Goal: Information Seeking & Learning: Learn about a topic

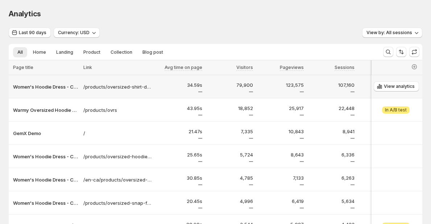
scroll to position [0, 0]
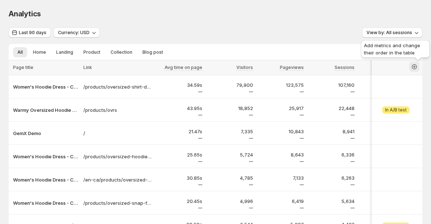
click at [418, 67] on icon "button" at bounding box center [414, 66] width 7 height 7
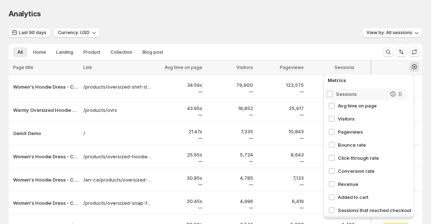
drag, startPoint x: 406, startPoint y: 130, endPoint x: 398, endPoint y: 87, distance: 43.9
click at [398, 87] on div "Avg time on page Visitors Pageviews Sessions Bounce rate Click-through rate Con…" at bounding box center [370, 150] width 88 height 127
drag, startPoint x: 398, startPoint y: 145, endPoint x: 396, endPoint y: 106, distance: 38.8
click at [396, 106] on div "Sessions Avg time on page Visitors Pageviews Bounce rate Click-through rate Con…" at bounding box center [370, 150] width 88 height 127
drag, startPoint x: 397, startPoint y: 158, endPoint x: 394, endPoint y: 113, distance: 44.7
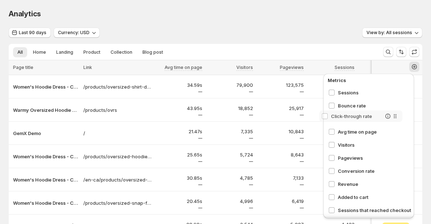
click at [394, 113] on div "Sessions Bounce rate Avg time on page Visitors Pageviews Click-through rate Con…" at bounding box center [370, 150] width 88 height 127
drag, startPoint x: 398, startPoint y: 170, endPoint x: 396, endPoint y: 125, distance: 45.0
click at [396, 125] on div "Sessions Bounce rate Click-through rate Avg time on page Visitors Pageviews Con…" at bounding box center [370, 150] width 88 height 127
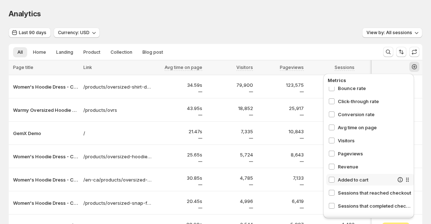
scroll to position [17, 0]
click at [328, 202] on div "Sessions that completed checkout" at bounding box center [360, 205] width 65 height 7
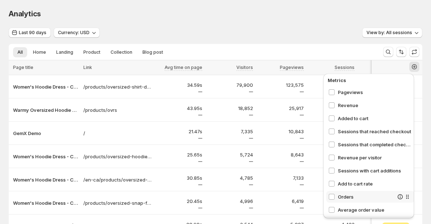
scroll to position [82, 0]
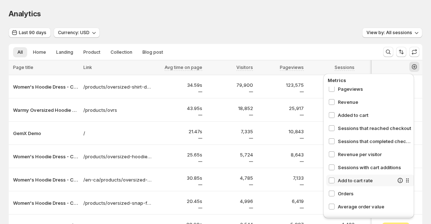
click at [328, 184] on div "Add to cart rate" at bounding box center [370, 180] width 88 height 12
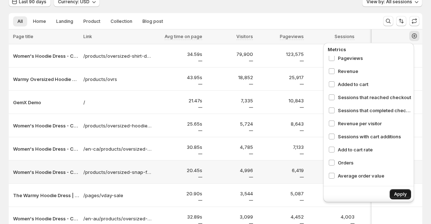
scroll to position [32, 4]
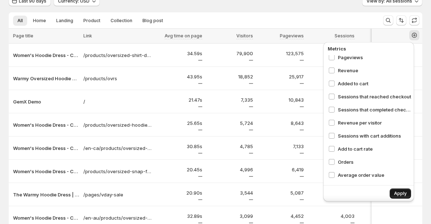
click at [395, 193] on span "Apply" at bounding box center [400, 193] width 13 height 6
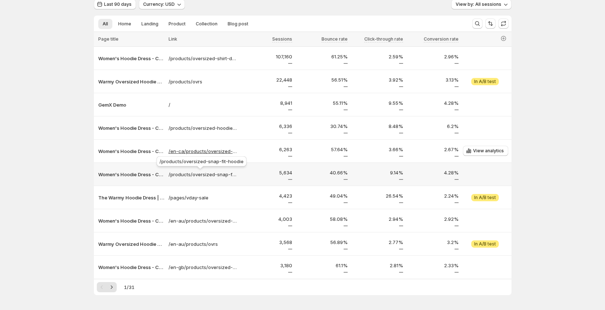
scroll to position [0, 4]
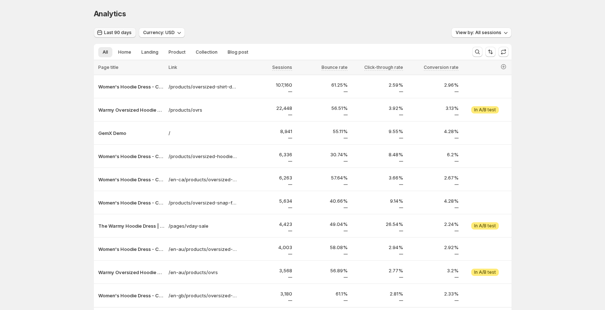
click at [113, 34] on span "Last 90 days" at bounding box center [118, 33] width 28 height 6
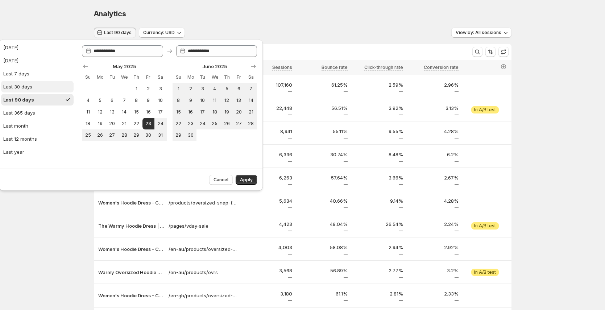
click at [37, 87] on button "Last 30 days" at bounding box center [37, 87] width 72 height 12
type input "**********"
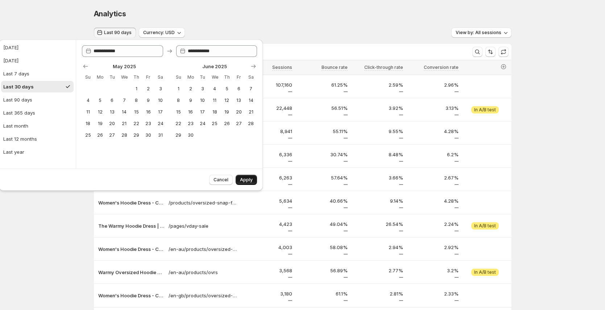
click at [240, 180] on span "Apply" at bounding box center [246, 180] width 13 height 6
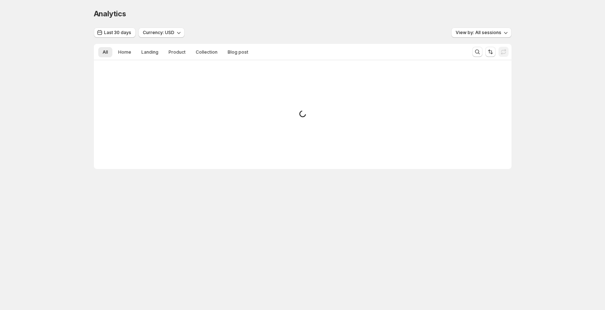
scroll to position [0, 0]
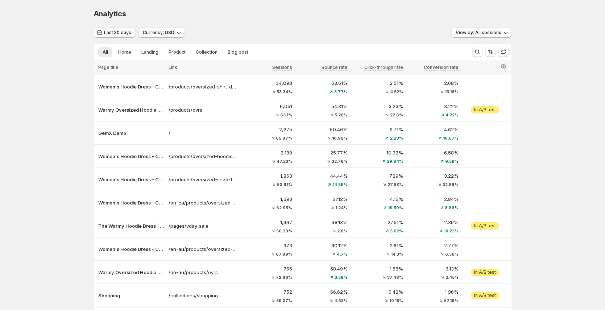
click at [110, 31] on span "Last 30 days" at bounding box center [117, 33] width 27 height 6
click at [113, 34] on span "Last 30 days" at bounding box center [117, 33] width 27 height 6
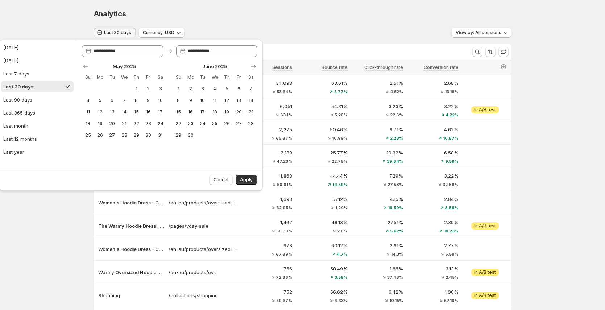
click at [337, 10] on div "Analytics" at bounding box center [303, 14] width 418 height 10
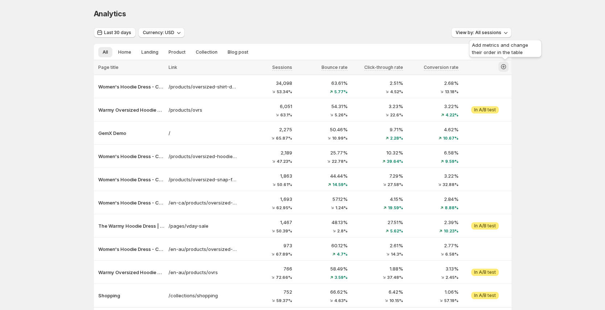
click at [435, 67] on icon "button" at bounding box center [503, 66] width 5 height 5
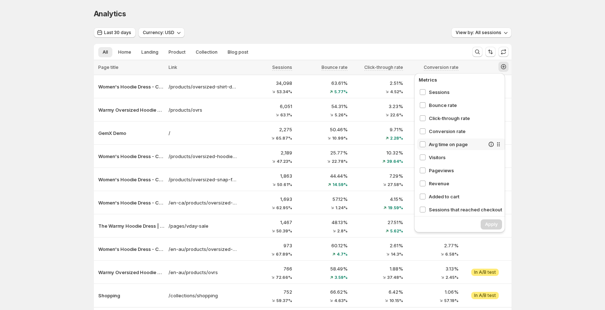
click at [435, 143] on span "Avg time on page" at bounding box center [457, 144] width 56 height 7
click at [435, 161] on div "Visitors" at bounding box center [461, 157] width 88 height 12
click at [435, 158] on span "Visitors" at bounding box center [457, 157] width 56 height 7
click at [435, 172] on span "Pageviews" at bounding box center [457, 170] width 56 height 7
click at [435, 185] on span "Revenue" at bounding box center [457, 183] width 56 height 7
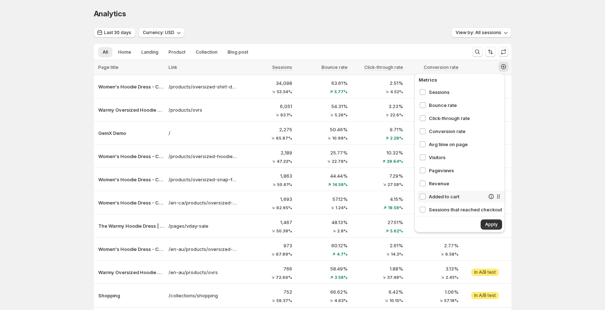
click at [435, 198] on span "Added to cart" at bounding box center [457, 196] width 56 height 7
click at [435, 223] on span "Apply" at bounding box center [491, 224] width 13 height 6
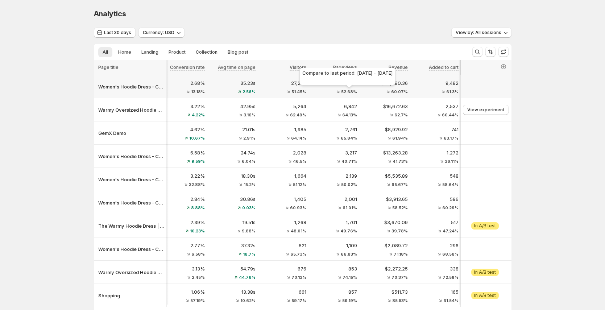
scroll to position [0, 234]
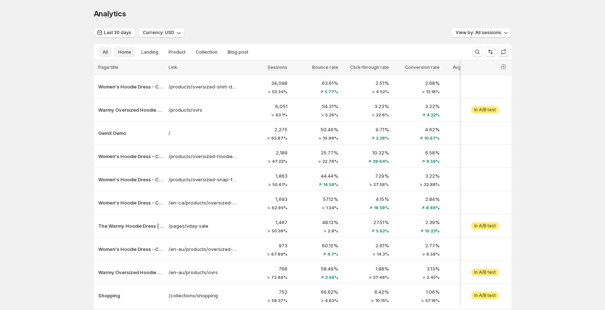
click at [129, 53] on span "Home" at bounding box center [124, 52] width 13 height 6
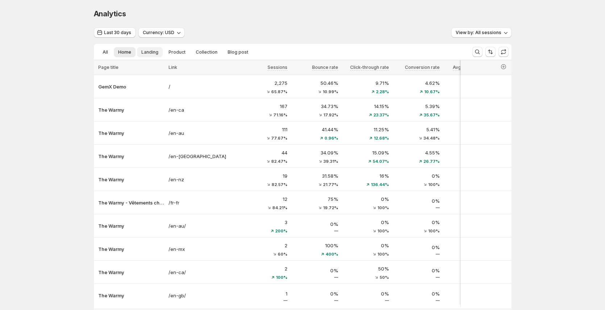
click at [156, 51] on span "Landing" at bounding box center [149, 52] width 17 height 6
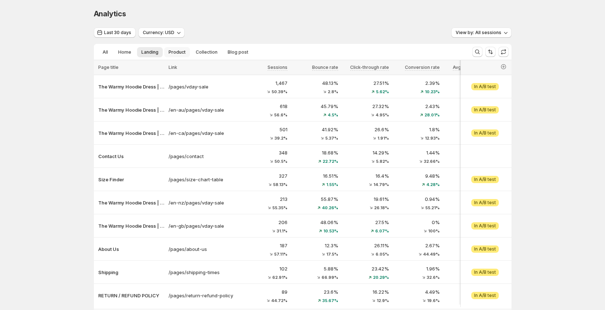
drag, startPoint x: 175, startPoint y: 51, endPoint x: 179, endPoint y: 51, distance: 4.0
click at [175, 51] on span "Product" at bounding box center [177, 52] width 17 height 6
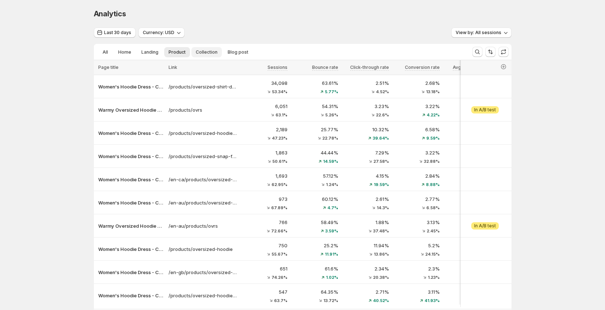
click at [200, 50] on span "Collection" at bounding box center [207, 52] width 22 height 6
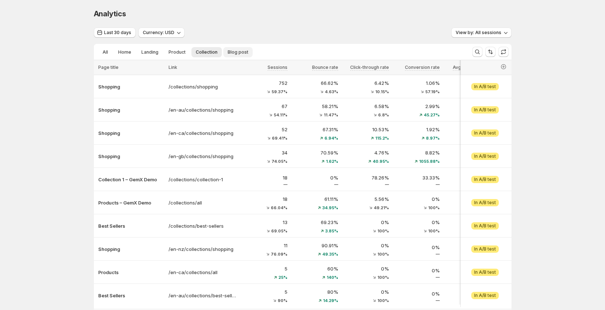
click at [232, 51] on span "Blog post" at bounding box center [238, 52] width 21 height 6
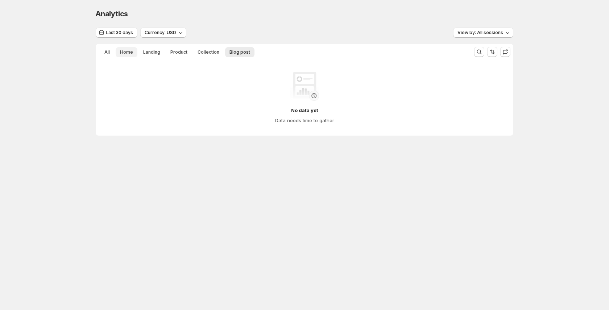
click at [126, 50] on span "Home" at bounding box center [126, 52] width 13 height 6
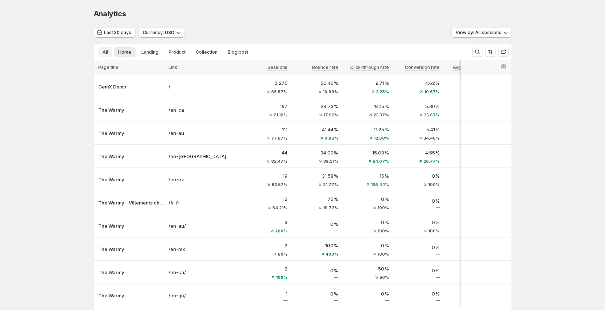
click at [105, 52] on span "All" at bounding box center [105, 52] width 5 height 6
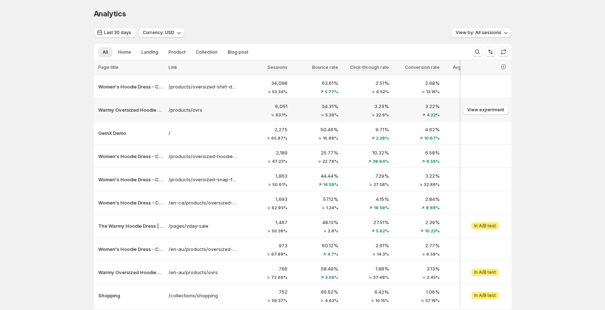
click at [423, 107] on p "3.22%" at bounding box center [416, 106] width 46 height 7
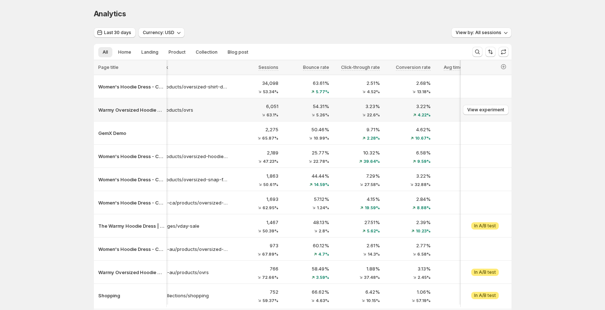
scroll to position [0, 9]
click at [435, 87] on span "View analytics" at bounding box center [488, 86] width 31 height 6
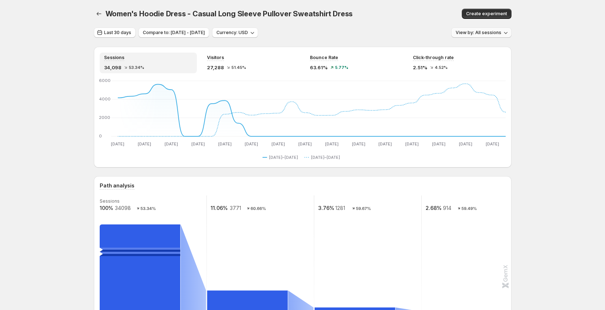
click at [435, 33] on span "View by: All sessions" at bounding box center [479, 33] width 46 height 6
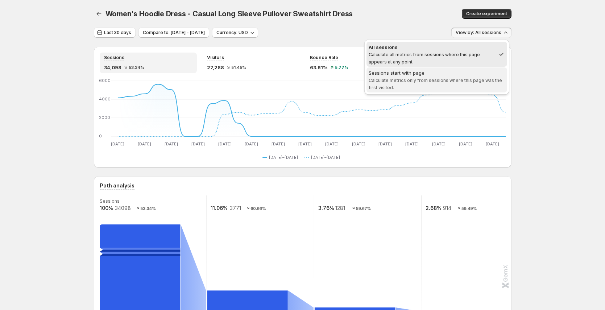
click at [381, 77] on span "Sessions start with page Calculate metrics only from sessions where this page w…" at bounding box center [437, 79] width 136 height 21
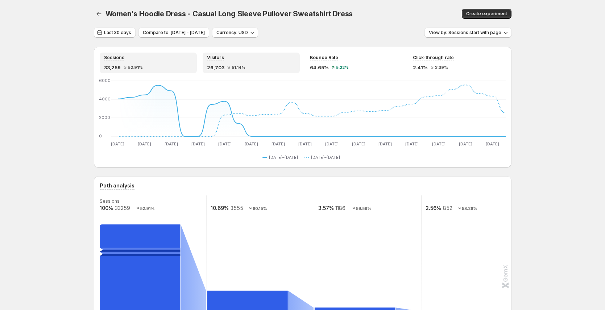
click at [253, 68] on div "26,703 51.14%" at bounding box center [251, 67] width 88 height 7
click at [143, 60] on div "Sessions" at bounding box center [148, 58] width 88 height 6
click at [375, 67] on div "64.65% 5.22%" at bounding box center [354, 67] width 88 height 7
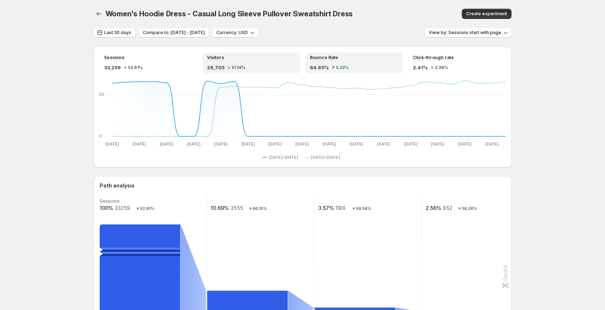
click at [284, 66] on div "26,703 51.14%" at bounding box center [251, 67] width 88 height 7
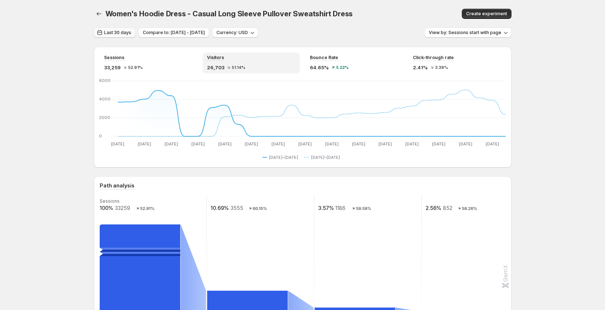
click at [130, 32] on span "Last 30 days" at bounding box center [117, 33] width 27 height 6
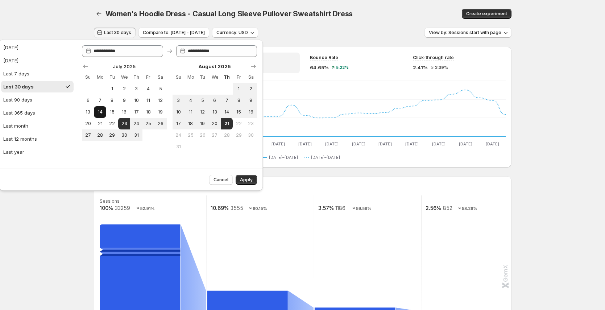
click at [104, 110] on button "14" at bounding box center [100, 112] width 12 height 12
type input "**********"
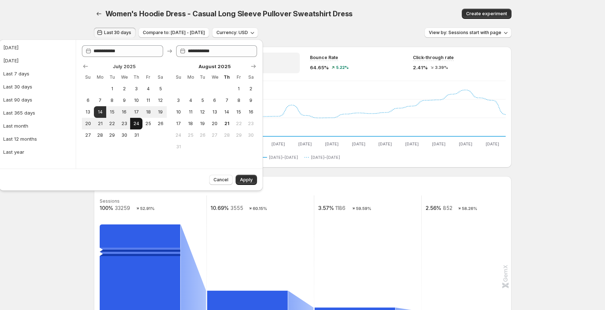
click at [130, 124] on button "24" at bounding box center [136, 124] width 12 height 12
type input "**********"
click at [251, 178] on span "Apply" at bounding box center [246, 180] width 13 height 6
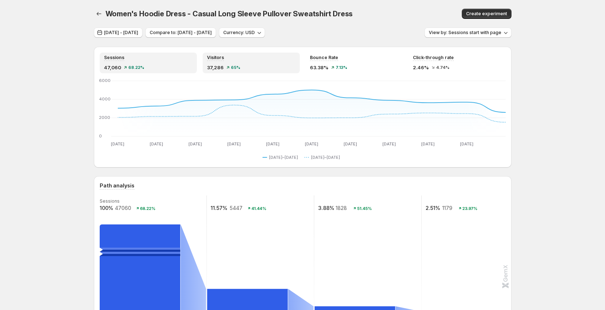
click at [145, 62] on div "Sessions 47,060 68.22%" at bounding box center [148, 63] width 88 height 16
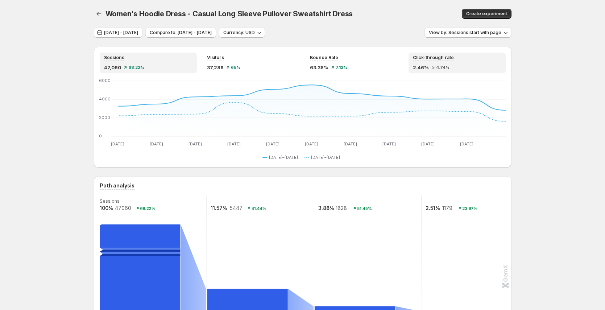
click at [435, 68] on div "2.46% 4.74%" at bounding box center [457, 67] width 88 height 7
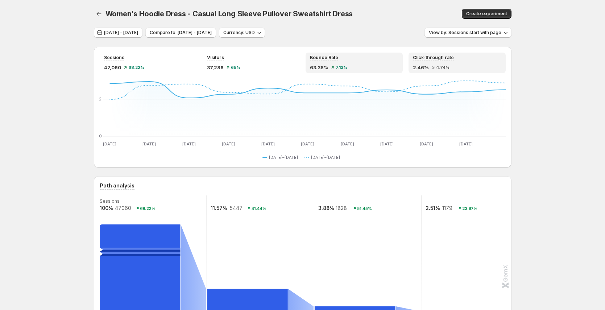
click at [369, 65] on div "63.38% 7.13%" at bounding box center [354, 67] width 88 height 7
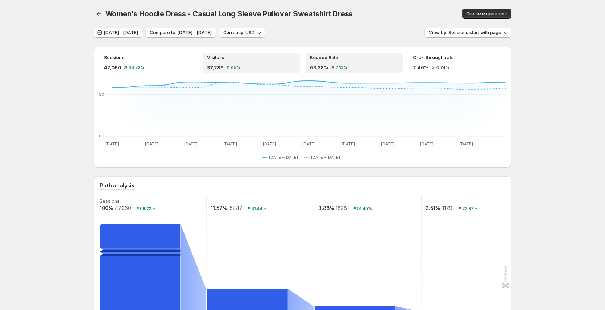
click at [281, 62] on div "Visitors 37,286 65%" at bounding box center [251, 63] width 88 height 16
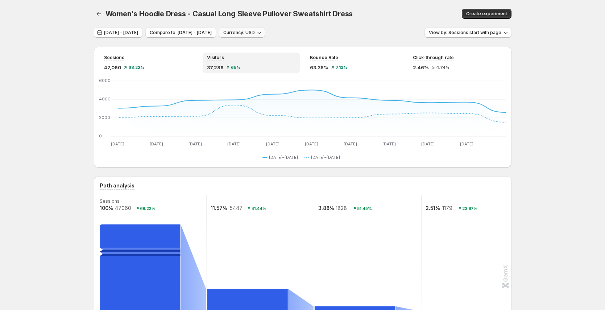
click at [263, 34] on icon "button" at bounding box center [259, 32] width 7 height 7
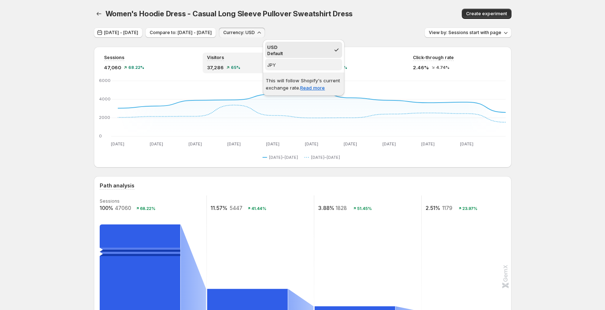
click at [294, 64] on span "JPY" at bounding box center [303, 64] width 73 height 7
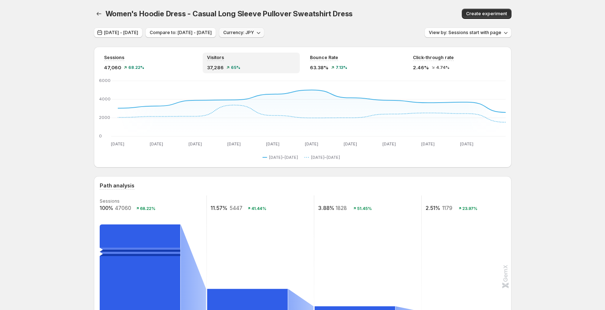
click at [254, 32] on span "Currency: JPY" at bounding box center [238, 33] width 31 height 6
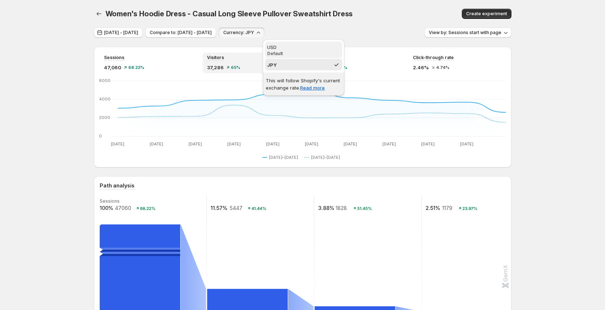
click at [289, 51] on p "Default" at bounding box center [303, 54] width 73 height 6
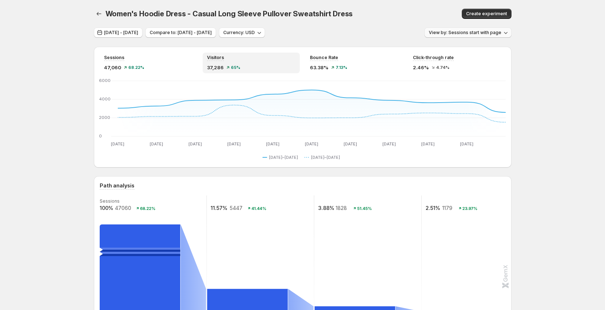
click at [435, 30] on span "View by: Sessions start with page" at bounding box center [465, 33] width 72 height 6
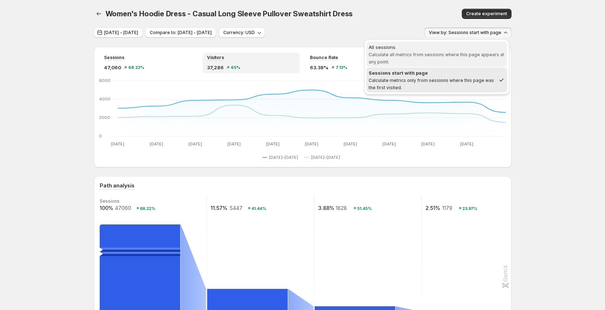
click at [435, 56] on span "Calculate all metrics from sessions where this page appears at any point." at bounding box center [437, 58] width 136 height 13
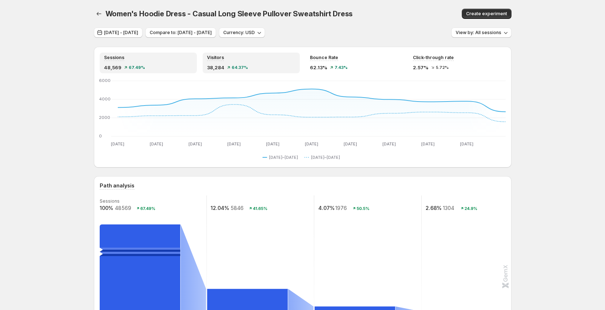
click at [161, 67] on div "48,569 67.49%" at bounding box center [148, 67] width 88 height 7
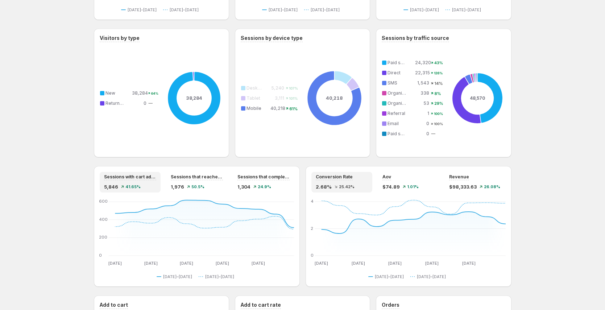
scroll to position [468, 0]
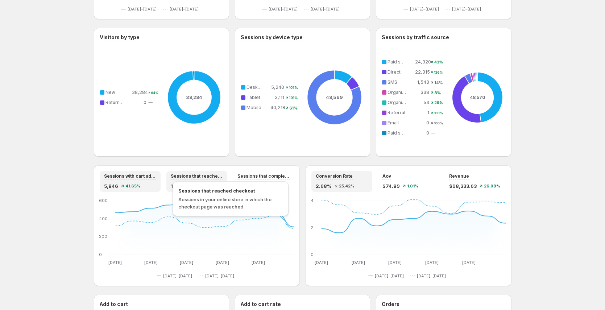
click at [209, 187] on span "Sessions that reached checkout" at bounding box center [230, 190] width 104 height 7
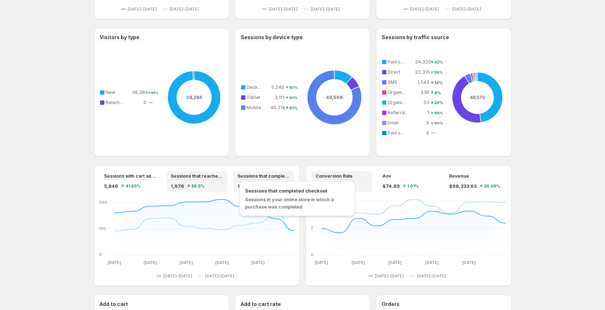
click at [259, 186] on div "Sessions that completed checkout Sessions in your online store in which a purch…" at bounding box center [297, 198] width 116 height 35
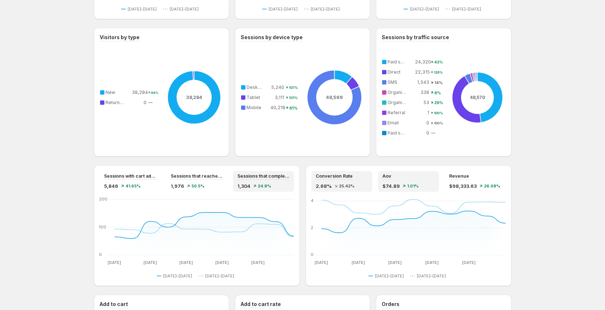
click at [427, 184] on div "$74.89 1.01%" at bounding box center [408, 185] width 52 height 7
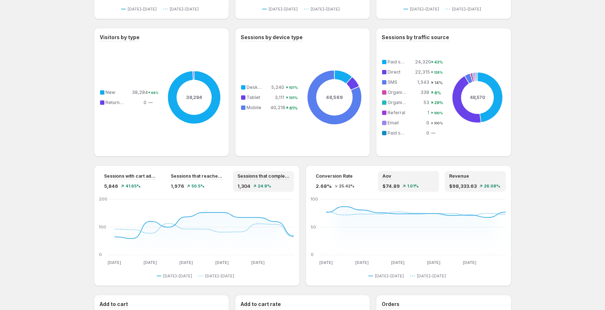
click at [435, 178] on div "Revenue" at bounding box center [475, 176] width 52 height 6
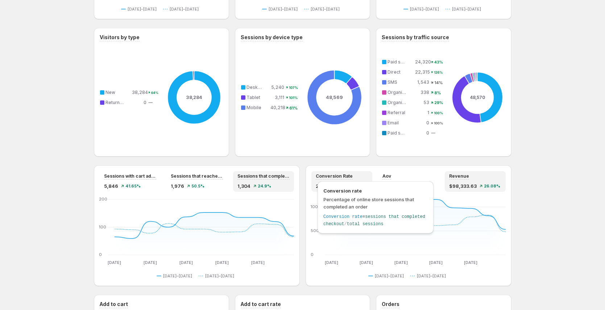
click at [342, 188] on span "Conversion rate" at bounding box center [375, 190] width 104 height 7
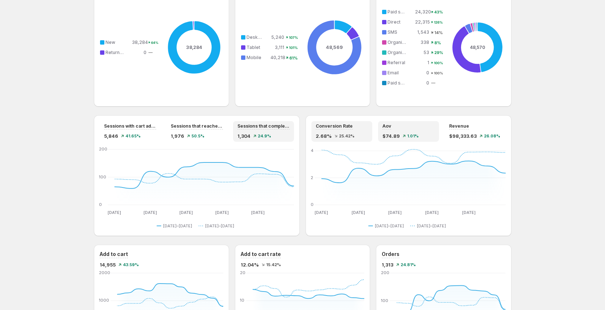
scroll to position [523, 0]
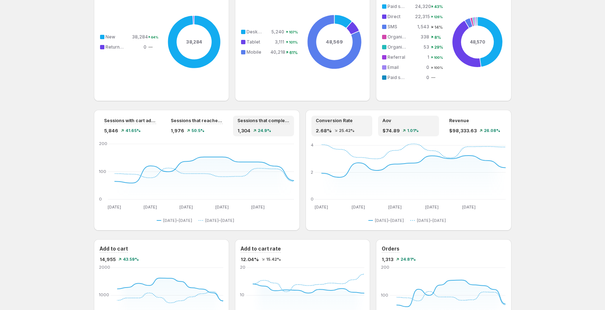
click at [423, 129] on div "$74.89 1.01%" at bounding box center [408, 130] width 52 height 7
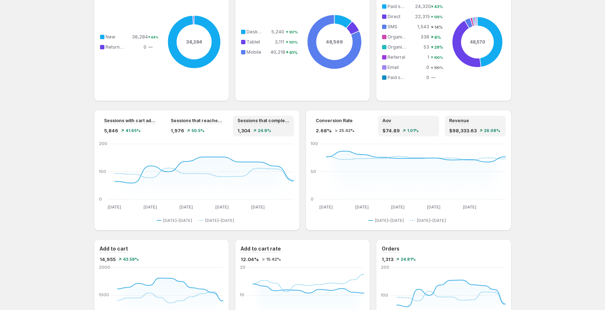
click at [435, 130] on span "$98,333.63" at bounding box center [463, 130] width 28 height 7
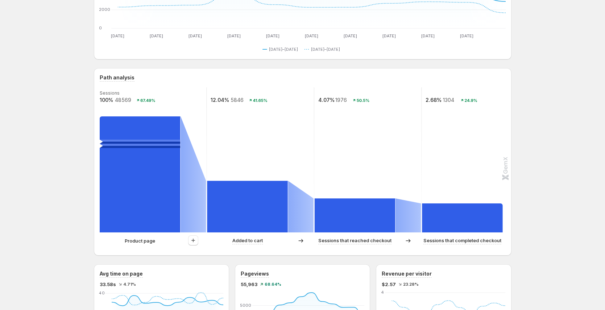
scroll to position [100, 0]
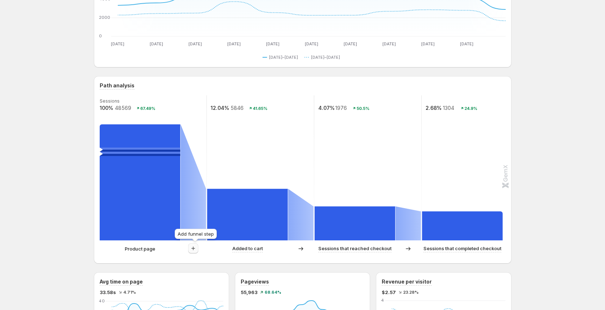
click at [195, 223] on icon "button" at bounding box center [193, 248] width 7 height 7
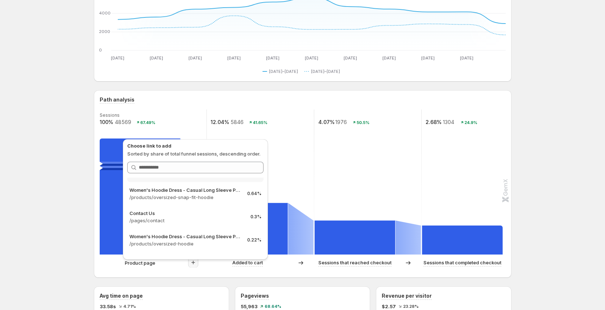
scroll to position [71, 0]
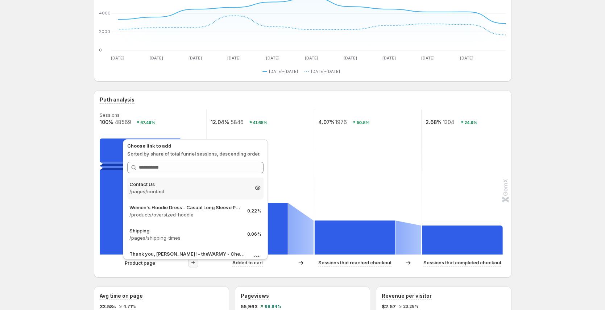
click at [193, 187] on p "Contact Us" at bounding box center [188, 183] width 119 height 7
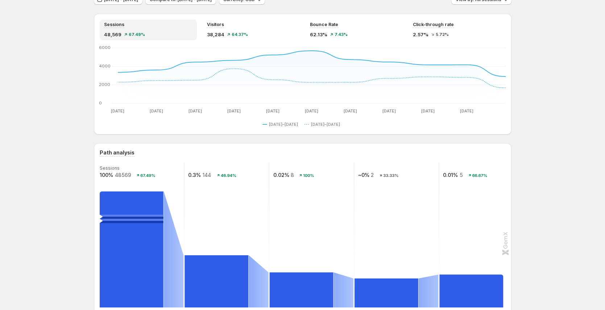
scroll to position [0, 0]
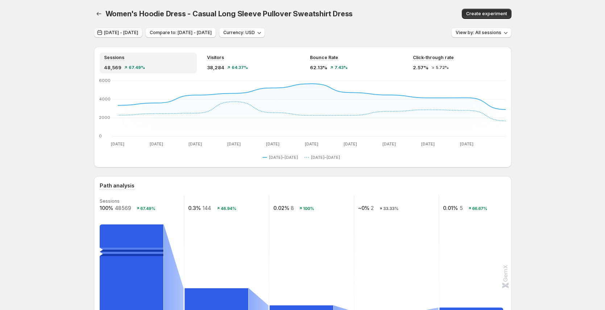
click at [136, 33] on span "Jul 14, 2025 - Jul 24, 2025" at bounding box center [121, 33] width 34 height 6
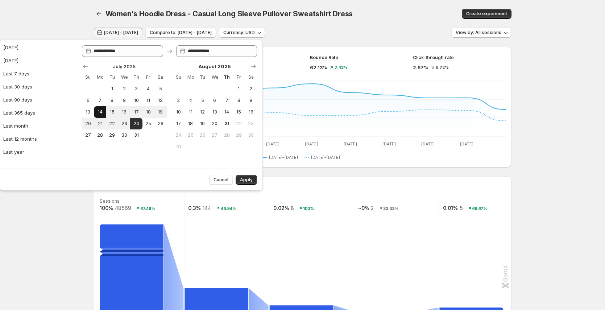
click at [102, 113] on span "14" at bounding box center [100, 112] width 6 height 6
click at [241, 88] on span "1" at bounding box center [239, 89] width 6 height 6
type input "**********"
click at [249, 181] on span "Apply" at bounding box center [246, 180] width 13 height 6
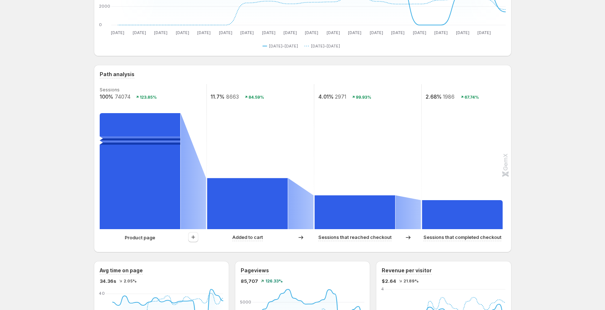
scroll to position [120, 0]
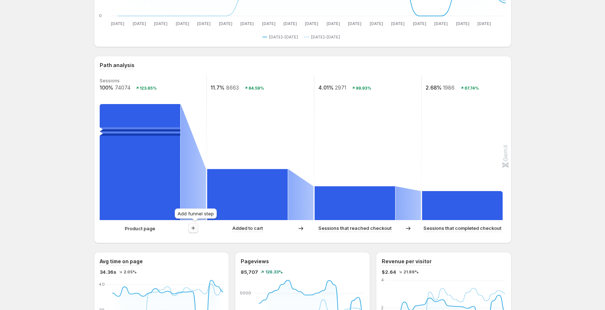
click at [196, 223] on icon "button" at bounding box center [193, 227] width 7 height 7
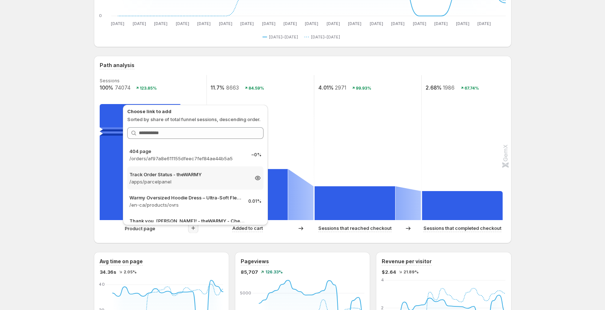
click at [217, 175] on p "Track Order Status - theWARMY" at bounding box center [188, 174] width 119 height 7
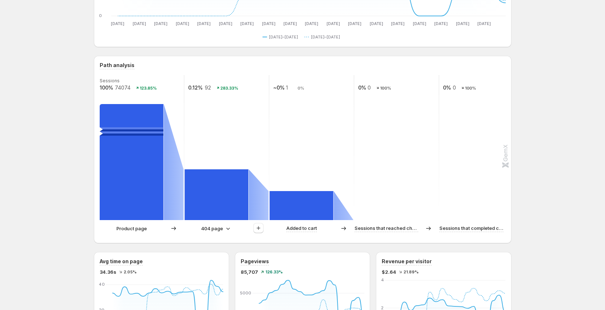
click at [214, 223] on div "404 page" at bounding box center [226, 228] width 84 height 11
click at [223, 223] on p "404 page" at bounding box center [212, 228] width 22 height 7
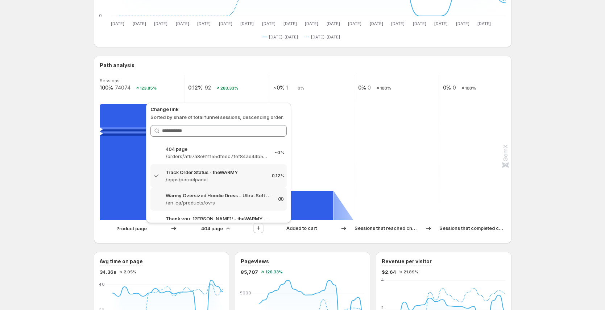
click at [241, 196] on p "Warmy Oversized Hoodie Dress – Ultra-Soft Fleece Sweatshirt Dress for Women (Pl…" at bounding box center [219, 195] width 106 height 7
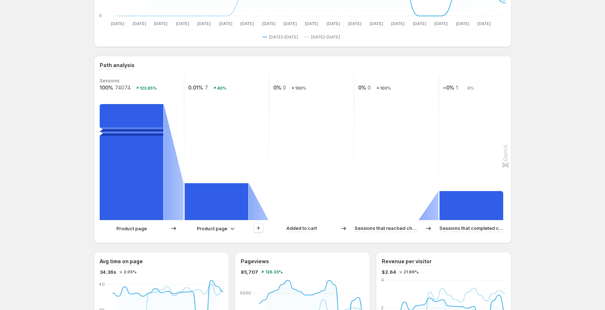
click at [219, 223] on div "Product page" at bounding box center [226, 228] width 84 height 11
click at [227, 223] on p "Product page" at bounding box center [212, 228] width 30 height 7
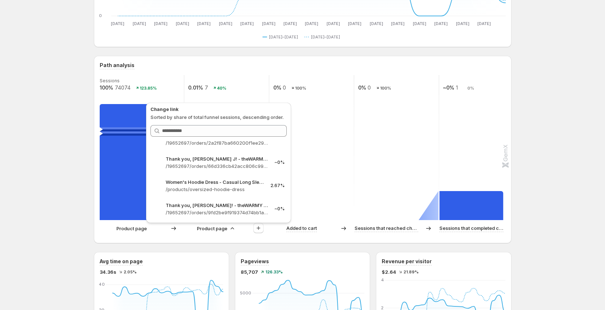
scroll to position [175, 0]
click at [219, 189] on p "/products/oversized-hoodie-dress" at bounding box center [219, 189] width 106 height 7
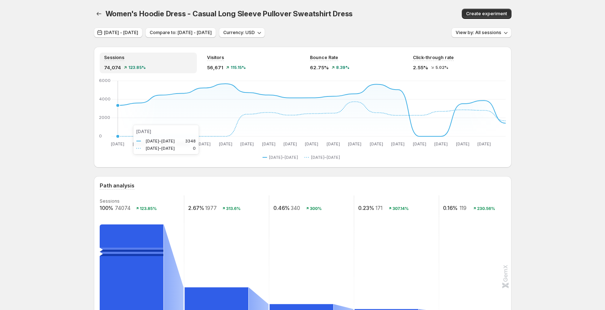
scroll to position [118, 0]
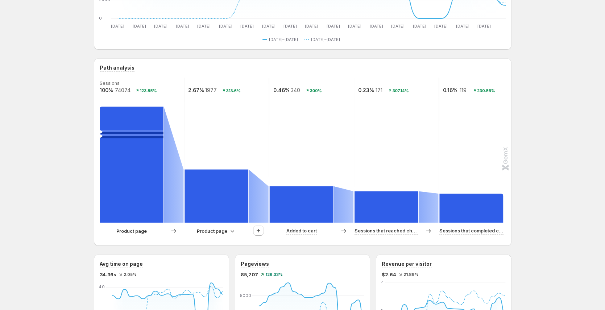
click at [224, 223] on p "Product page" at bounding box center [212, 230] width 30 height 7
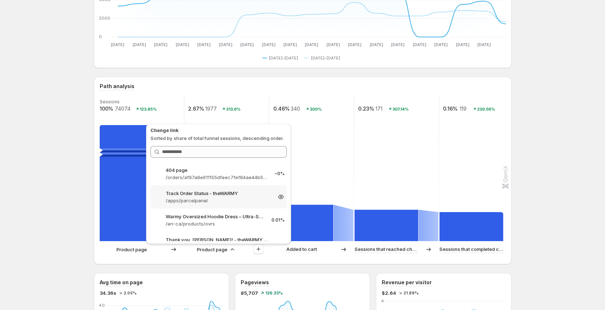
scroll to position [108, 0]
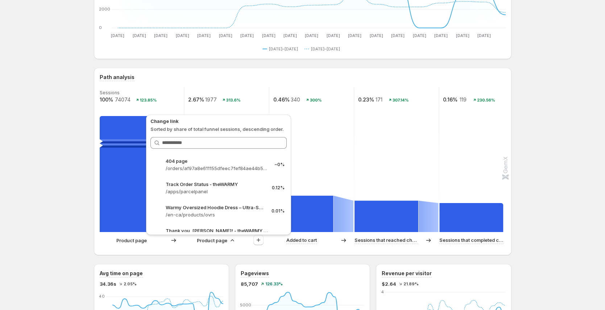
click at [350, 184] on rect at bounding box center [312, 159] width 86 height 145
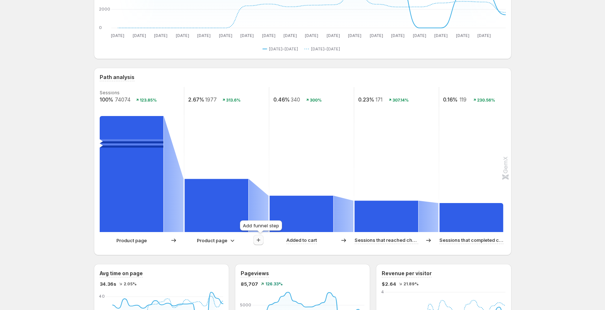
click at [262, 223] on icon "button" at bounding box center [258, 239] width 7 height 7
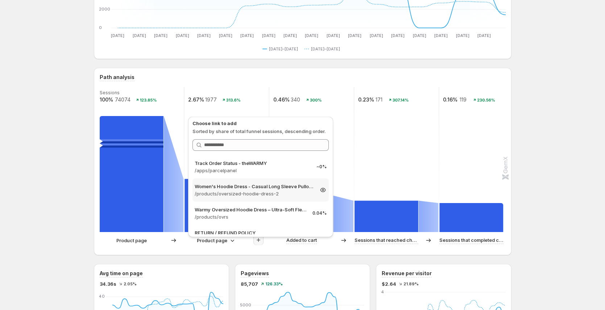
click at [259, 190] on p "/products/oversized-hoodie-dress-2" at bounding box center [254, 193] width 119 height 7
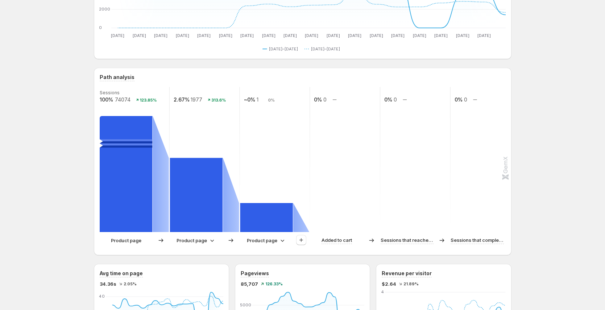
click at [272, 223] on p "Product page" at bounding box center [262, 240] width 30 height 7
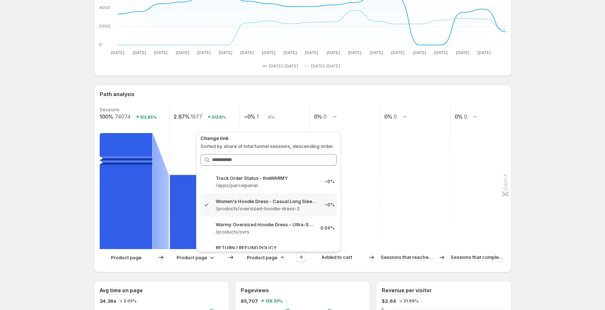
scroll to position [90, 0]
click at [214, 223] on icon at bounding box center [211, 258] width 7 height 7
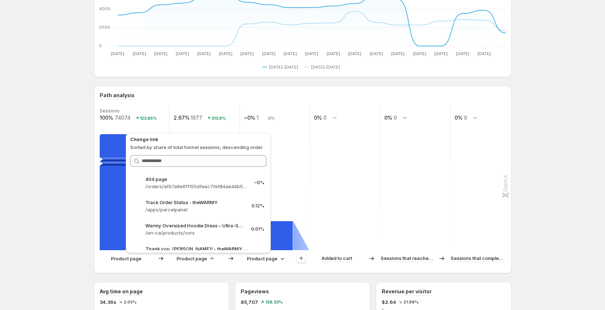
click at [271, 223] on p "Product page" at bounding box center [262, 258] width 30 height 7
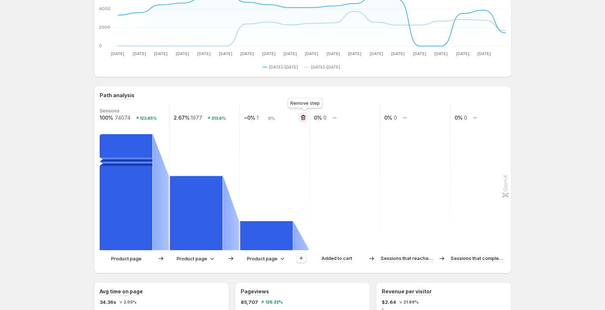
click at [305, 117] on icon "button" at bounding box center [302, 117] width 7 height 7
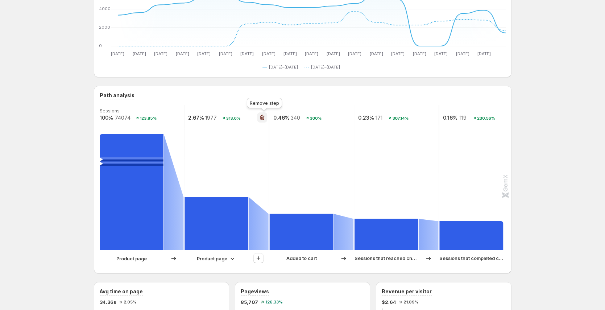
click at [265, 120] on icon "button" at bounding box center [261, 117] width 7 height 7
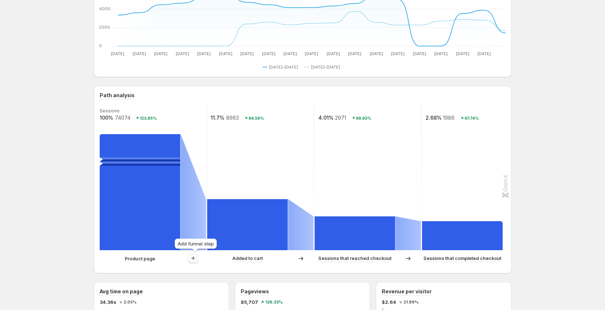
click at [197, 223] on icon "button" at bounding box center [193, 257] width 7 height 7
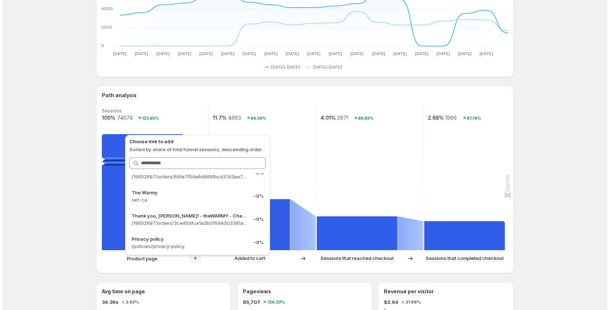
scroll to position [83, 0]
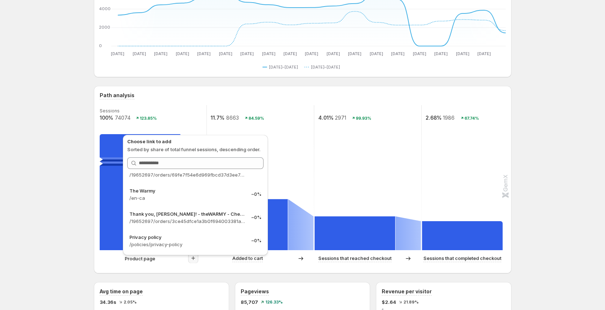
click at [183, 223] on div "Path analysis Sessions 100% 74074 123.85% 11.7% 8663 84.59% 4.01% 2971 99.93% 2…" at bounding box center [303, 179] width 418 height 187
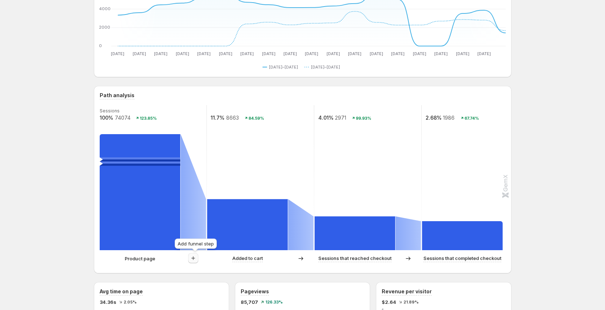
click at [193, 223] on icon "button" at bounding box center [193, 257] width 7 height 7
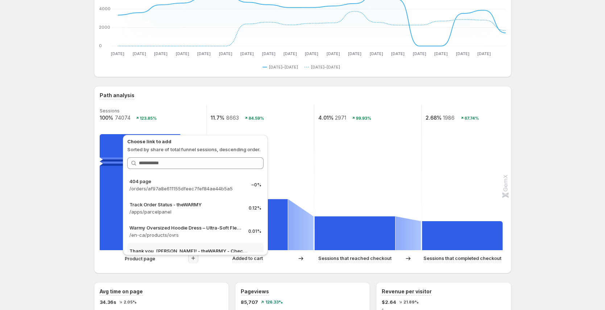
click at [202, 223] on p "Thank you, [PERSON_NAME]! - theWARMY - Checkout" at bounding box center [188, 250] width 119 height 7
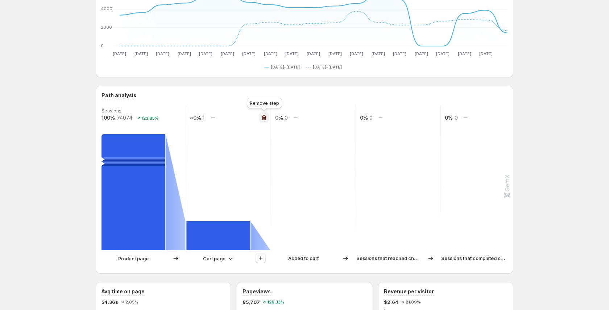
click at [265, 117] on icon "button" at bounding box center [264, 117] width 7 height 7
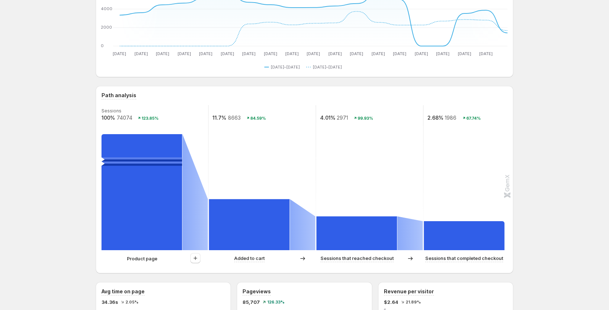
click at [158, 187] on rect at bounding box center [141, 192] width 80 height 116
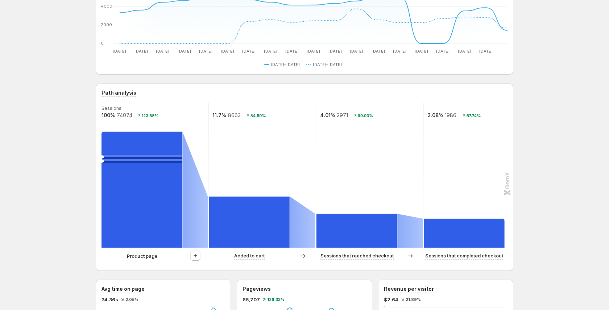
scroll to position [99, 0]
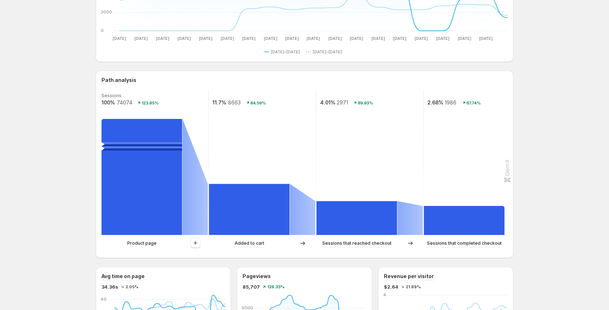
scroll to position [107, 0]
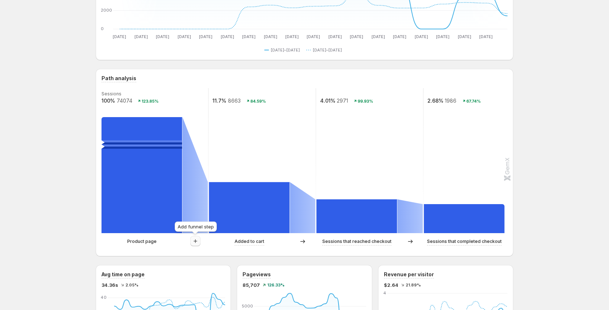
click at [197, 242] on icon "button" at bounding box center [195, 240] width 7 height 7
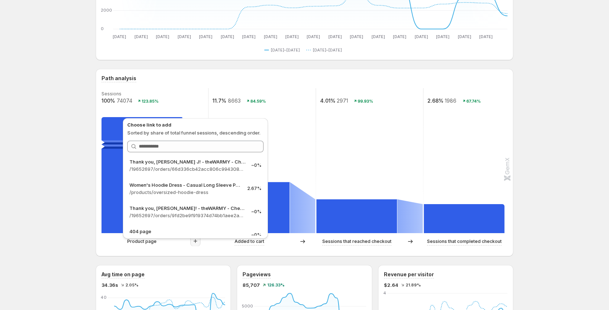
scroll to position [185, 0]
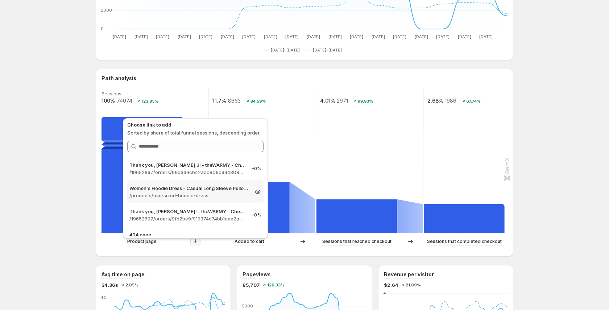
click at [204, 192] on p "/products/oversized-hoodie-dress" at bounding box center [188, 195] width 119 height 7
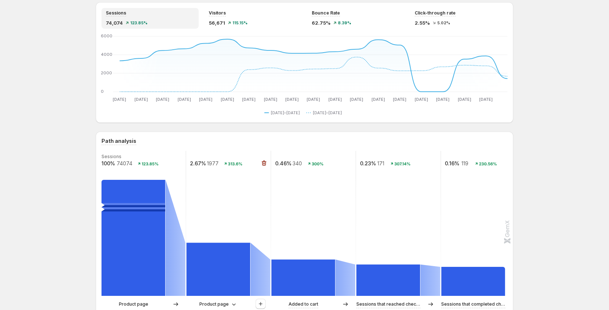
scroll to position [0, 0]
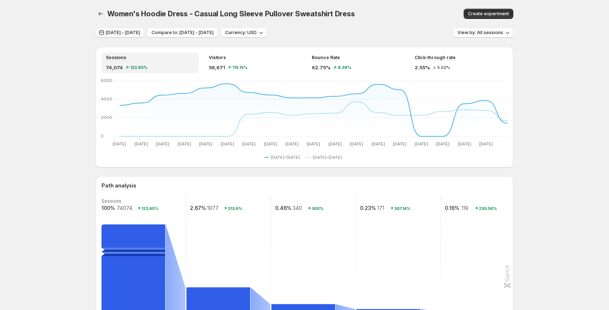
click at [140, 33] on span "Jul 14, 2025 - Aug 01, 2025" at bounding box center [123, 33] width 34 height 6
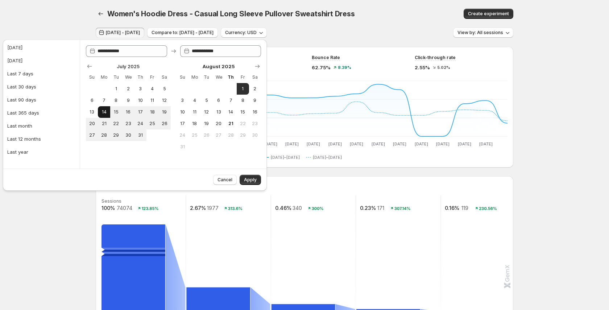
click at [107, 113] on span "14" at bounding box center [104, 112] width 6 height 6
click at [246, 86] on button "1" at bounding box center [243, 89] width 12 height 12
type input "**********"
click at [115, 112] on span "15" at bounding box center [116, 112] width 6 height 6
type input "**********"
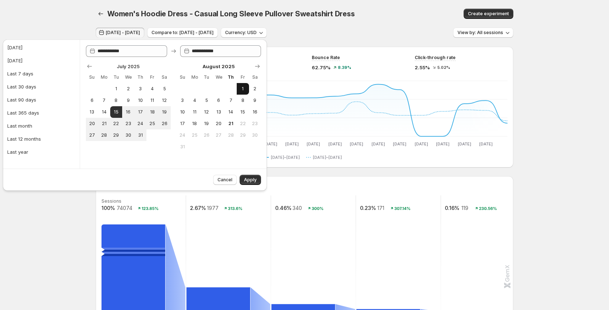
click at [239, 92] on button "1" at bounding box center [243, 89] width 12 height 12
type input "**********"
click at [251, 179] on span "Apply" at bounding box center [250, 180] width 13 height 6
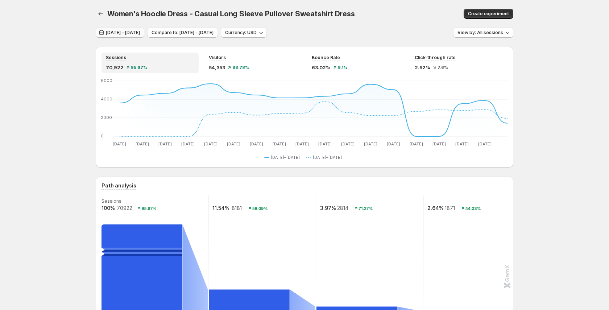
click at [140, 33] on span "Jul 15, 2025 - Aug 01, 2025" at bounding box center [123, 33] width 34 height 6
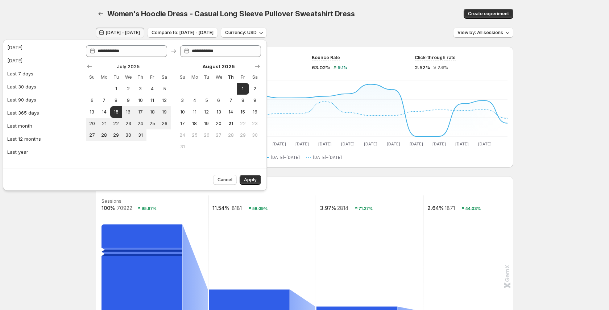
click at [378, 29] on div "Jul 15, 2025 - Aug 01, 2025 Compare to: Jun 27, 2025 - Jul 14, 2025 Currency: U…" at bounding box center [305, 33] width 418 height 11
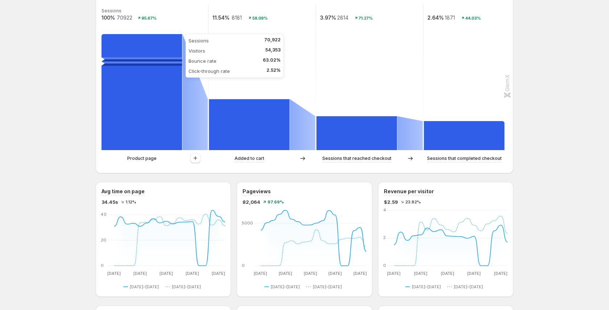
scroll to position [191, 0]
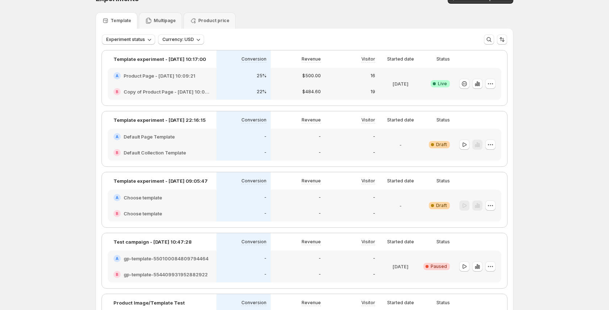
scroll to position [13, 0]
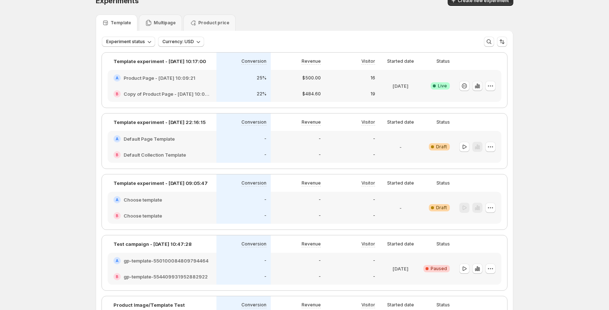
click at [477, 88] on icon "button" at bounding box center [477, 85] width 7 height 7
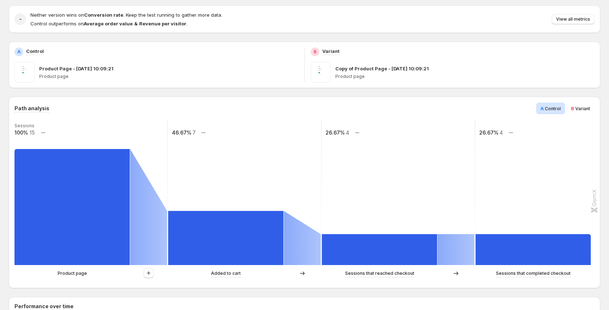
scroll to position [73, 0]
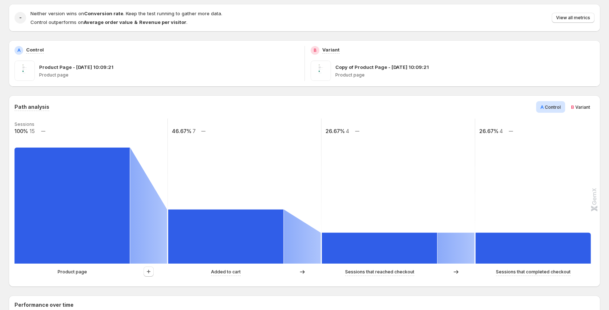
click at [575, 108] on span "Variant" at bounding box center [582, 106] width 15 height 5
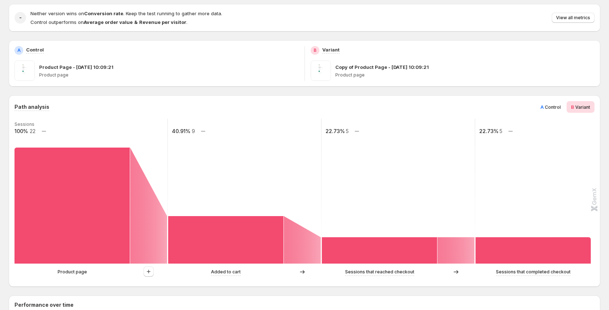
click at [544, 105] on span "A Control" at bounding box center [550, 106] width 20 height 7
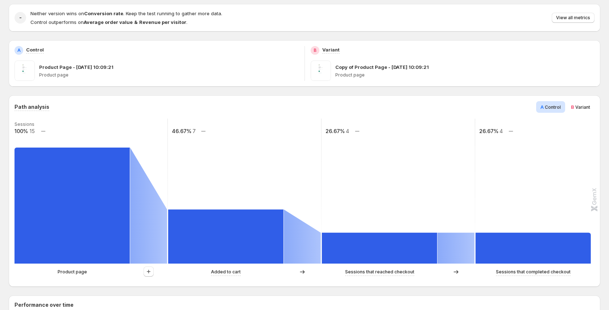
click at [575, 107] on span "Variant" at bounding box center [582, 106] width 15 height 5
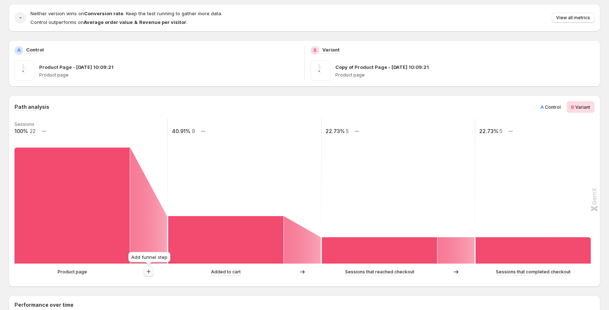
click at [150, 273] on icon "button" at bounding box center [148, 271] width 7 height 7
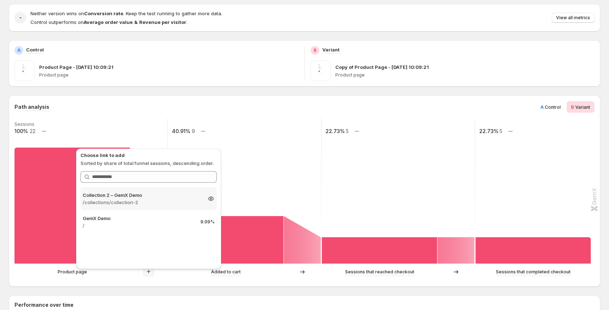
click at [154, 196] on p "Collection 2 – GemX Demo" at bounding box center [142, 194] width 119 height 7
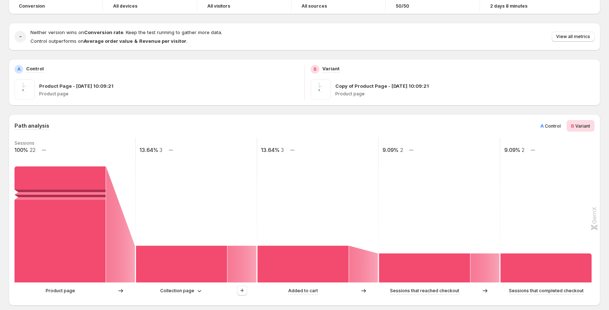
scroll to position [55, 0]
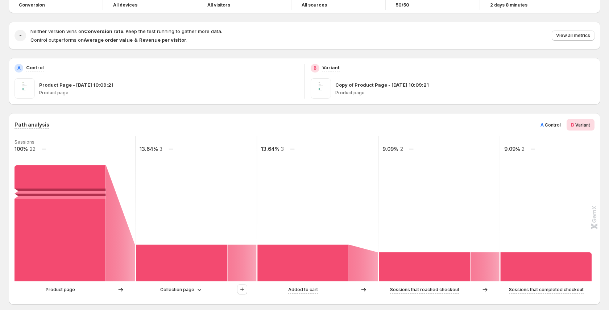
click at [546, 126] on span "Control" at bounding box center [553, 124] width 16 height 5
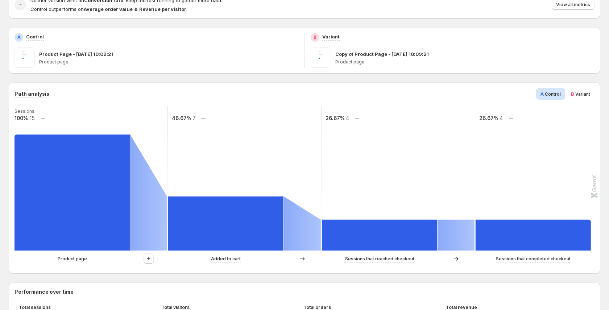
scroll to position [99, 0]
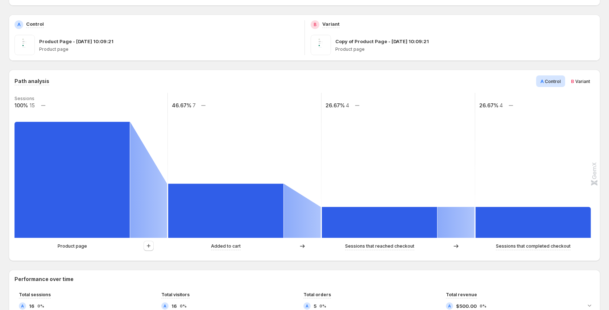
click at [73, 244] on p "Product page" at bounding box center [72, 245] width 29 height 7
click at [69, 246] on p "Product page" at bounding box center [72, 245] width 29 height 7
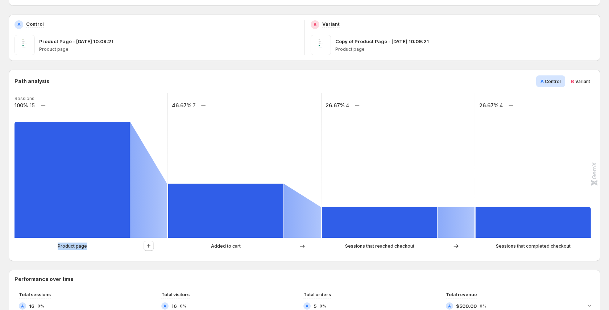
click at [69, 246] on p "Product page" at bounding box center [72, 245] width 29 height 7
click at [100, 250] on div "Product page" at bounding box center [90, 246] width 153 height 11
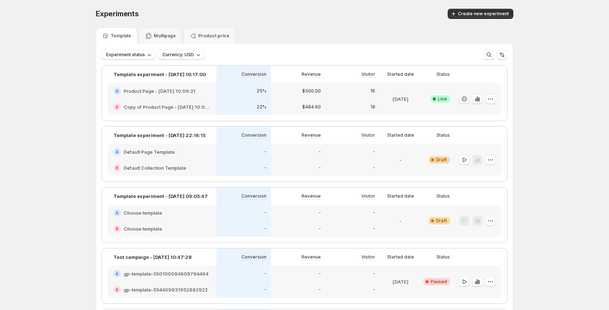
click at [165, 26] on div "Experiments. This page is ready Experiments Create new experiment" at bounding box center [305, 14] width 418 height 28
click at [165, 36] on p "Multipage" at bounding box center [165, 36] width 22 height 6
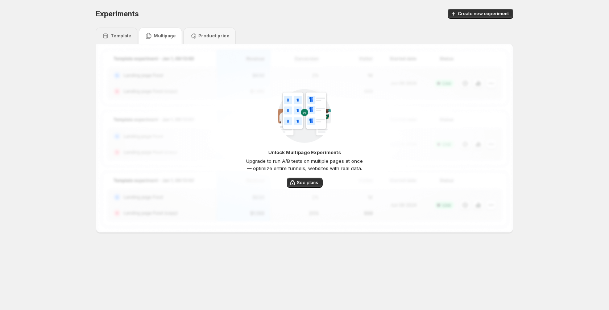
click at [125, 37] on p "Template" at bounding box center [121, 36] width 21 height 6
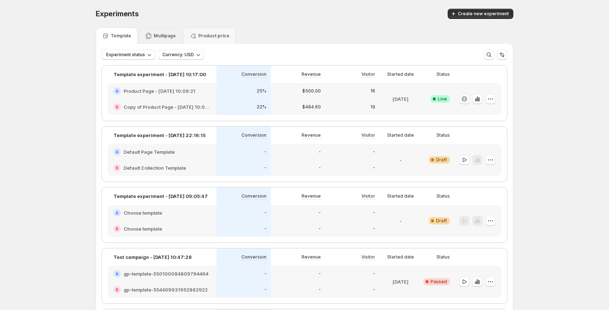
click at [173, 34] on p "Multipage" at bounding box center [165, 36] width 22 height 6
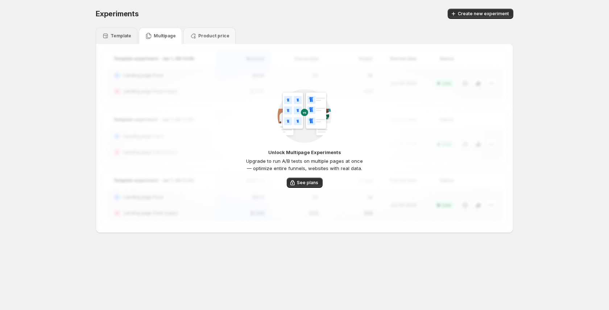
click at [124, 39] on div "Template" at bounding box center [116, 35] width 29 height 7
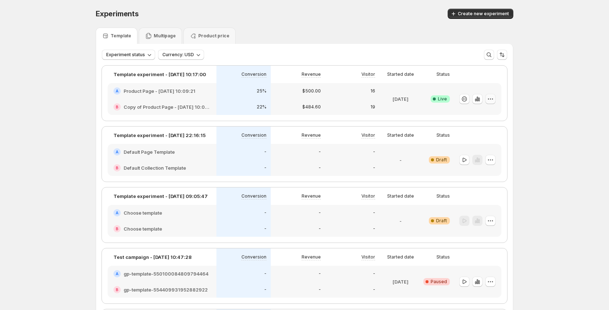
click at [493, 100] on icon "button" at bounding box center [490, 98] width 7 height 7
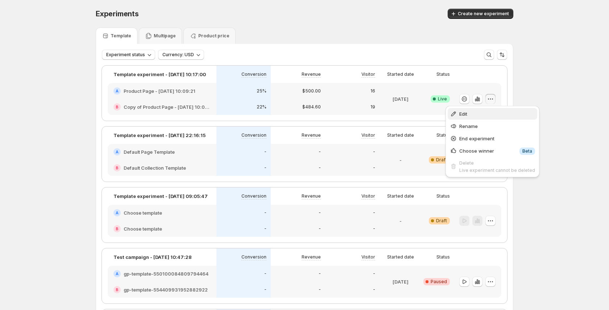
click at [481, 114] on span "Edit" at bounding box center [497, 113] width 76 height 7
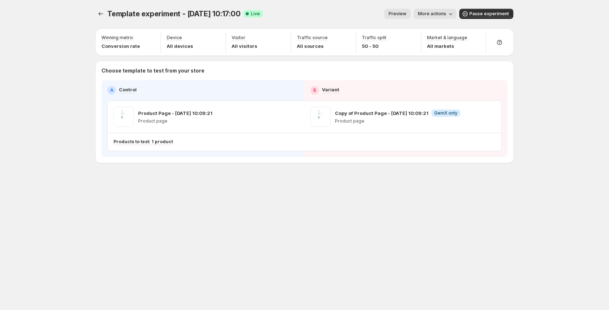
click at [443, 11] on span "More actions" at bounding box center [432, 14] width 28 height 6
click at [442, 27] on span "View analytic" at bounding box center [445, 29] width 30 height 6
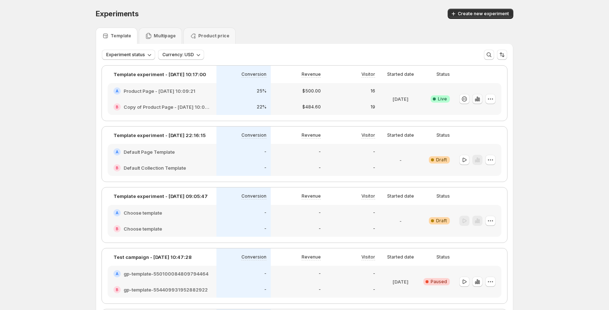
click at [477, 100] on icon "button" at bounding box center [477, 98] width 1 height 5
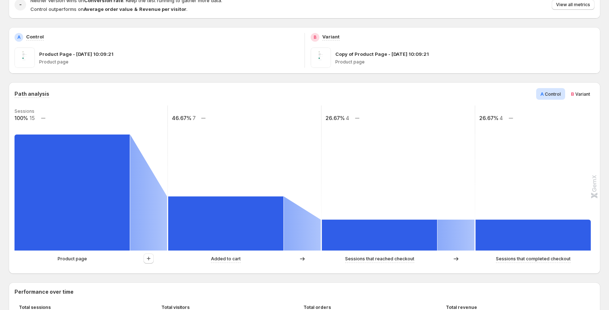
scroll to position [87, 0]
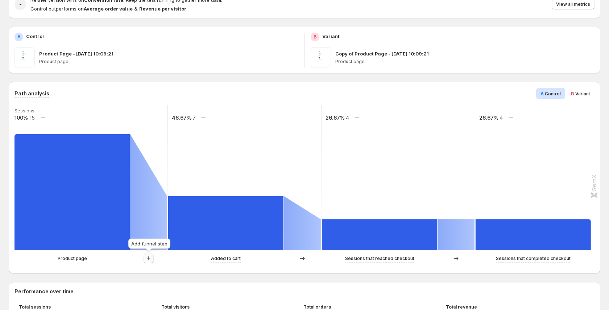
click at [147, 259] on icon "button" at bounding box center [148, 257] width 7 height 7
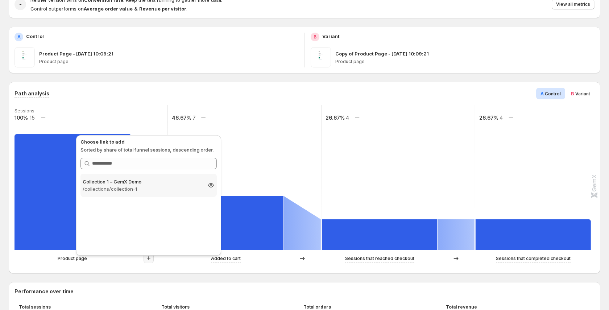
click at [186, 187] on p "/collections/collection-1" at bounding box center [142, 188] width 119 height 7
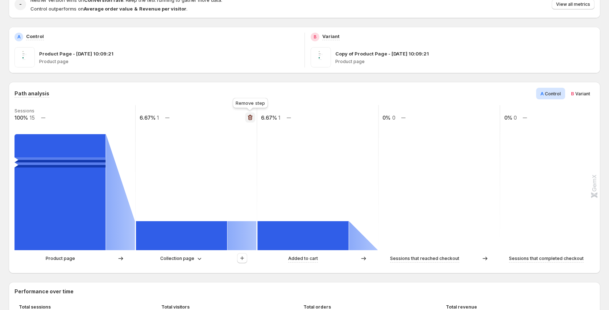
click at [249, 114] on icon "button" at bounding box center [249, 117] width 7 height 7
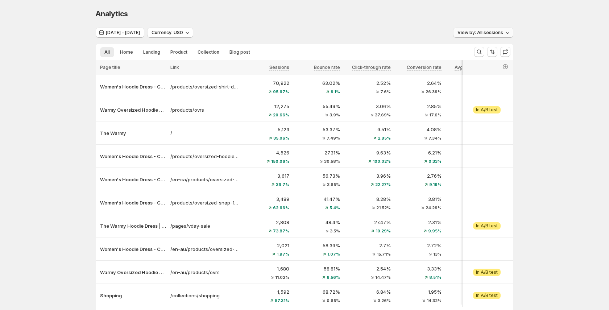
click at [485, 32] on span "View by: All sessions" at bounding box center [480, 33] width 46 height 6
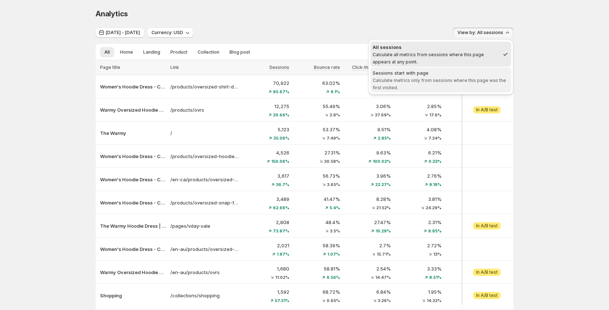
click at [436, 87] on span "Sessions start with page Calculate metrics only from sessions where this page w…" at bounding box center [441, 80] width 136 height 22
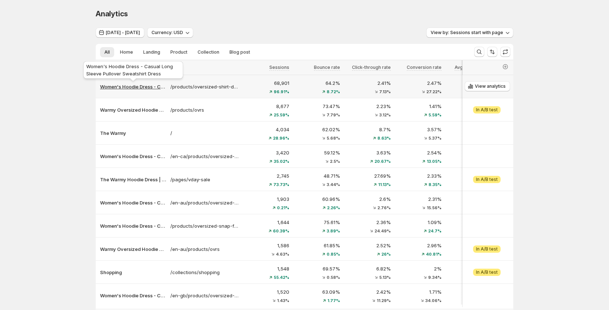
click at [145, 87] on p "Women's Hoodie Dress - Casual Long Sleeve Pullover Sweatshirt Dress" at bounding box center [133, 86] width 66 height 7
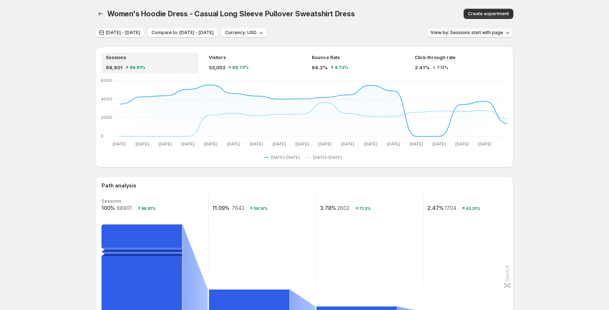
click at [443, 31] on span "View by: Sessions start with page" at bounding box center [467, 33] width 72 height 6
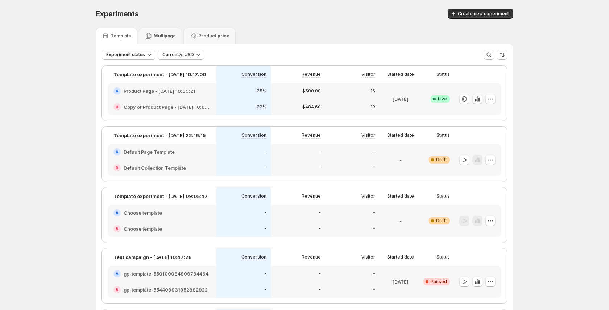
click at [478, 99] on icon "button" at bounding box center [478, 99] width 1 height 4
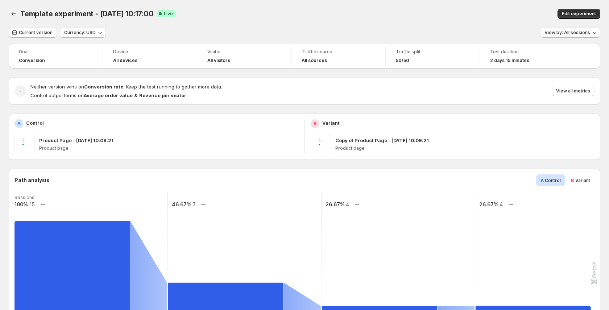
click at [578, 27] on div "Template experiment - Aug 19, 10:17:00. This page is ready Template experiment …" at bounding box center [304, 14] width 591 height 28
click at [574, 30] on span "View by: All sessions" at bounding box center [567, 33] width 46 height 6
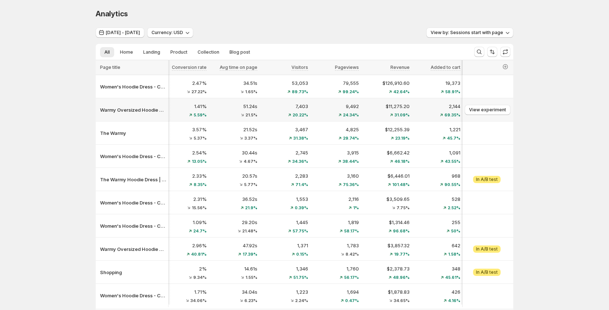
scroll to position [0, 235]
click at [503, 66] on icon "button" at bounding box center [505, 66] width 5 height 5
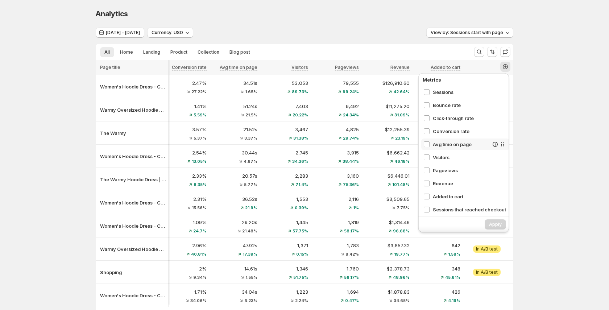
click at [441, 142] on span "Avg time on page" at bounding box center [461, 144] width 56 height 7
click at [437, 155] on span "Visitors" at bounding box center [461, 157] width 56 height 7
click at [436, 170] on span "Pageviews" at bounding box center [461, 170] width 56 height 7
click at [438, 183] on span "Revenue" at bounding box center [461, 183] width 56 height 7
click at [439, 199] on span "Added to cart" at bounding box center [461, 196] width 56 height 7
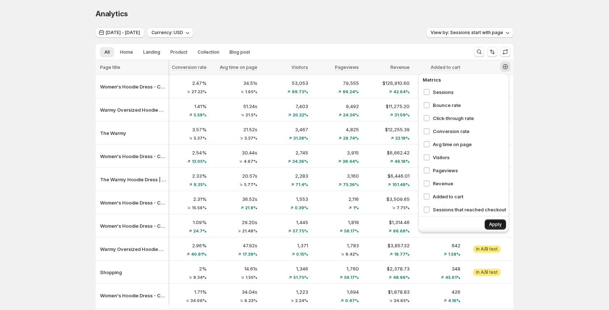
click at [490, 225] on span "Apply" at bounding box center [495, 224] width 13 height 6
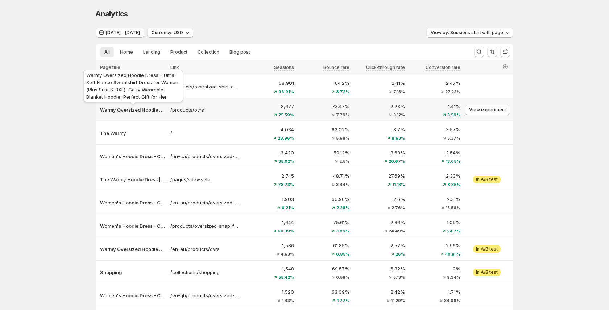
click at [135, 111] on p "Warmy Oversized Hoodie Dress – Ultra-Soft Fleece Sweatshirt Dress for Women (Pl…" at bounding box center [133, 109] width 66 height 7
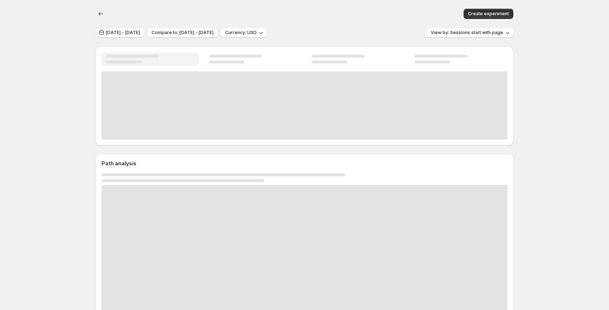
click at [135, 111] on div at bounding box center [304, 105] width 406 height 68
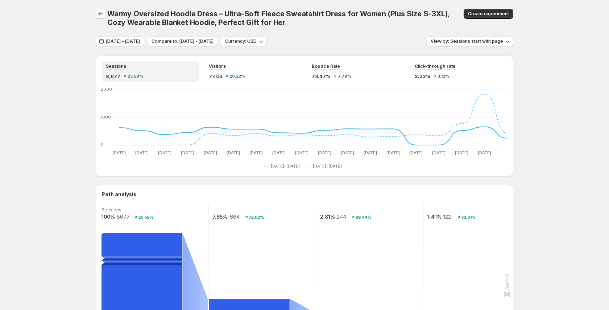
click at [100, 12] on icon "button" at bounding box center [100, 13] width 7 height 7
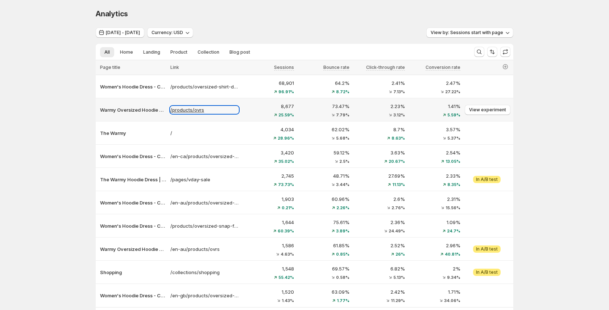
click at [185, 112] on p "/products/ovrs" at bounding box center [204, 109] width 68 height 7
click at [286, 112] on div "Compare to last period: Jun 27, 2025 - Jul 14, 2025" at bounding box center [282, 101] width 99 height 23
click at [490, 110] on span "View experiment" at bounding box center [487, 110] width 37 height 6
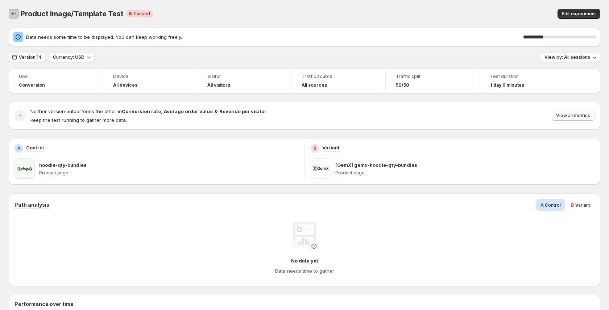
click at [15, 14] on icon "Back" at bounding box center [13, 13] width 7 height 7
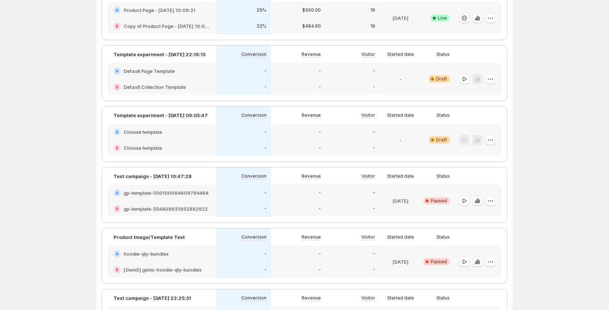
scroll to position [110, 0]
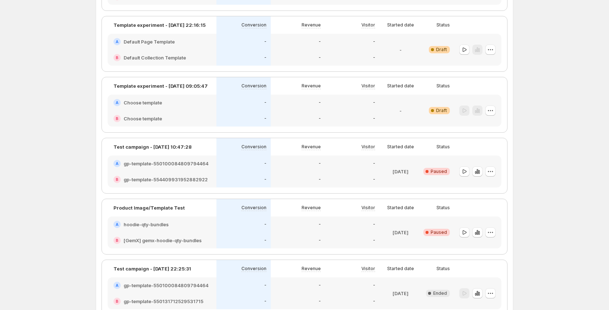
scroll to position [53, 0]
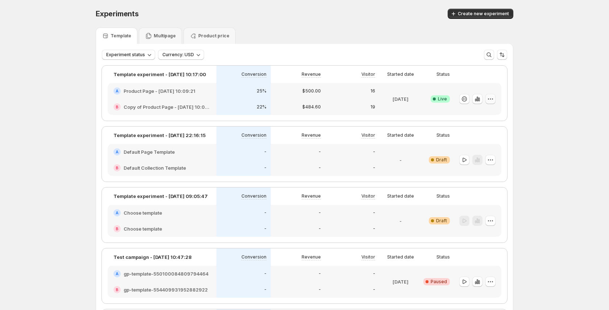
click at [494, 100] on button "button" at bounding box center [490, 99] width 10 height 10
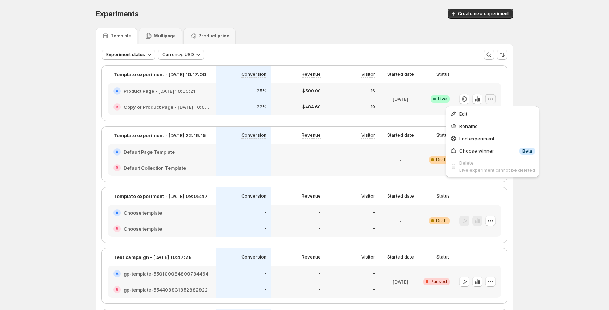
click at [499, 101] on div at bounding box center [477, 99] width 47 height 32
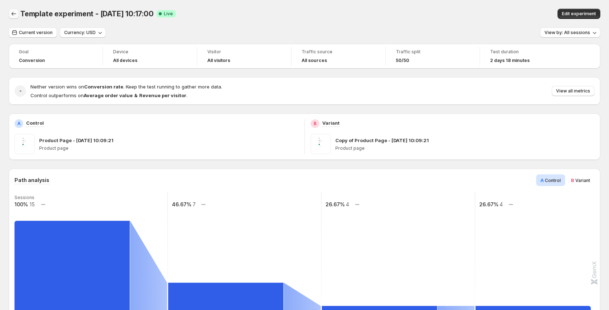
click at [12, 17] on icon "Back" at bounding box center [13, 13] width 7 height 7
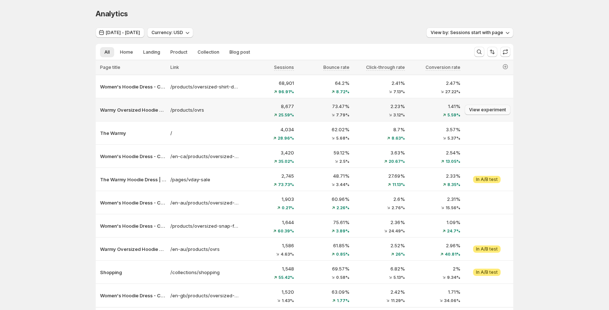
click at [493, 110] on span "View experiment" at bounding box center [487, 110] width 37 height 6
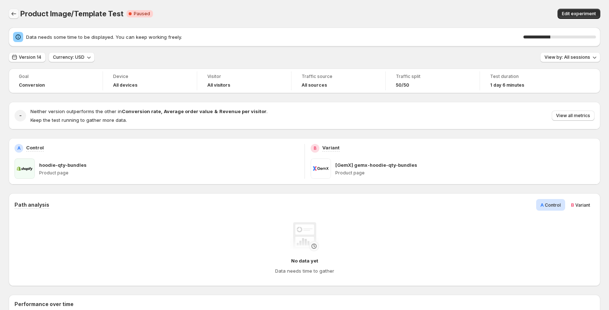
click at [11, 15] on icon "Back" at bounding box center [13, 13] width 7 height 7
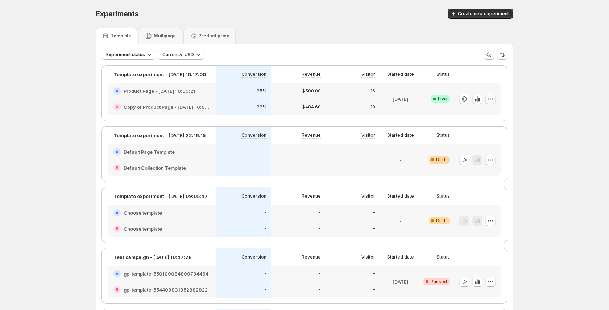
click at [492, 100] on icon "button" at bounding box center [490, 98] width 7 height 7
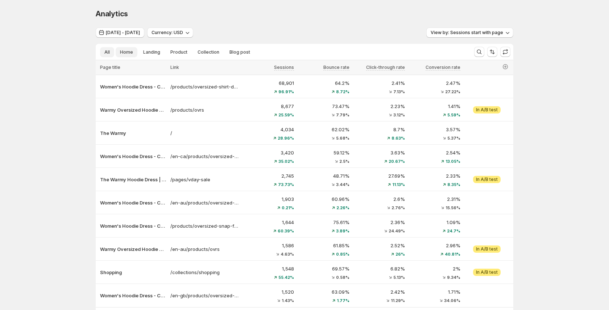
click at [132, 50] on span "Home" at bounding box center [126, 52] width 13 height 6
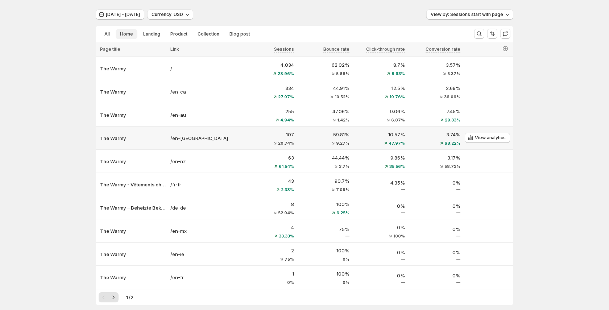
scroll to position [14, 0]
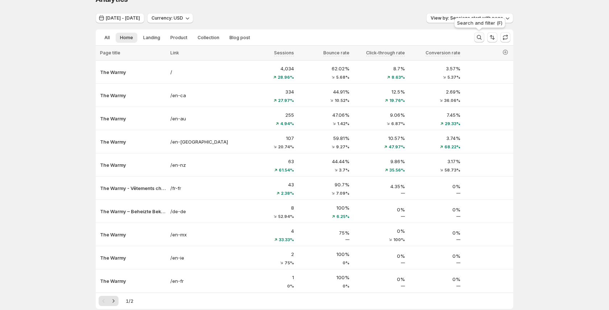
click at [480, 34] on icon "Search and filter results" at bounding box center [478, 37] width 7 height 7
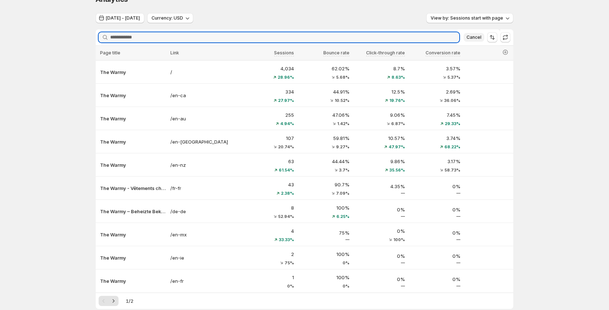
click at [477, 40] on span "Cancel" at bounding box center [473, 37] width 15 height 6
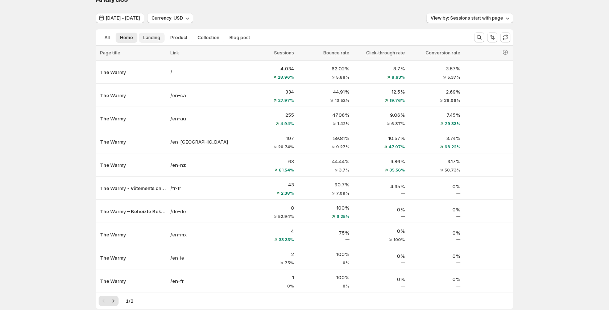
click at [150, 36] on span "Landing" at bounding box center [151, 38] width 17 height 6
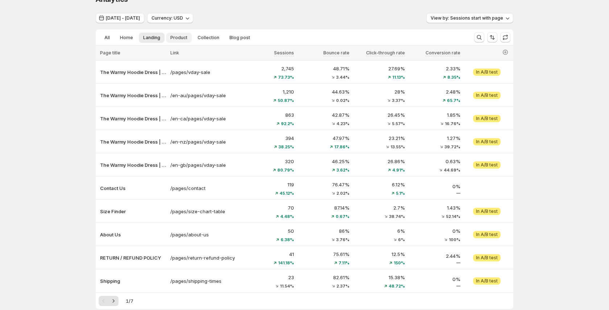
click at [177, 41] on button "Product" at bounding box center [179, 38] width 26 height 10
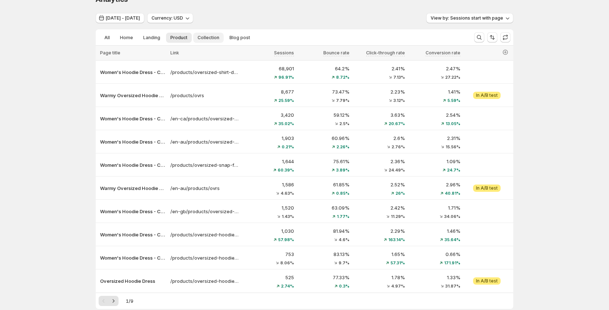
click at [208, 40] on span "Collection" at bounding box center [209, 38] width 22 height 6
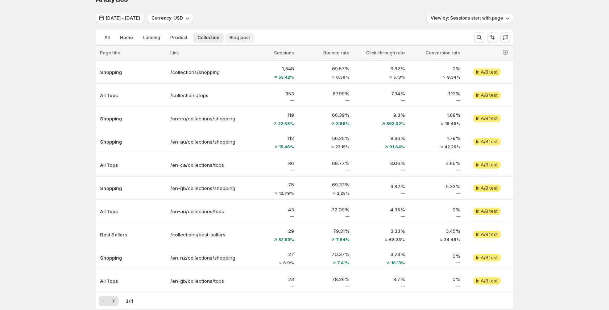
click at [236, 40] on span "Blog post" at bounding box center [239, 38] width 21 height 6
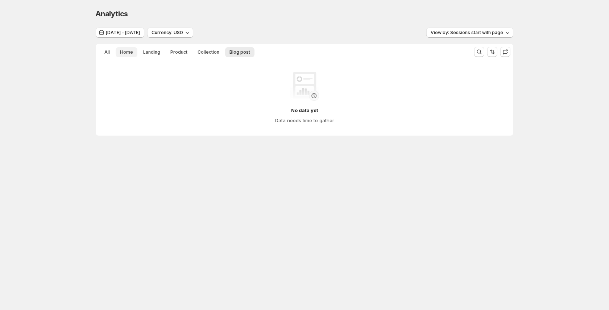
click at [120, 51] on span "Home" at bounding box center [126, 52] width 13 height 6
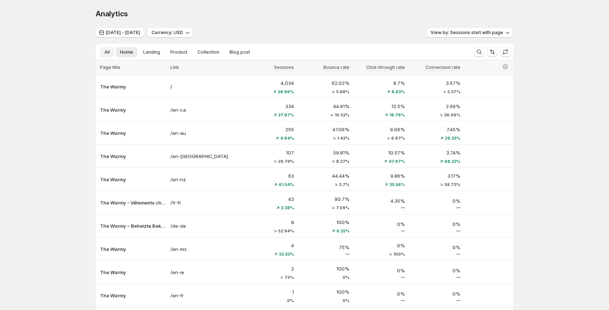
click at [104, 54] on span "All" at bounding box center [106, 52] width 5 height 6
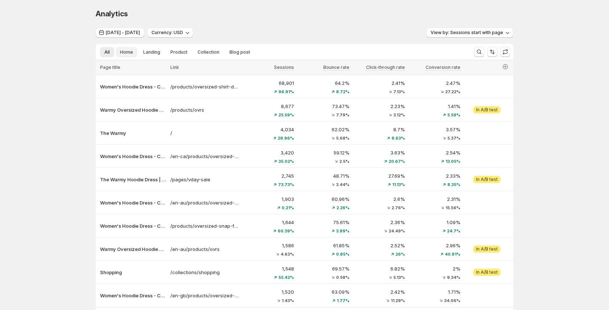
click at [127, 52] on span "Home" at bounding box center [126, 52] width 13 height 6
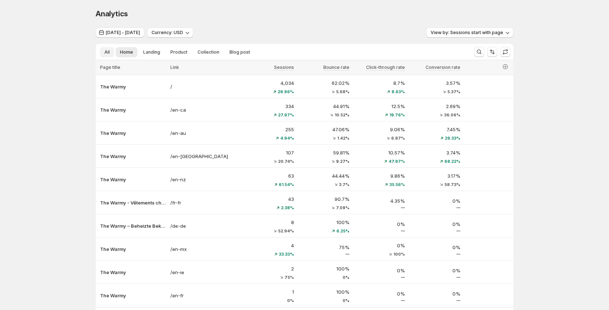
click at [104, 53] on span "All" at bounding box center [106, 52] width 5 height 6
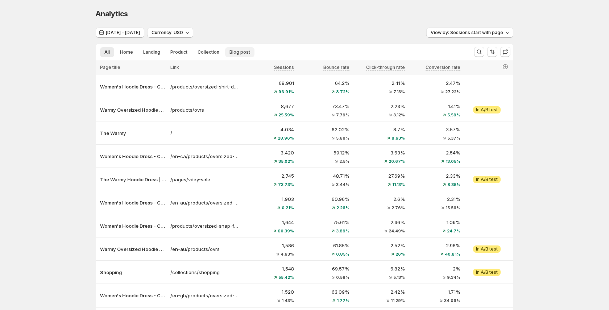
click at [238, 54] on span "Blog post" at bounding box center [239, 52] width 21 height 6
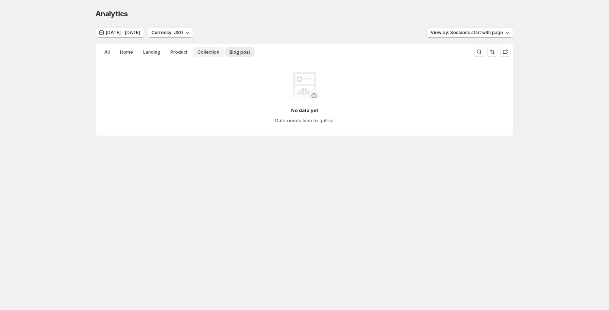
click at [213, 51] on span "Collection" at bounding box center [209, 52] width 22 height 6
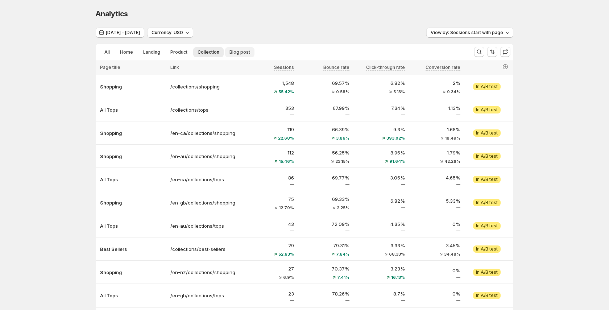
click at [234, 52] on span "Blog post" at bounding box center [239, 52] width 21 height 6
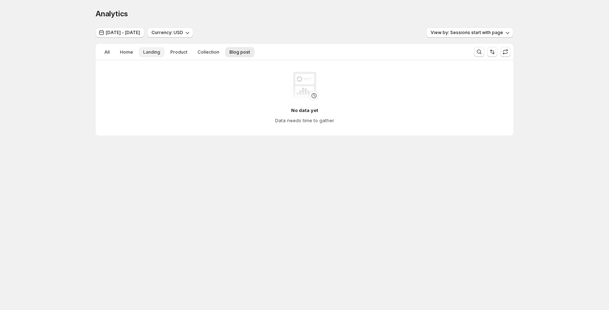
click at [162, 50] on button "Landing" at bounding box center [152, 52] width 26 height 10
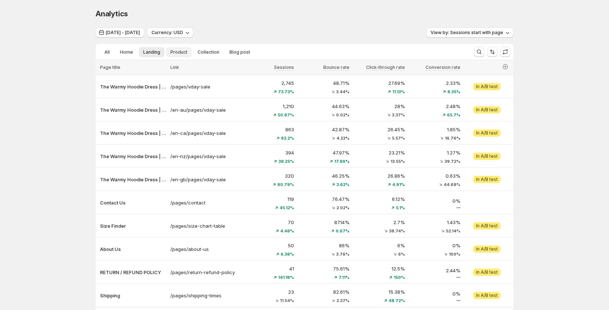
click at [173, 52] on span "Product" at bounding box center [178, 52] width 17 height 6
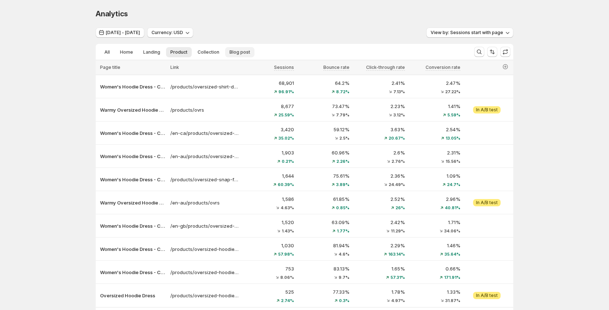
click at [236, 52] on span "Blog post" at bounding box center [239, 52] width 21 height 6
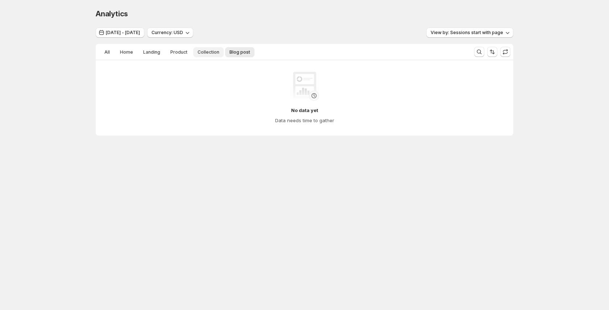
click at [210, 51] on span "Collection" at bounding box center [209, 52] width 22 height 6
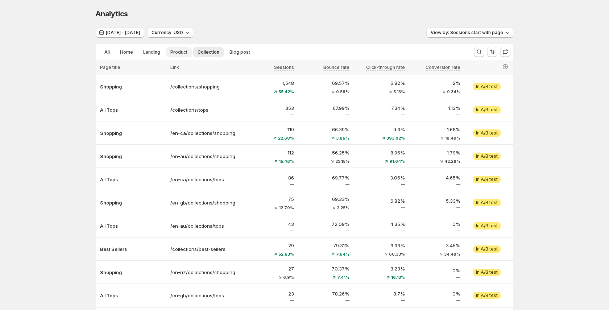
click at [170, 52] on span "Product" at bounding box center [178, 52] width 17 height 6
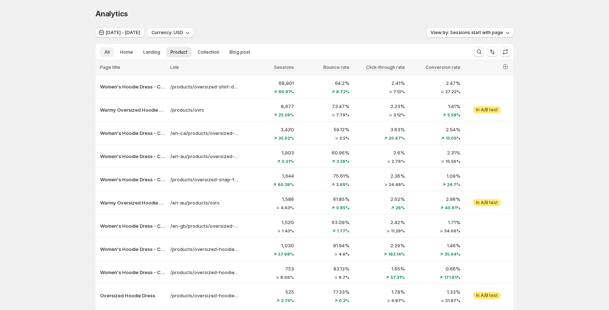
click at [109, 53] on span "All" at bounding box center [106, 52] width 5 height 6
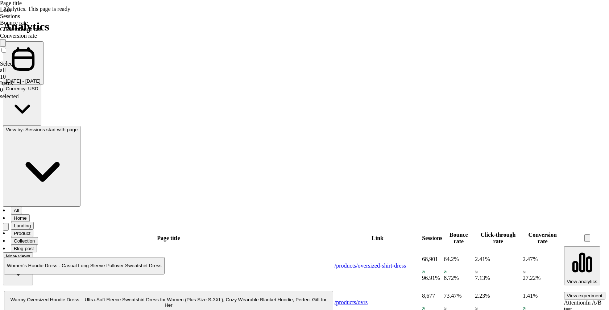
click at [269, 53] on ul "All Home Landing Product Collection Blog post More views" at bounding box center [282, 52] width 367 height 10
click at [128, 55] on span "Home" at bounding box center [126, 52] width 13 height 6
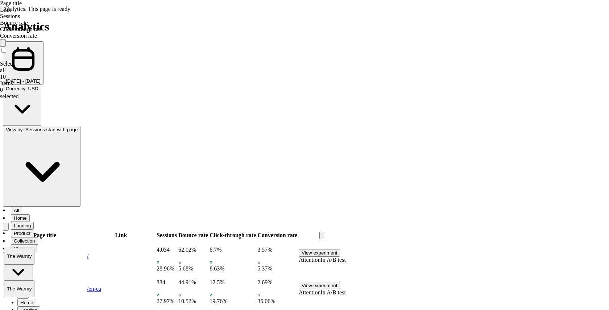
click at [151, 56] on button "Landing" at bounding box center [152, 52] width 26 height 10
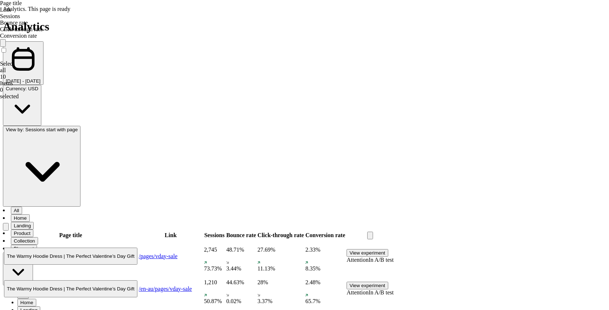
click at [179, 53] on span "Product" at bounding box center [178, 52] width 17 height 6
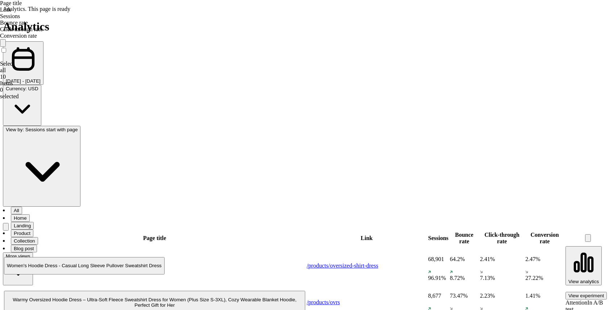
click at [215, 52] on span "Collection" at bounding box center [209, 52] width 22 height 6
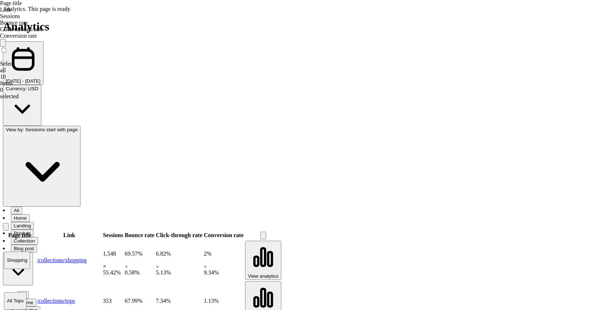
click at [229, 54] on span "Blog post" at bounding box center [239, 52] width 21 height 6
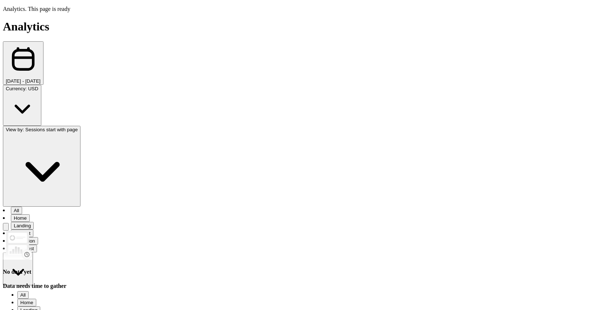
click at [202, 51] on span "Collection" at bounding box center [209, 52] width 22 height 6
click at [180, 53] on span "Product" at bounding box center [178, 52] width 17 height 6
click at [150, 51] on span "Landing" at bounding box center [151, 52] width 17 height 6
click at [124, 52] on span "Home" at bounding box center [126, 52] width 13 height 6
click at [108, 52] on span "All" at bounding box center [106, 52] width 5 height 6
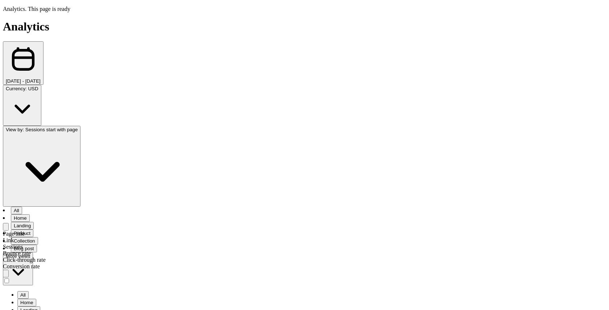
click at [140, 31] on span "Jul 15, 2025 - Aug 01, 2025" at bounding box center [123, 33] width 34 height 6
click at [247, 102] on button "8" at bounding box center [243, 101] width 12 height 12
type input "**********"
click at [255, 182] on span "Apply" at bounding box center [250, 180] width 13 height 6
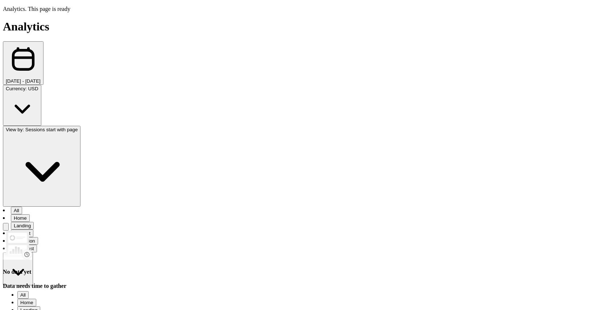
click at [140, 33] on span "Aug 08, 2025 - Aug 08, 2025" at bounding box center [123, 33] width 34 height 6
click at [112, 120] on button "22" at bounding box center [116, 124] width 12 height 12
type input "**********"
click at [153, 125] on span "25" at bounding box center [152, 124] width 6 height 6
type input "**********"
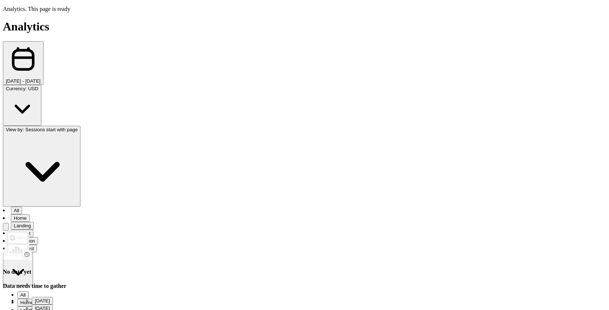
click at [252, 183] on button "Apply" at bounding box center [250, 180] width 21 height 10
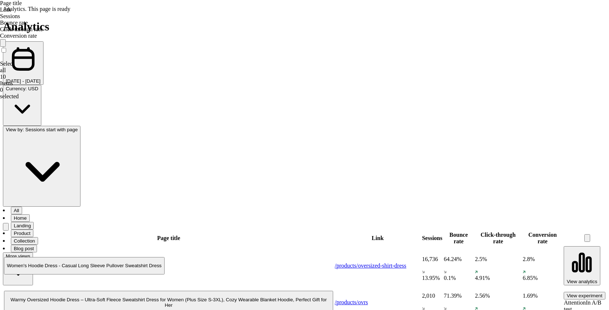
click at [140, 32] on span "Jul 22, 2025 - Jul 25, 2025" at bounding box center [123, 33] width 34 height 6
click at [93, 114] on span "13" at bounding box center [92, 112] width 6 height 6
type input "**********"
click at [154, 125] on span "25" at bounding box center [152, 124] width 6 height 6
type input "**********"
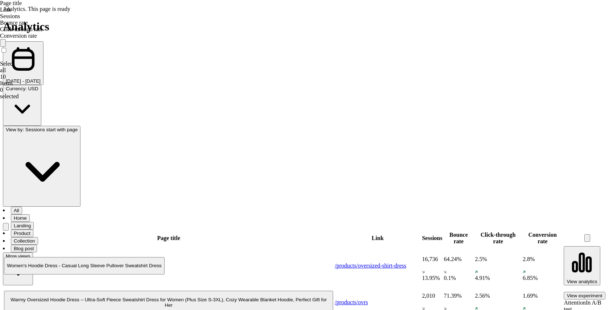
click at [253, 182] on span "Apply" at bounding box center [250, 180] width 13 height 6
click at [144, 36] on button "Jul 13, 2025 - Jul 25, 2025" at bounding box center [120, 33] width 49 height 10
click at [248, 29] on div "Jul 13, 2025 - Jul 25, 2025 Currency: USD View by: Sessions start with page" at bounding box center [305, 33] width 418 height 11
click at [201, 55] on button "Collection" at bounding box center [208, 52] width 30 height 10
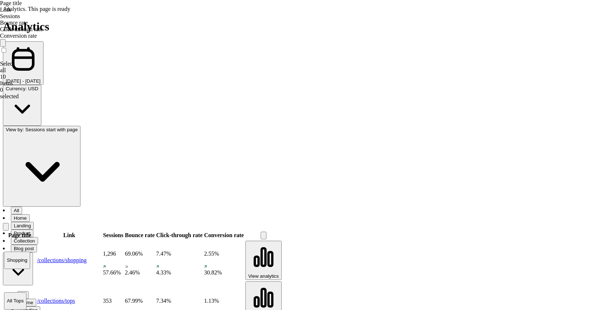
click at [125, 33] on span "Jul 13, 2025 - Jul 25, 2025" at bounding box center [123, 33] width 34 height 6
click at [216, 126] on span "20" at bounding box center [219, 124] width 6 height 6
type input "**********"
click at [250, 179] on span "Apply" at bounding box center [250, 180] width 13 height 6
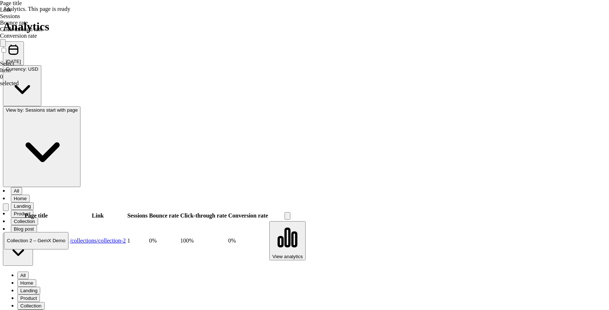
click at [119, 32] on span "[DATE]" at bounding box center [113, 33] width 15 height 6
click at [229, 112] on span "14" at bounding box center [231, 112] width 6 height 6
type input "**********"
click at [252, 182] on span "Apply" at bounding box center [250, 180] width 13 height 6
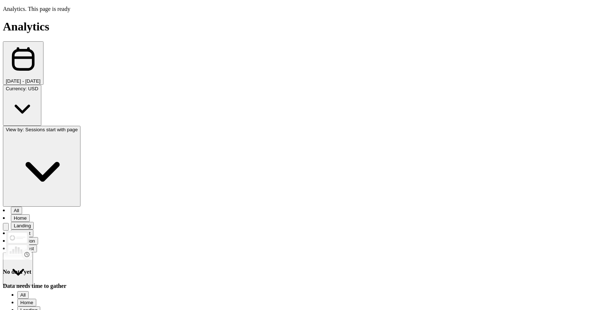
click at [126, 52] on span "Home" at bounding box center [126, 52] width 13 height 6
click at [108, 51] on span "All" at bounding box center [106, 52] width 5 height 6
click at [132, 33] on span "Aug 14, 2025 - Aug 14, 2025" at bounding box center [123, 33] width 34 height 6
click at [43, 75] on button "Last 7 days" at bounding box center [41, 74] width 72 height 12
type input "**********"
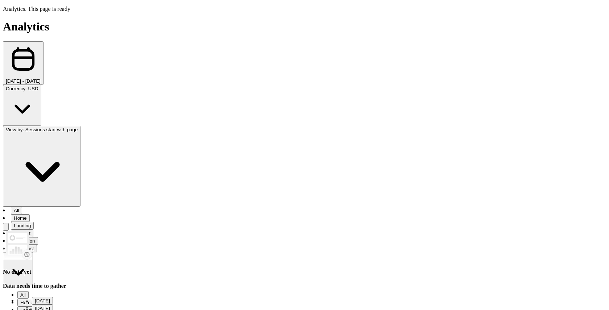
type input "**********"
click at [247, 179] on span "Apply" at bounding box center [250, 180] width 13 height 6
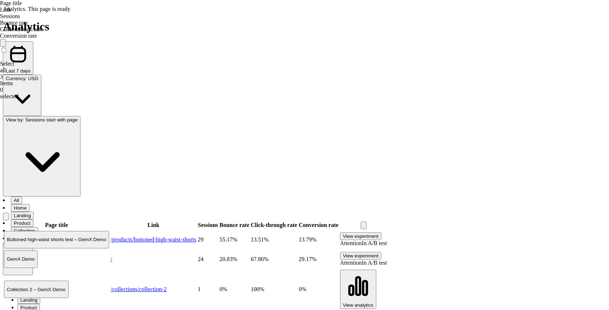
click at [114, 33] on span "Last 7 days" at bounding box center [118, 33] width 25 height 6
click at [124, 109] on button "16" at bounding box center [128, 112] width 12 height 12
type input "**********"
click at [155, 124] on span "25" at bounding box center [152, 124] width 6 height 6
type input "**********"
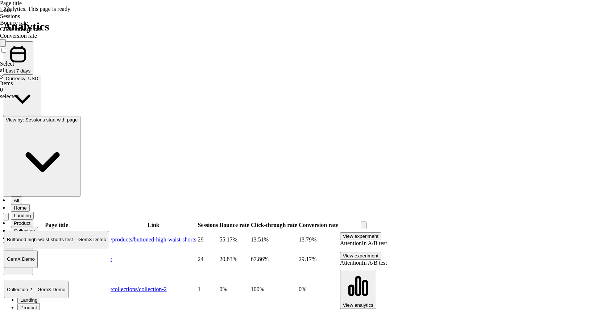
click at [249, 180] on span "Apply" at bounding box center [250, 180] width 13 height 6
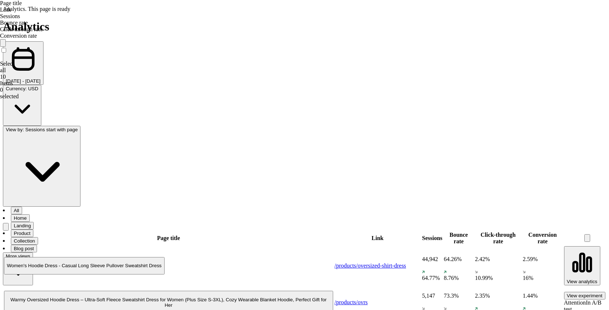
click at [126, 89] on p "Women's Hoodie Dress - Casual Long Sleeve Pullover Sweatshirt Dress" at bounding box center [133, 86] width 66 height 7
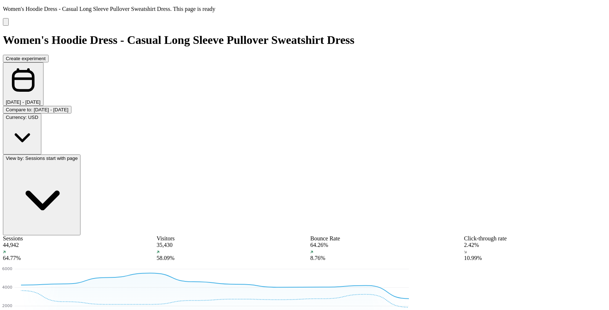
click at [144, 28] on button "Jul 16, 2025 - Jul 25, 2025" at bounding box center [120, 33] width 49 height 10
click at [56, 87] on button "Last 30 days" at bounding box center [41, 87] width 72 height 12
type input "**********"
click at [253, 184] on button "Apply" at bounding box center [250, 180] width 21 height 10
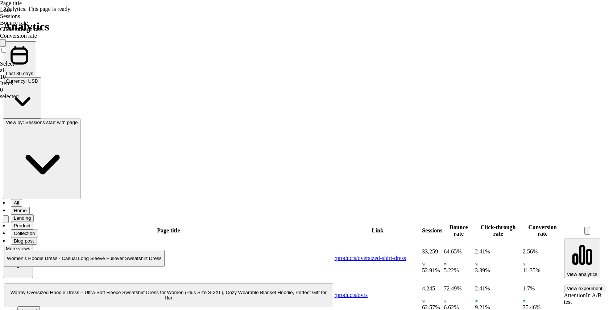
click at [451, 30] on span "View by: Sessions start with page" at bounding box center [467, 33] width 72 height 6
click at [439, 56] on span "Calculate all metrics from sessions where this page appears at any point." at bounding box center [441, 58] width 136 height 13
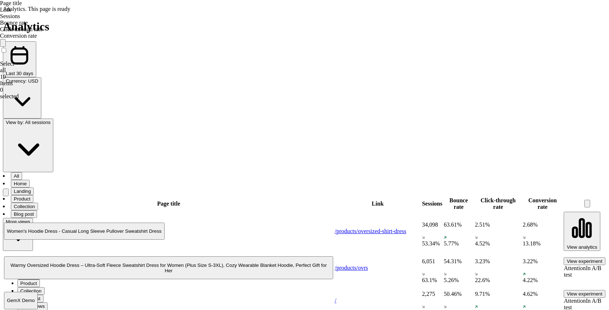
click at [112, 34] on span "Last 30 days" at bounding box center [119, 33] width 27 height 6
click at [95, 122] on button "20" at bounding box center [92, 124] width 12 height 12
type input "**********"
click at [127, 122] on span "23" at bounding box center [128, 124] width 6 height 6
type input "**********"
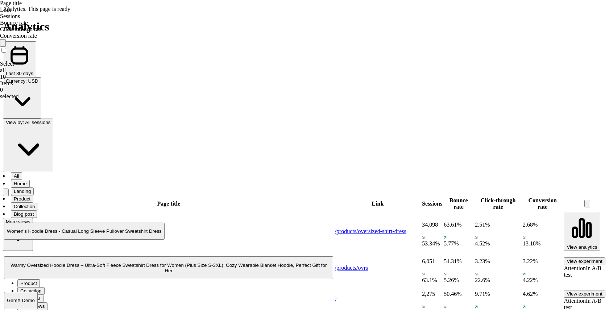
click at [251, 178] on span "Apply" at bounding box center [250, 180] width 13 height 6
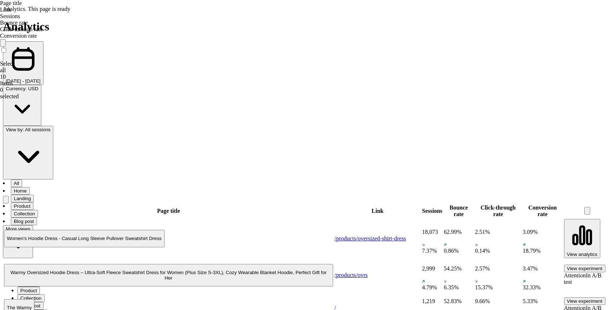
click at [121, 34] on span "Jul 20, 2025 - Jul 23, 2025" at bounding box center [123, 33] width 34 height 6
click at [141, 126] on button "24" at bounding box center [140, 124] width 12 height 12
type input "**********"
click at [252, 176] on button "Apply" at bounding box center [250, 180] width 21 height 10
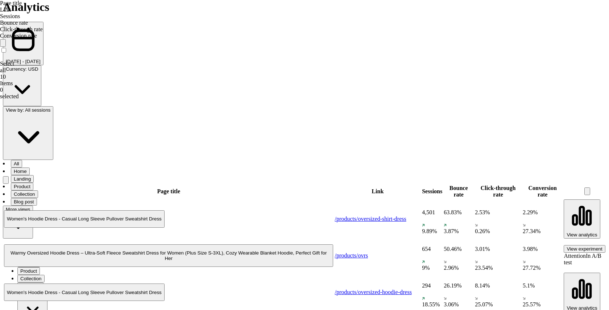
scroll to position [19, 0]
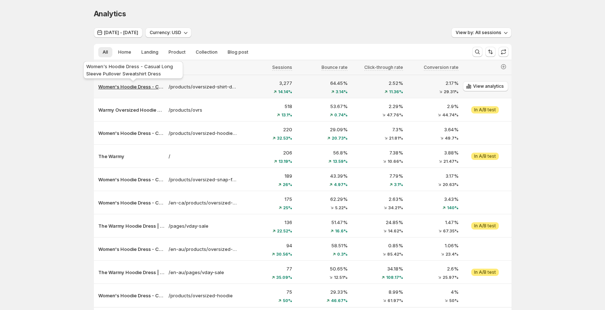
click at [136, 87] on p "Women's Hoodie Dress - Casual Long Sleeve Pullover Sweatshirt Dress" at bounding box center [131, 86] width 66 height 7
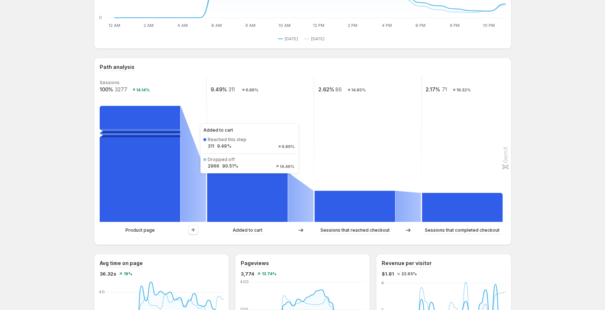
scroll to position [119, 0]
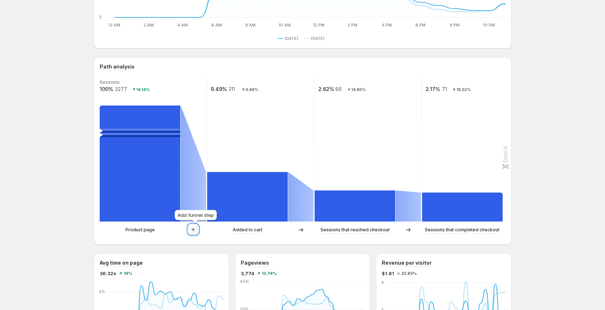
click at [197, 229] on icon "button" at bounding box center [193, 229] width 7 height 7
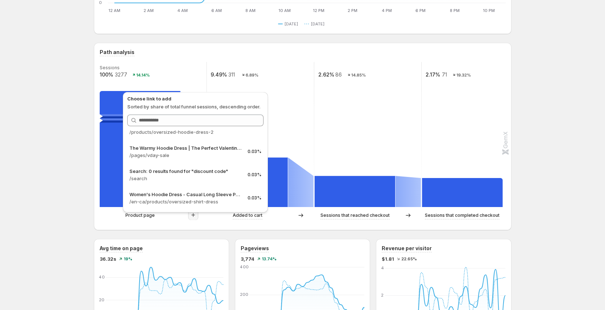
scroll to position [190, 0]
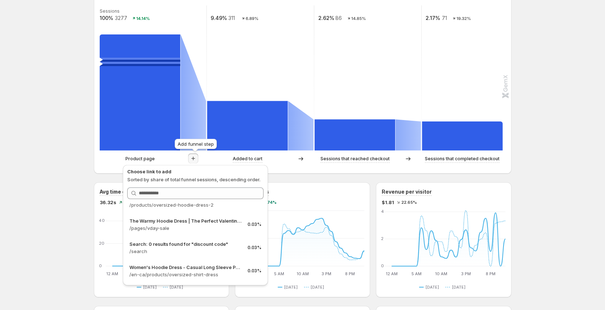
click at [196, 161] on icon "button" at bounding box center [193, 158] width 7 height 7
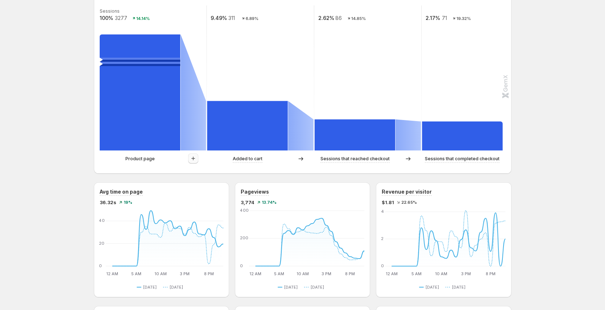
click at [197, 161] on icon "button" at bounding box center [193, 158] width 7 height 7
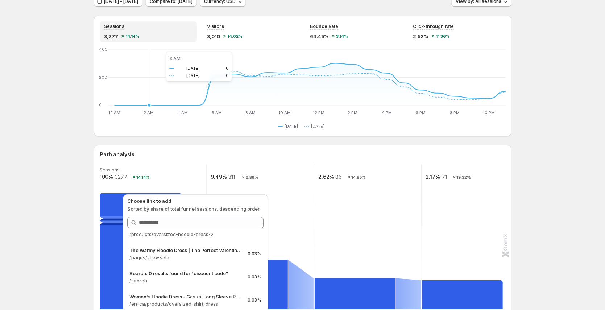
scroll to position [0, 0]
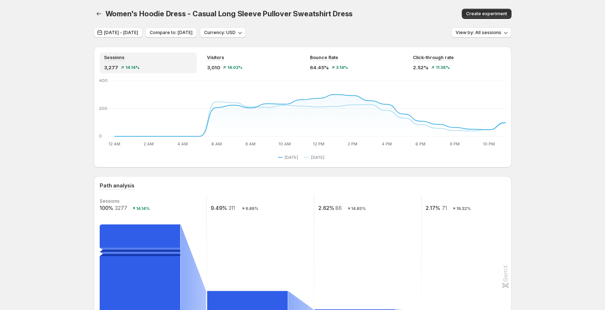
click at [140, 26] on div "Women's Hoodie Dress - Casual Long Sleeve Pullover Sweatshirt Dress. This page …" at bounding box center [303, 14] width 418 height 28
click at [138, 31] on span "[DATE] - [DATE]" at bounding box center [121, 33] width 34 height 6
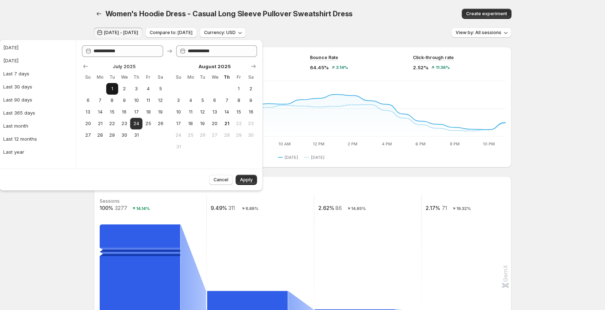
click at [112, 89] on span "1" at bounding box center [112, 89] width 6 height 6
type input "**********"
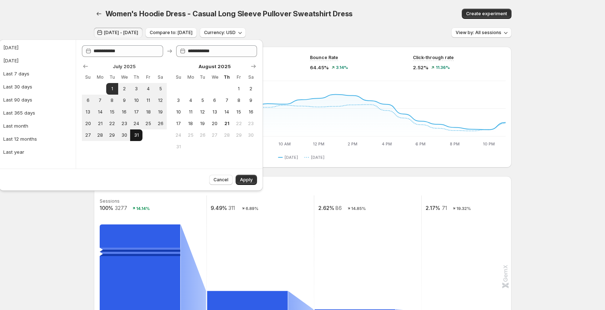
click at [136, 134] on span "31" at bounding box center [136, 135] width 6 height 6
type input "**********"
click at [245, 177] on span "Apply" at bounding box center [246, 180] width 13 height 6
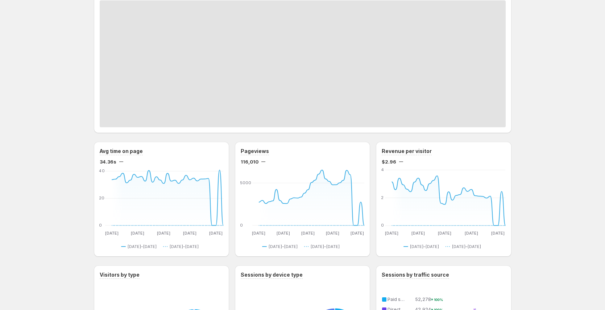
scroll to position [215, 0]
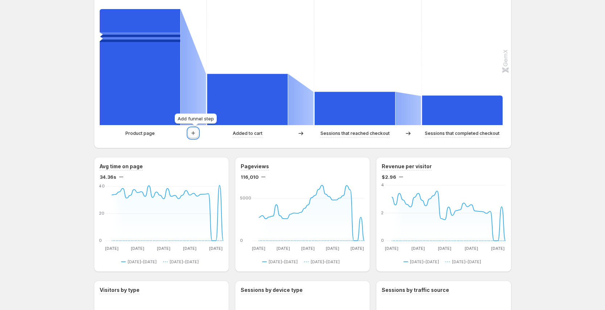
click at [195, 131] on icon "button" at bounding box center [193, 132] width 7 height 7
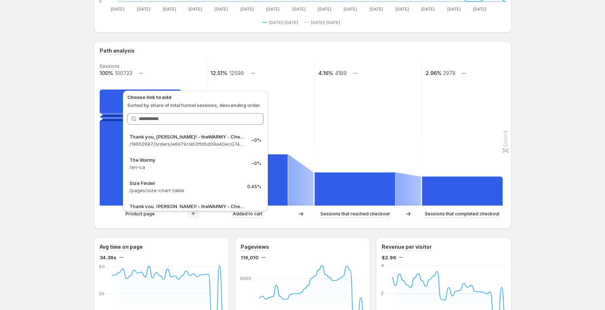
scroll to position [136, 0]
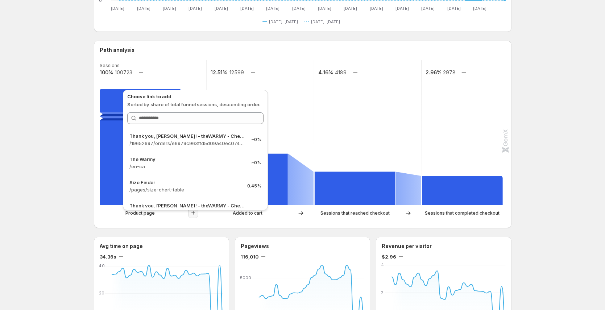
click at [126, 74] on text "100723" at bounding box center [123, 72] width 17 height 6
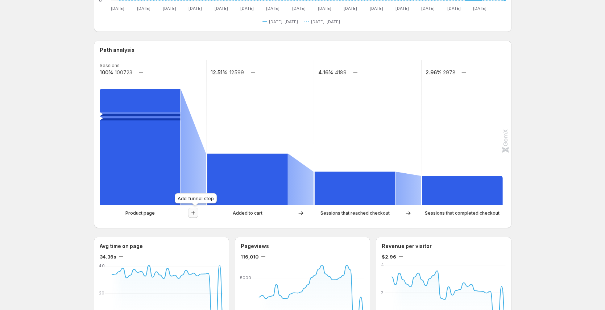
click at [195, 215] on icon "button" at bounding box center [193, 212] width 7 height 7
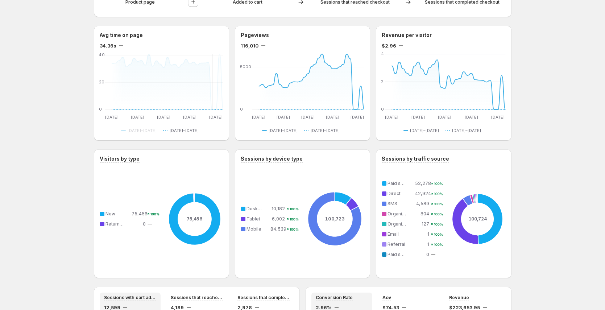
scroll to position [205, 0]
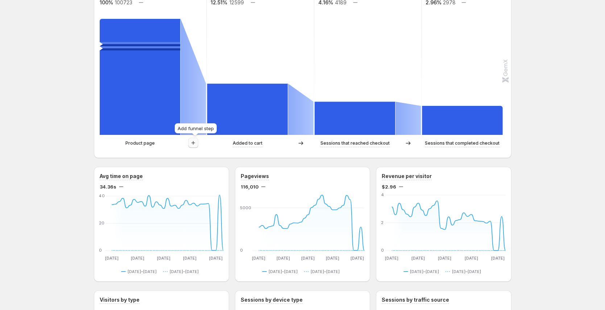
click at [192, 147] on button "button" at bounding box center [193, 143] width 10 height 10
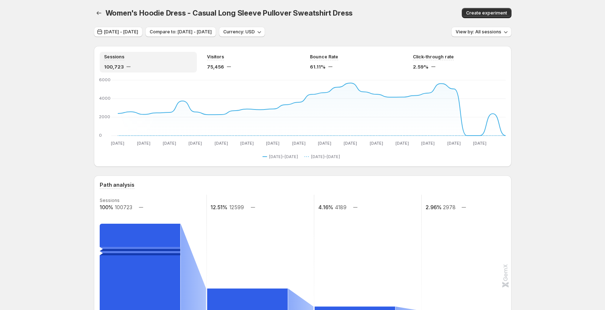
scroll to position [0, 0]
click at [138, 35] on span "[DATE] - [DATE]" at bounding box center [121, 33] width 34 height 6
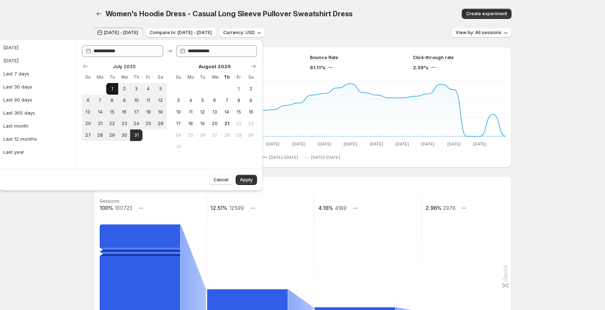
click at [116, 93] on button "1" at bounding box center [112, 89] width 12 height 12
click at [136, 136] on span "31" at bounding box center [136, 135] width 6 height 6
type input "**********"
click at [240, 178] on button "Apply" at bounding box center [246, 180] width 21 height 10
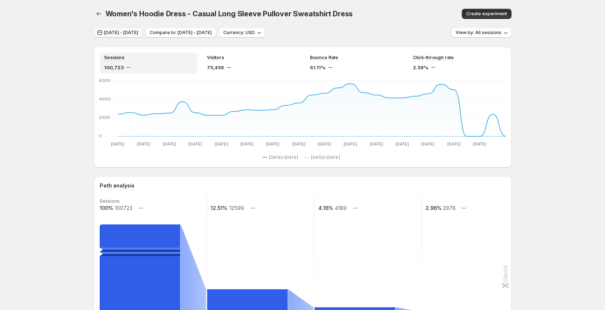
click at [132, 33] on span "[DATE] - [DATE]" at bounding box center [121, 33] width 34 height 6
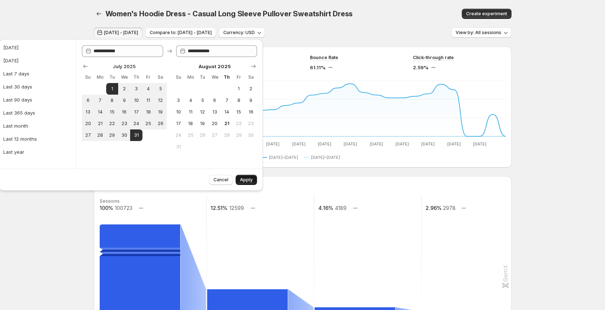
click at [248, 181] on span "Apply" at bounding box center [246, 180] width 13 height 6
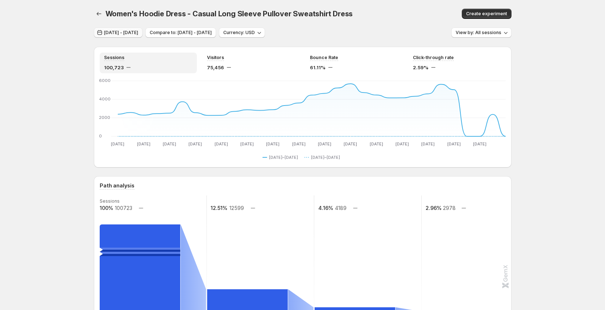
click at [132, 33] on span "[DATE] - [DATE]" at bounding box center [121, 33] width 34 height 6
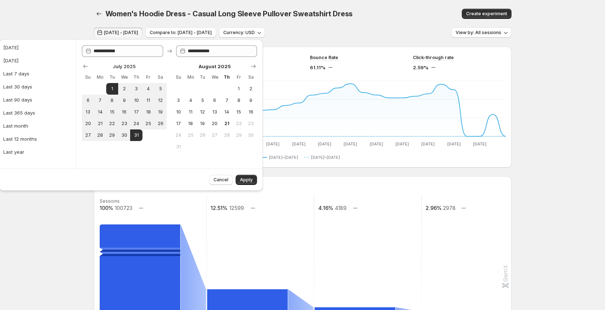
click at [400, 9] on div "Women's Hoodie Dress - Casual Long Sleeve Pullover Sweatshirt Dress" at bounding box center [254, 14] width 299 height 10
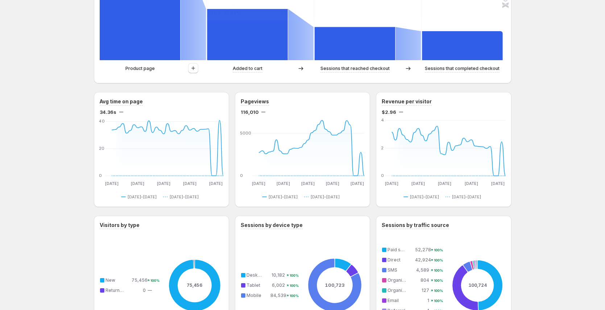
scroll to position [275, 0]
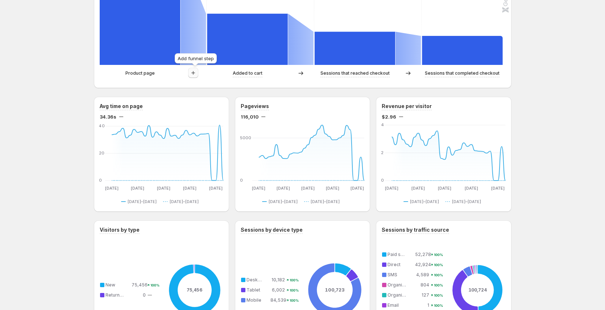
click at [197, 74] on icon "button" at bounding box center [193, 72] width 7 height 7
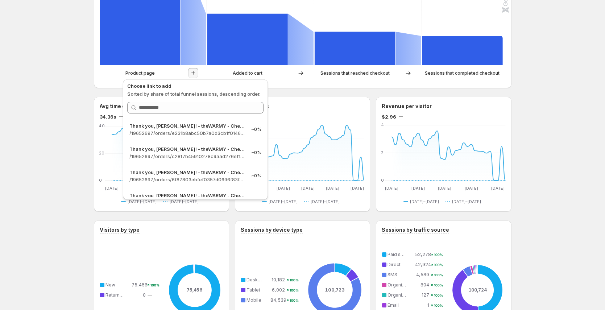
click at [313, 89] on div "[DATE] - [DATE] Compare to: [DATE] - [DATE] Currency: USD View by: All sessions…" at bounding box center [303, 177] width 418 height 850
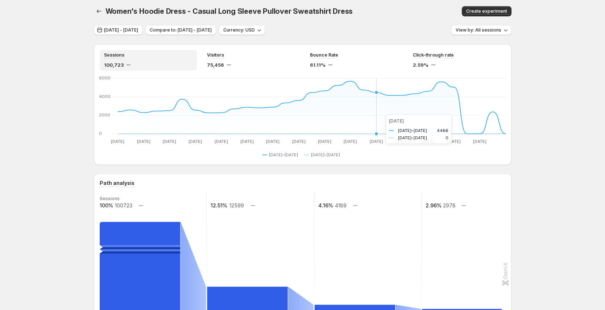
scroll to position [0, 0]
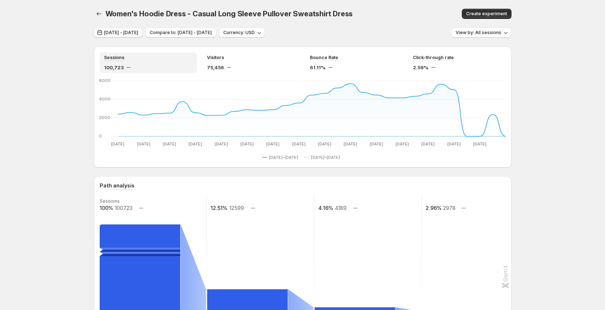
click at [114, 29] on button "[DATE] - [DATE]" at bounding box center [118, 33] width 49 height 10
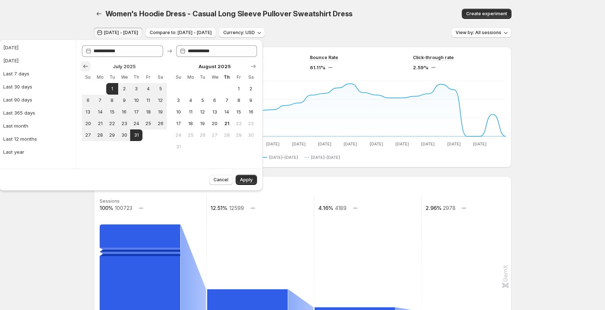
click at [85, 67] on icon "Show previous month, June 2025" at bounding box center [85, 66] width 7 height 7
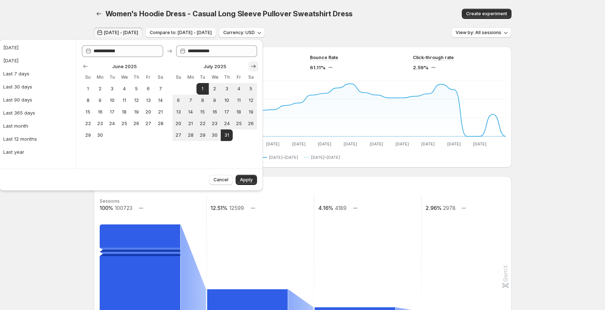
click at [253, 66] on icon "Show next month, August 2025" at bounding box center [253, 67] width 5 height 4
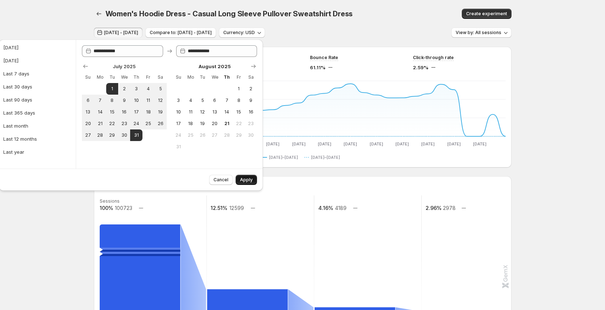
click at [246, 181] on span "Apply" at bounding box center [246, 180] width 13 height 6
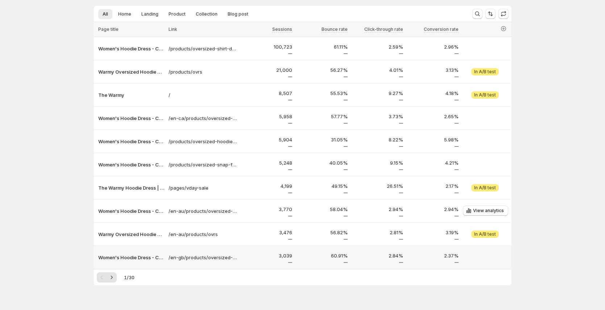
scroll to position [53, 0]
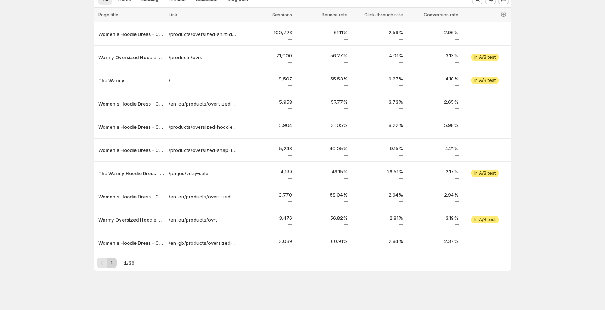
click at [112, 266] on icon "Next" at bounding box center [111, 262] width 7 height 7
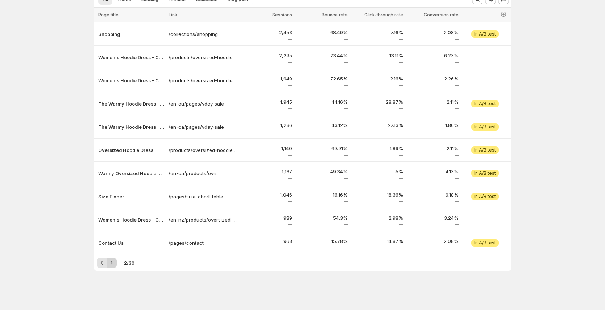
click at [113, 264] on icon "Next" at bounding box center [111, 262] width 7 height 7
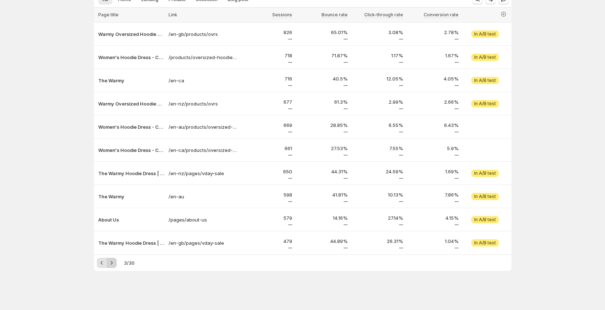
click at [113, 264] on icon "Next" at bounding box center [111, 262] width 7 height 7
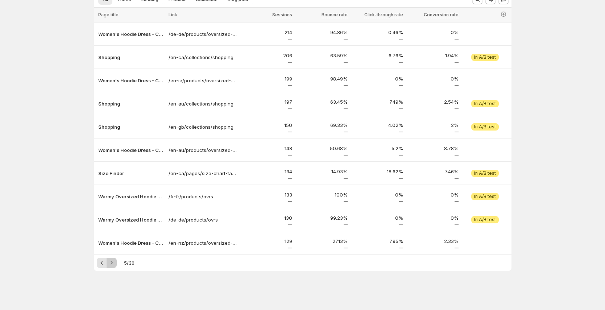
click at [113, 264] on icon "Next" at bounding box center [111, 262] width 7 height 7
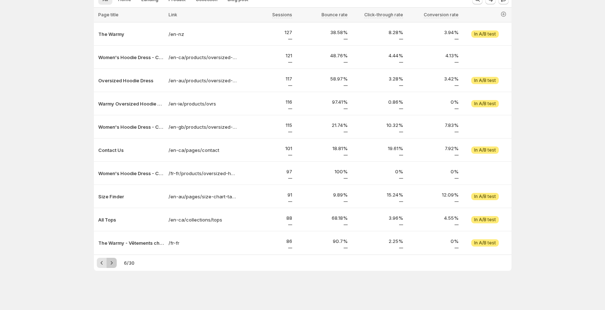
click at [113, 264] on icon "Next" at bounding box center [111, 262] width 7 height 7
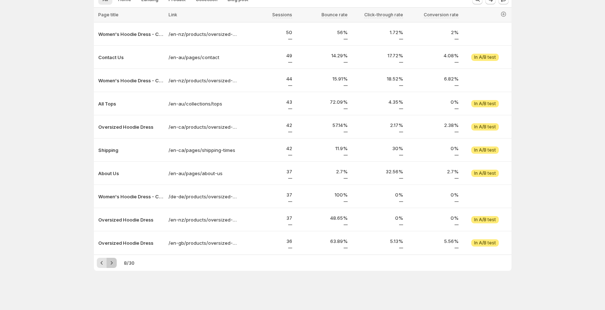
click at [113, 264] on icon "Next" at bounding box center [111, 262] width 7 height 7
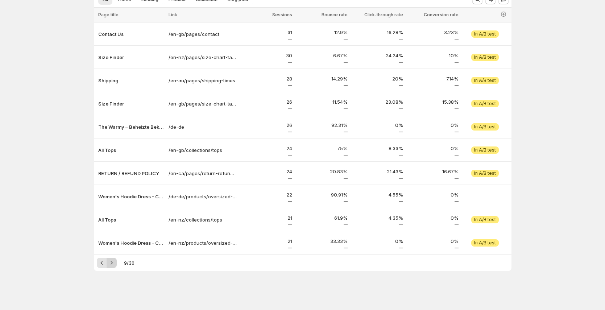
click at [113, 264] on icon "Next" at bounding box center [111, 262] width 7 height 7
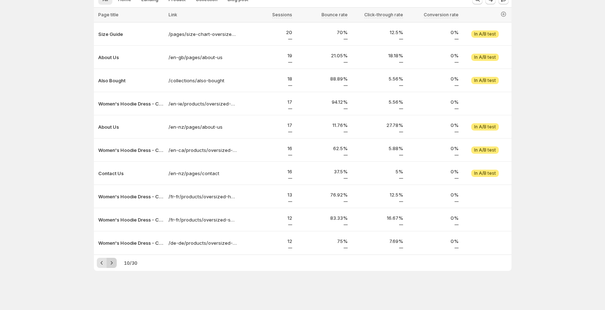
click at [113, 264] on icon "Next" at bounding box center [111, 262] width 7 height 7
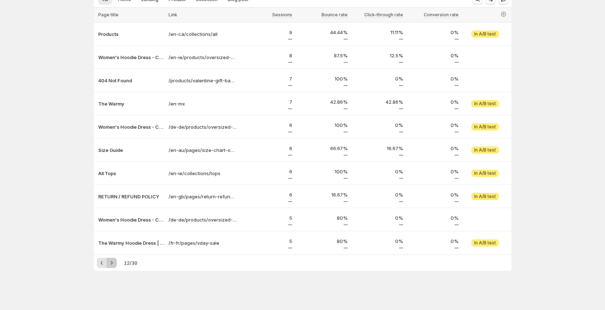
click at [113, 264] on icon "Next" at bounding box center [111, 262] width 7 height 7
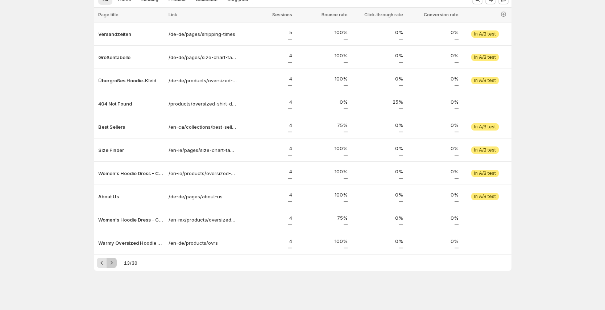
click at [113, 264] on icon "Next" at bounding box center [111, 262] width 7 height 7
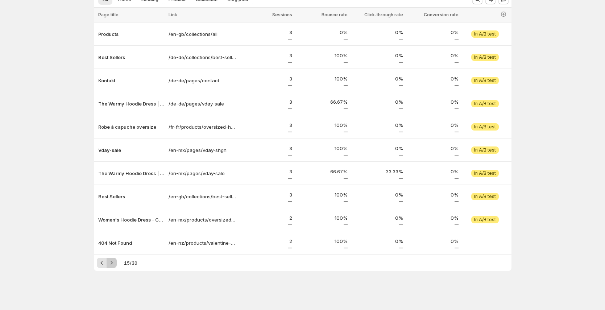
click at [113, 264] on icon "Next" at bounding box center [111, 262] width 7 height 7
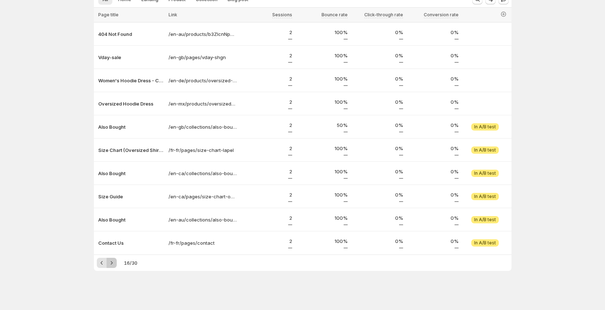
click at [113, 264] on icon "Next" at bounding box center [111, 262] width 7 height 7
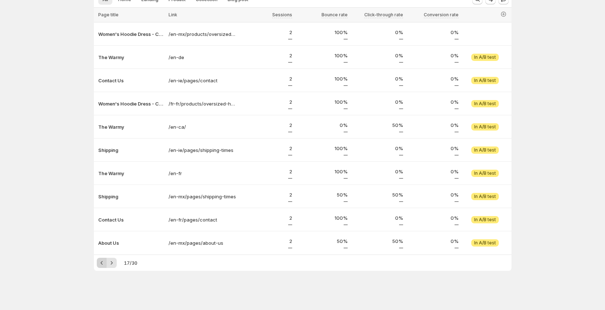
click at [103, 263] on icon "Previous" at bounding box center [101, 262] width 7 height 7
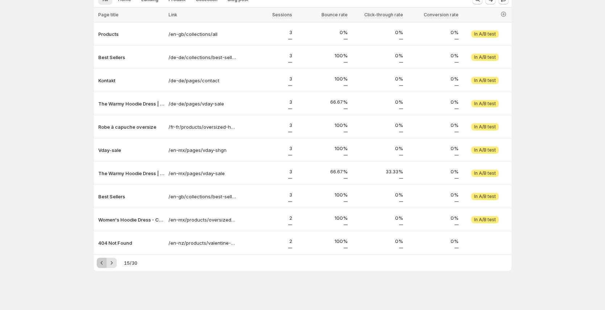
click at [103, 263] on icon "Previous" at bounding box center [101, 262] width 7 height 7
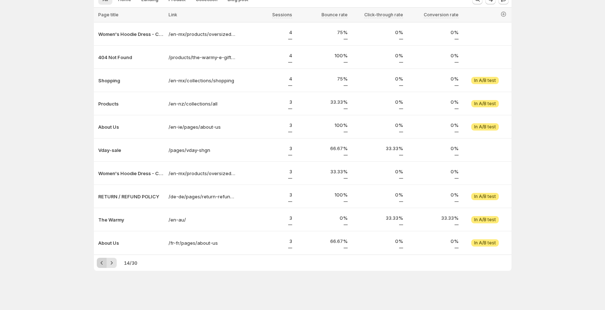
click at [103, 263] on icon "Previous" at bounding box center [101, 262] width 7 height 7
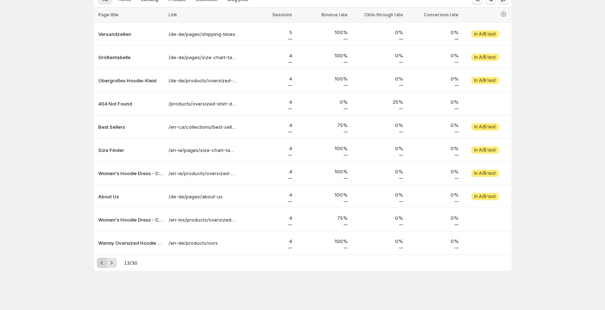
click at [103, 263] on icon "Previous" at bounding box center [101, 262] width 7 height 7
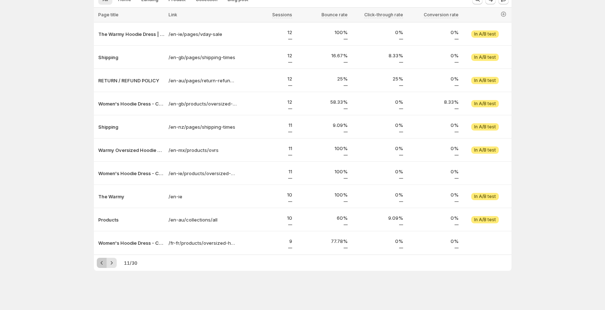
click at [103, 263] on icon "Previous" at bounding box center [101, 262] width 7 height 7
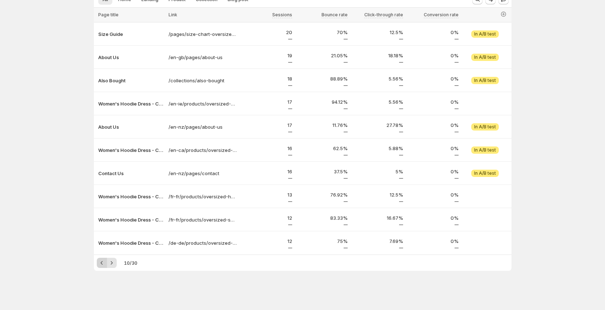
click at [103, 263] on icon "Previous" at bounding box center [101, 262] width 7 height 7
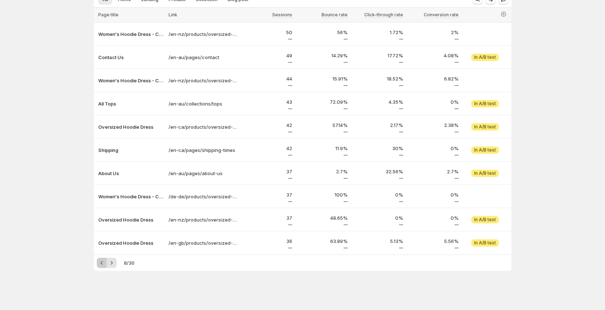
click at [103, 263] on icon "Previous" at bounding box center [101, 262] width 7 height 7
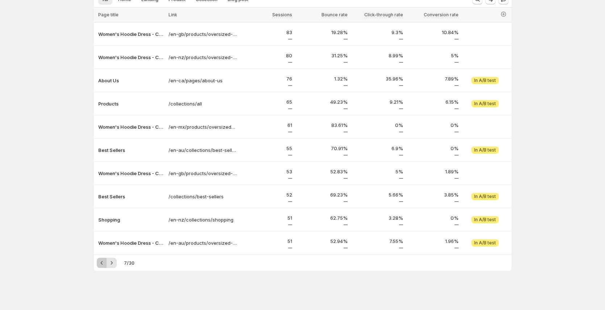
click at [103, 263] on icon "Previous" at bounding box center [101, 262] width 7 height 7
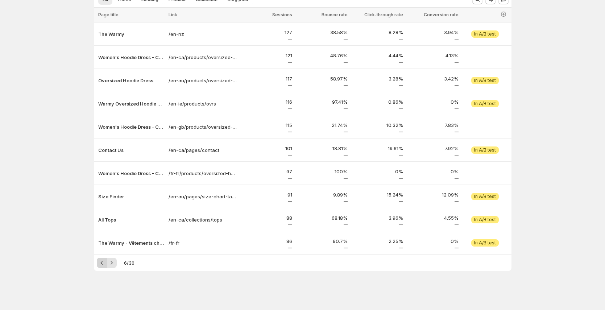
click at [103, 263] on icon "Previous" at bounding box center [101, 262] width 7 height 7
click at [103, 263] on icon "Previous" at bounding box center [101, 263] width 2 height 4
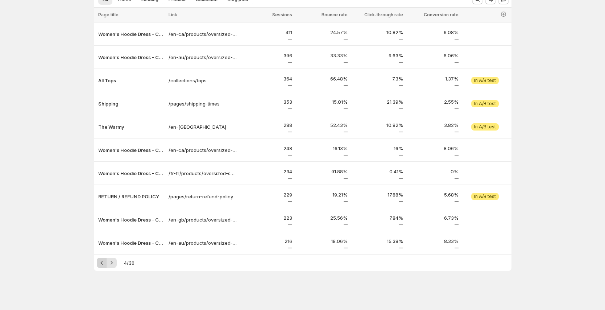
click at [103, 263] on icon "Previous" at bounding box center [101, 263] width 2 height 4
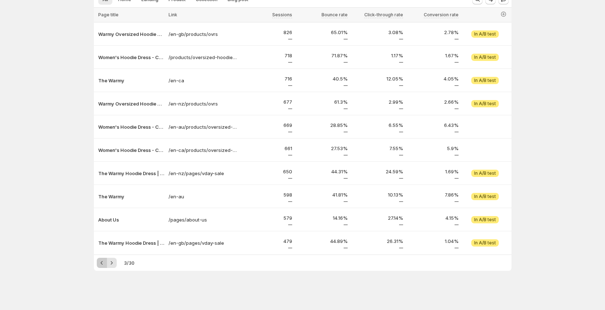
click at [103, 263] on icon "Previous" at bounding box center [101, 263] width 2 height 4
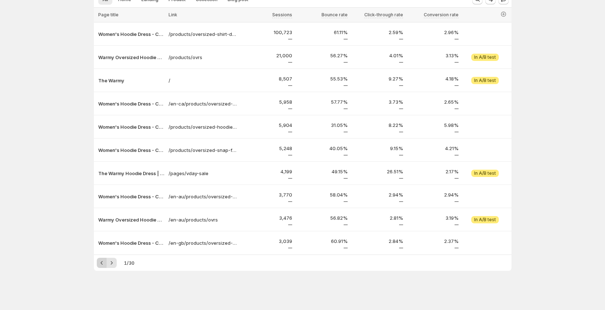
click at [103, 263] on div "Pagination" at bounding box center [102, 263] width 10 height 10
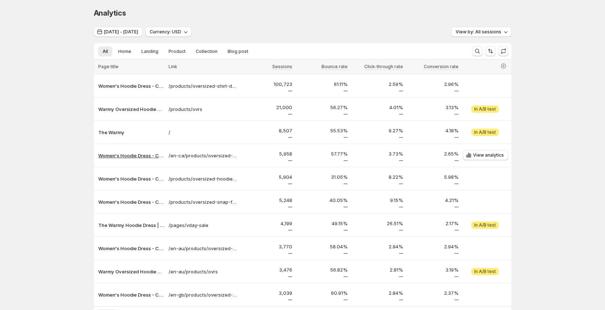
scroll to position [0, 0]
click at [138, 35] on span "[DATE] - [DATE]" at bounding box center [121, 33] width 34 height 6
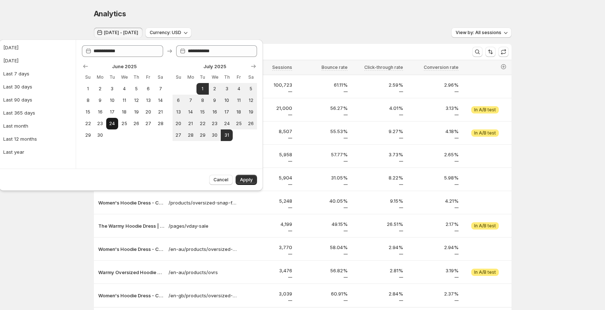
click at [118, 123] on button "24" at bounding box center [112, 124] width 12 height 12
type input "**********"
click at [225, 135] on span "31" at bounding box center [227, 135] width 6 height 6
type input "**********"
click at [250, 177] on span "Apply" at bounding box center [246, 180] width 13 height 6
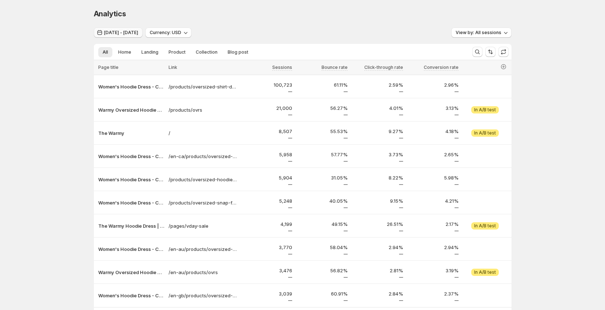
click at [138, 35] on span "[DATE] - [DATE]" at bounding box center [121, 33] width 34 height 6
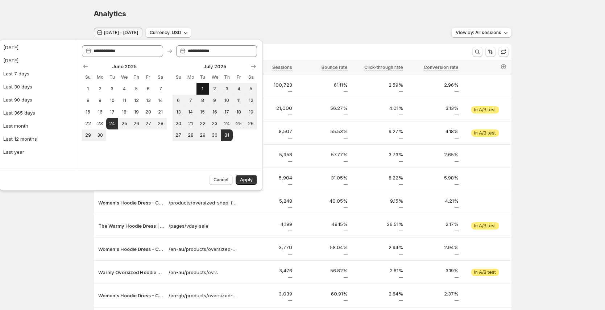
click at [207, 85] on button "1" at bounding box center [202, 89] width 12 height 12
type input "**********"
click at [227, 129] on button "31" at bounding box center [227, 135] width 12 height 12
type input "**********"
click at [248, 178] on span "Apply" at bounding box center [246, 180] width 13 height 6
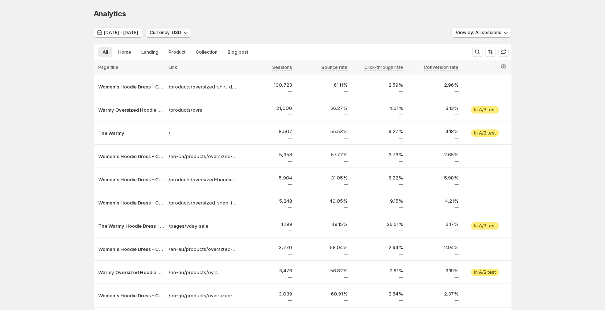
click at [181, 34] on span "Currency: USD" at bounding box center [166, 33] width 32 height 6
click at [267, 18] on div "Analytics" at bounding box center [303, 14] width 418 height 10
click at [189, 30] on icon "button" at bounding box center [185, 32] width 7 height 7
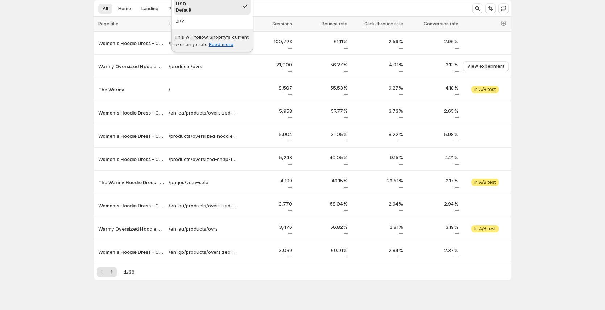
scroll to position [48, 0]
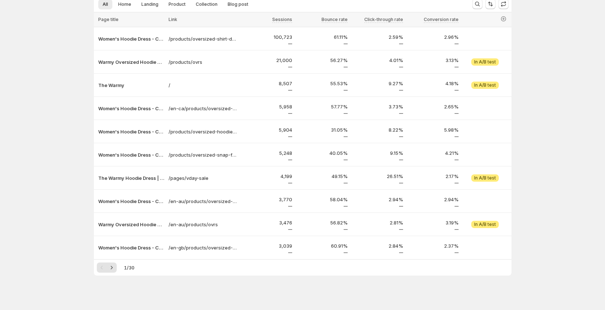
click at [569, 133] on div "Analytics. This page is ready Analytics [DATE] - [DATE] Currency: USD View by: …" at bounding box center [302, 133] width 605 height 362
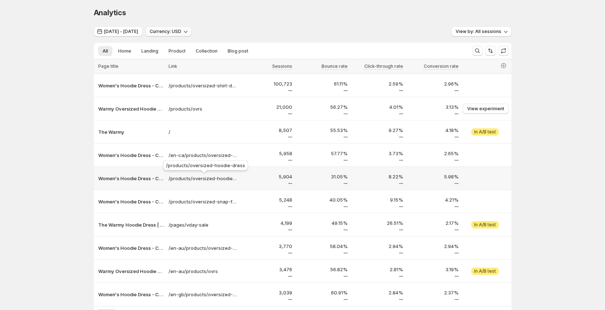
scroll to position [0, 0]
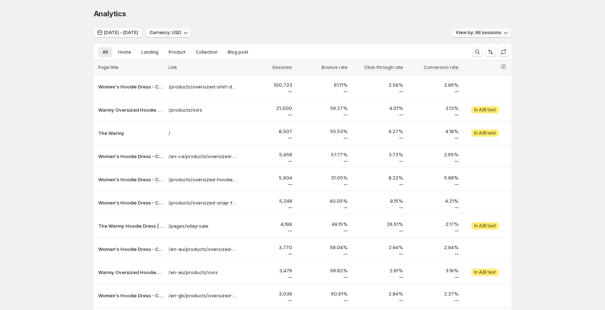
click at [486, 34] on span "View by: All sessions" at bounding box center [479, 33] width 46 height 6
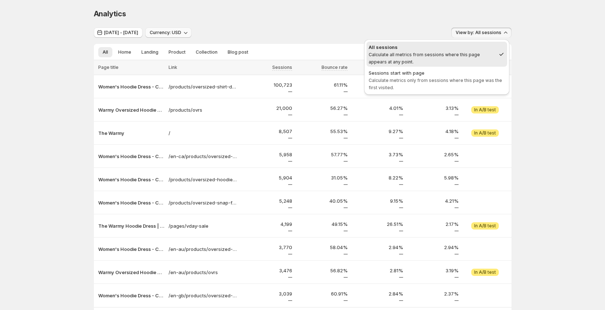
drag, startPoint x: 435, startPoint y: 72, endPoint x: 446, endPoint y: 65, distance: 13.0
click at [435, 72] on div "Sessions start with page" at bounding box center [437, 72] width 136 height 7
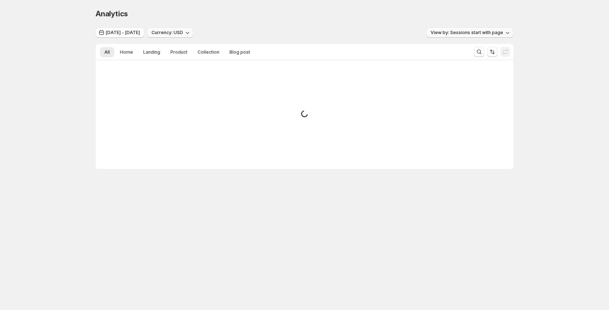
click at [482, 33] on span "View by: Sessions start with page" at bounding box center [467, 33] width 72 height 6
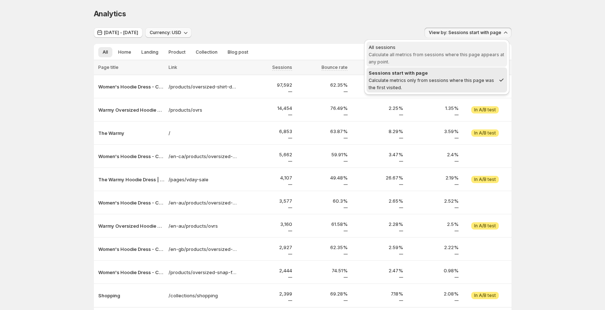
click at [426, 49] on div "All sessions" at bounding box center [437, 46] width 136 height 7
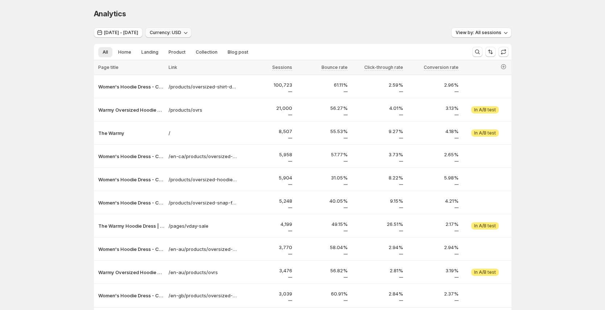
click at [371, 22] on div "Analytics. This page is ready Analytics" at bounding box center [303, 14] width 418 height 28
click at [129, 53] on span "Home" at bounding box center [124, 52] width 13 height 6
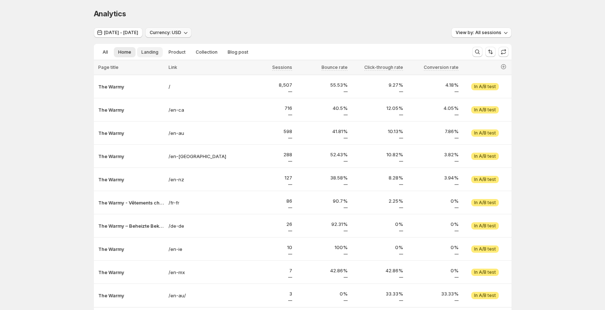
click at [155, 53] on span "Landing" at bounding box center [149, 52] width 17 height 6
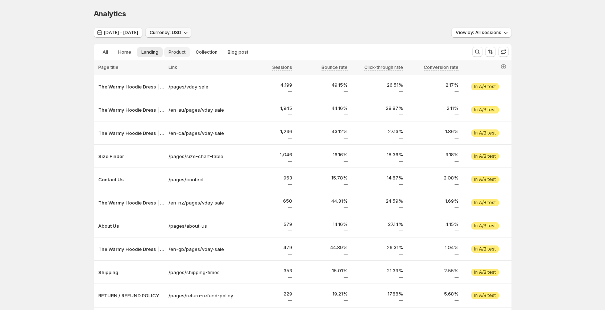
click at [175, 52] on span "Product" at bounding box center [177, 52] width 17 height 6
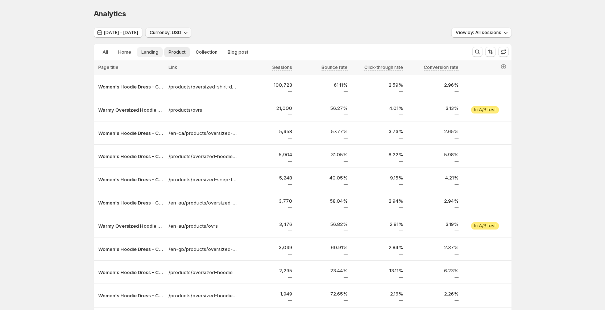
click at [145, 52] on span "Landing" at bounding box center [149, 52] width 17 height 6
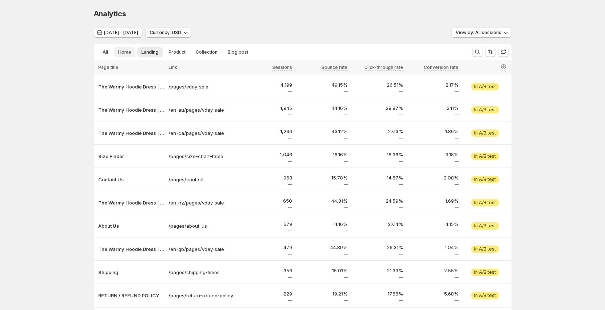
click at [120, 52] on span "Home" at bounding box center [124, 52] width 13 height 6
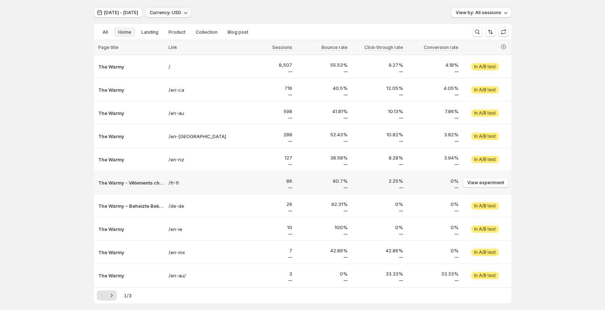
scroll to position [18, 0]
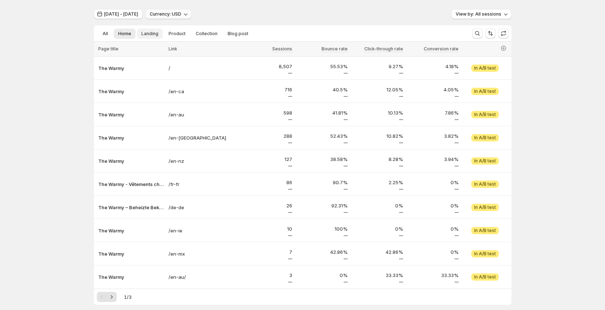
click at [150, 34] on span "Landing" at bounding box center [149, 34] width 17 height 6
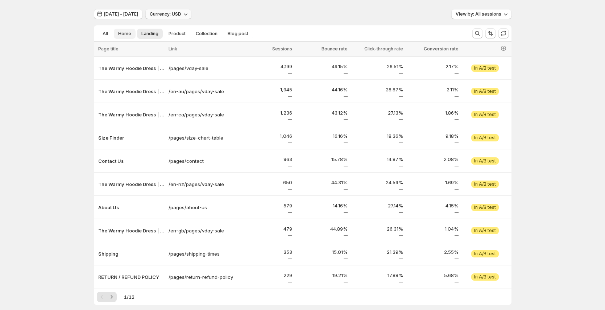
click at [129, 34] on span "Home" at bounding box center [124, 34] width 13 height 6
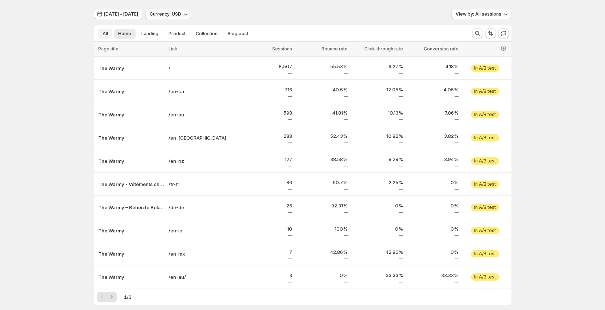
click at [108, 34] on span "All" at bounding box center [105, 34] width 5 height 6
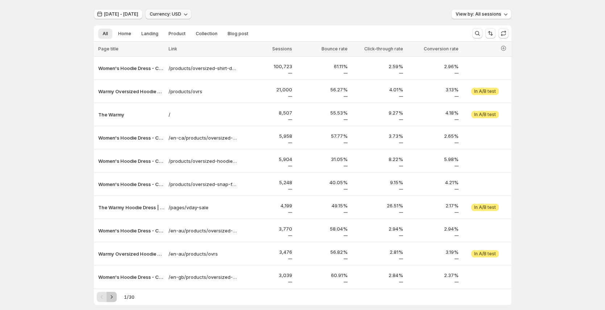
click at [113, 299] on icon "Next" at bounding box center [111, 296] width 7 height 7
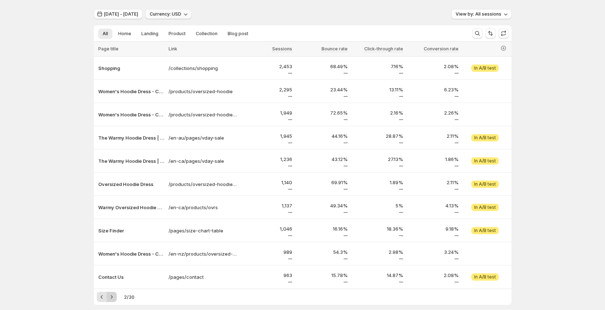
click at [113, 299] on icon "Next" at bounding box center [111, 296] width 7 height 7
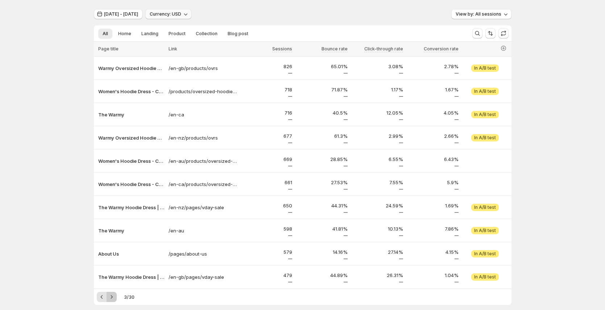
click at [113, 299] on icon "Next" at bounding box center [111, 296] width 7 height 7
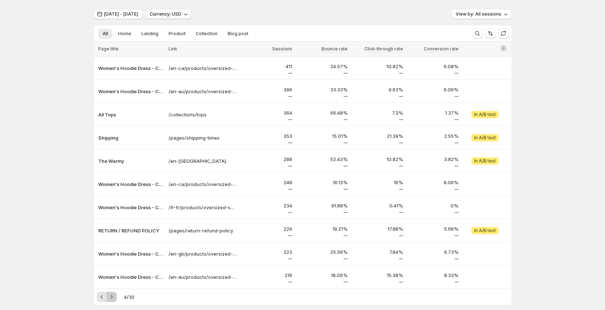
click at [113, 299] on icon "Next" at bounding box center [111, 296] width 7 height 7
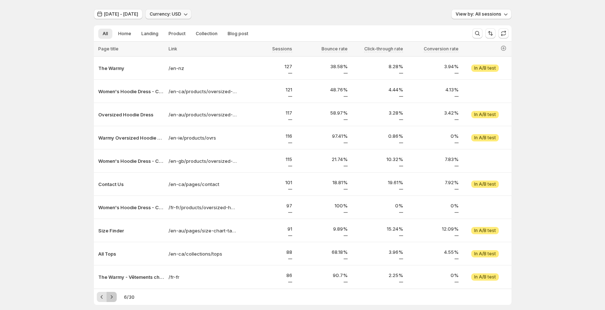
click at [113, 299] on icon "Next" at bounding box center [111, 296] width 7 height 7
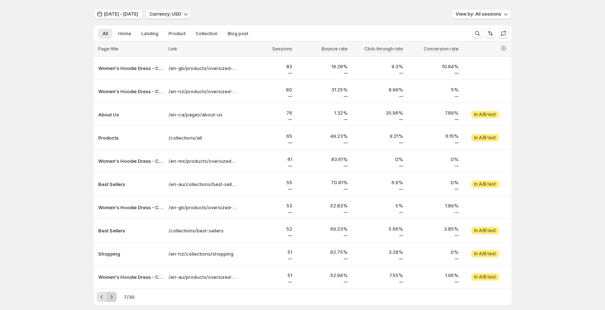
click at [113, 299] on icon "Next" at bounding box center [111, 296] width 7 height 7
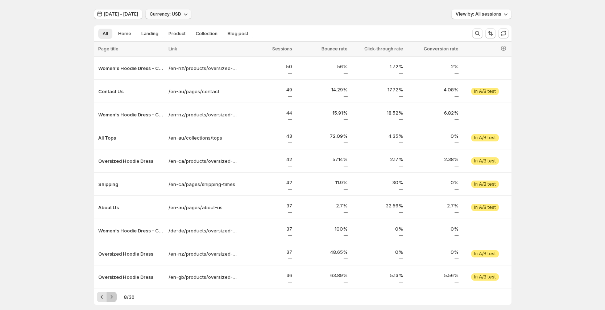
click at [113, 299] on icon "Next" at bounding box center [111, 296] width 7 height 7
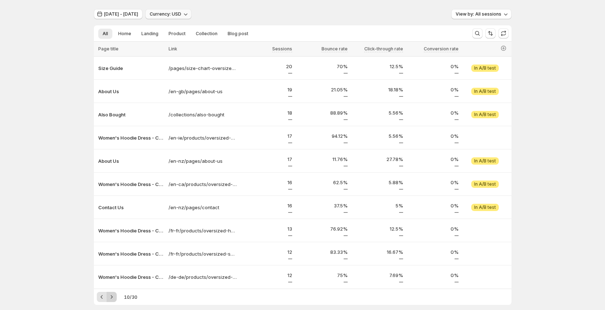
click at [113, 299] on icon "Next" at bounding box center [111, 296] width 7 height 7
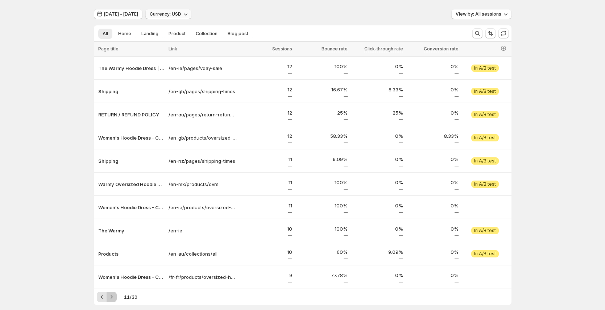
click at [113, 299] on icon "Next" at bounding box center [111, 296] width 7 height 7
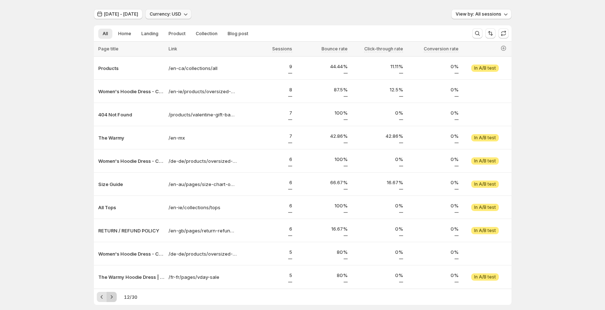
click at [113, 299] on icon "Next" at bounding box center [111, 296] width 7 height 7
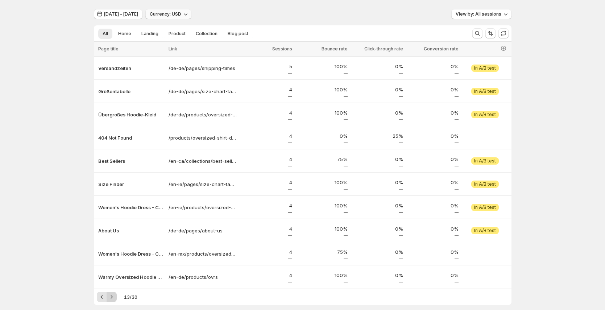
click at [113, 299] on icon "Next" at bounding box center [111, 296] width 7 height 7
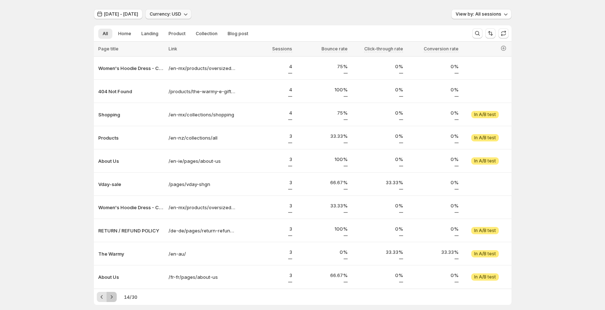
click at [113, 299] on icon "Next" at bounding box center [111, 296] width 7 height 7
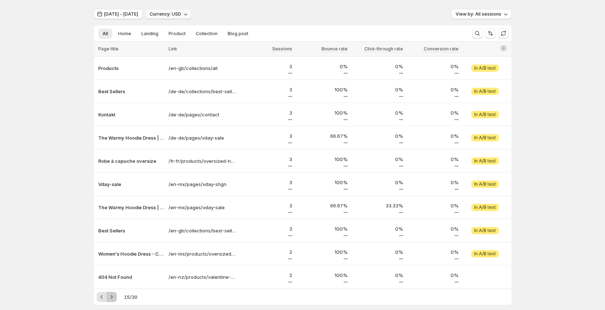
click at [112, 299] on icon "Next" at bounding box center [111, 296] width 7 height 7
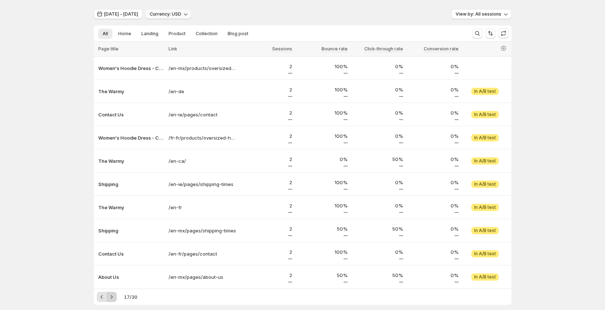
click at [113, 299] on icon "Next" at bounding box center [111, 296] width 7 height 7
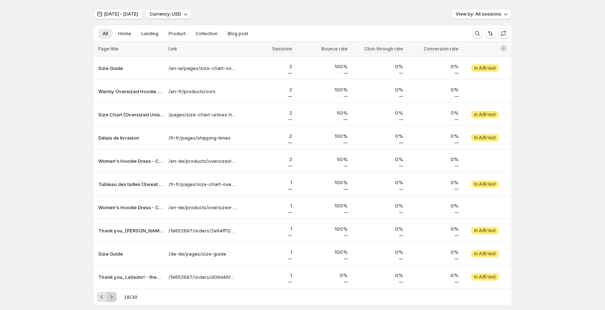
click at [113, 299] on icon "Next" at bounding box center [111, 296] width 7 height 7
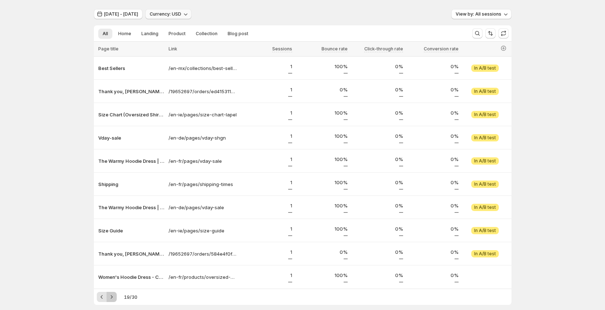
click at [113, 299] on icon "Next" at bounding box center [111, 296] width 7 height 7
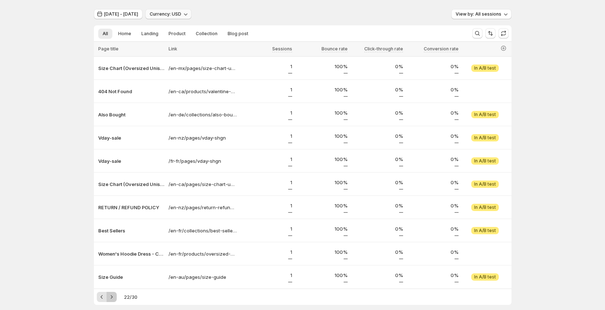
click at [113, 299] on icon "Next" at bounding box center [111, 296] width 7 height 7
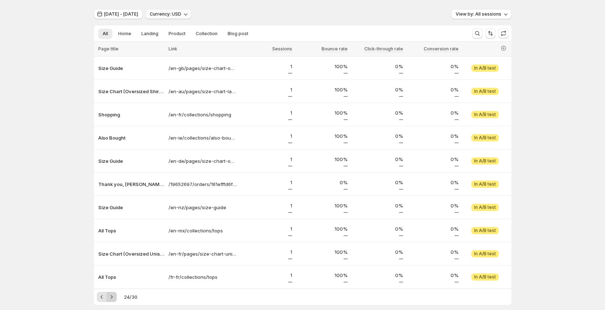
click at [113, 299] on icon "Next" at bounding box center [111, 296] width 7 height 7
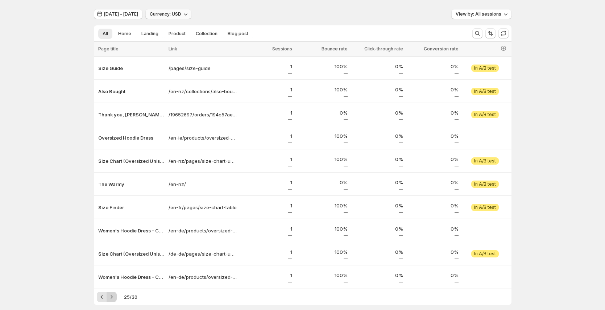
click at [113, 299] on icon "Next" at bounding box center [111, 296] width 7 height 7
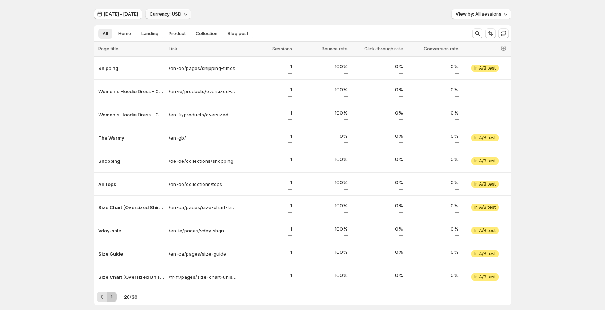
click at [113, 299] on icon "Next" at bounding box center [111, 296] width 7 height 7
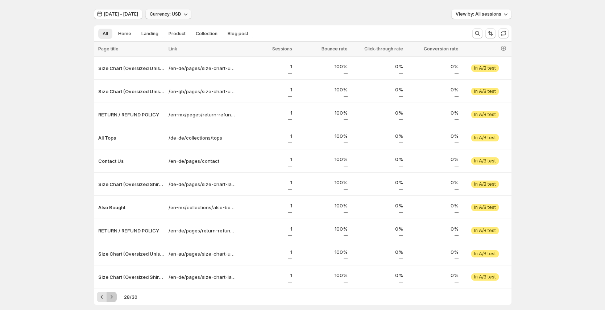
click at [113, 299] on icon "Next" at bounding box center [111, 296] width 7 height 7
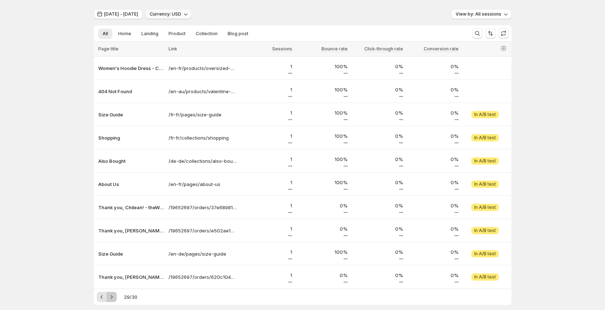
click at [113, 299] on icon "Next" at bounding box center [111, 296] width 7 height 7
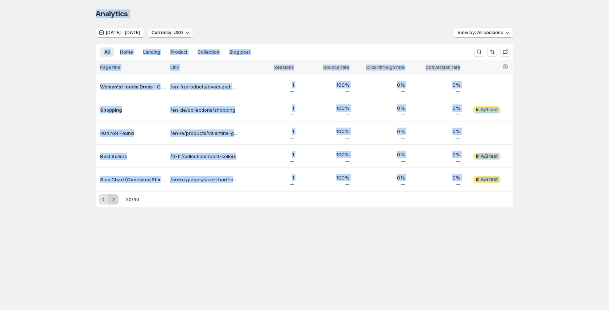
click at [113, 299] on body "Analytics. This page is ready Analytics [DATE] - [DATE] Currency: USD View by: …" at bounding box center [304, 155] width 609 height 310
click at [104, 199] on icon "Previous" at bounding box center [103, 199] width 7 height 7
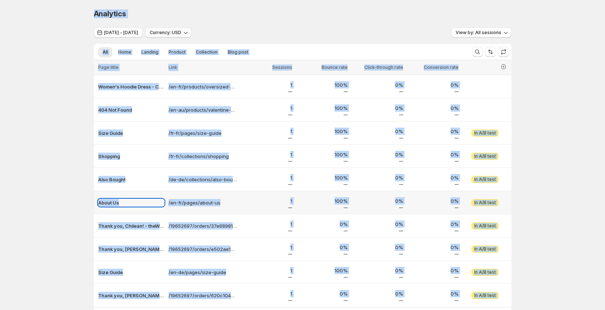
click at [104, 199] on p "About Us" at bounding box center [131, 202] width 66 height 7
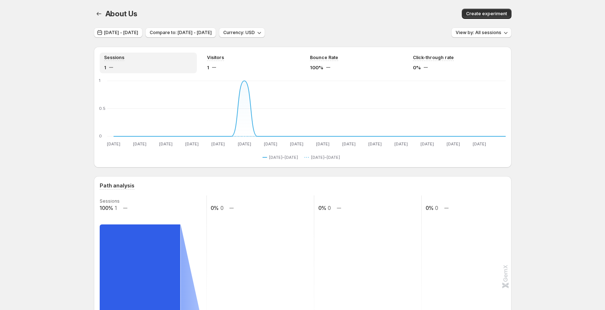
click at [99, 13] on icon "button" at bounding box center [98, 14] width 5 height 4
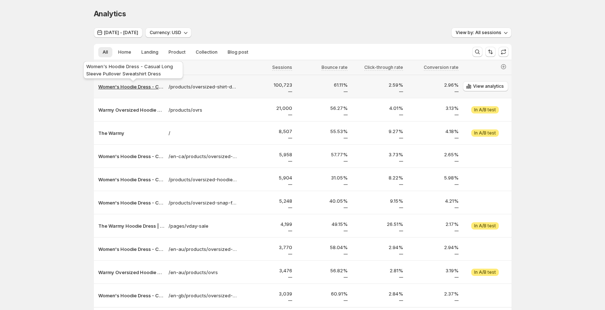
click at [146, 84] on p "Women's Hoodie Dress - Casual Long Sleeve Pullover Sweatshirt Dress" at bounding box center [131, 86] width 66 height 7
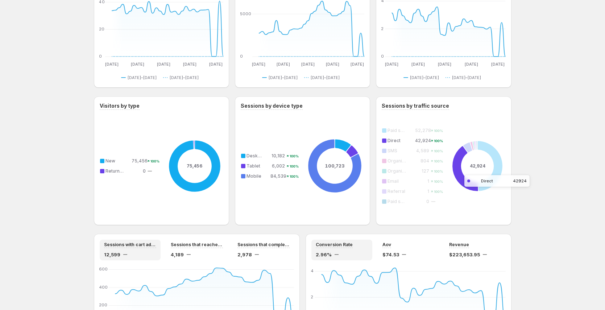
scroll to position [536, 0]
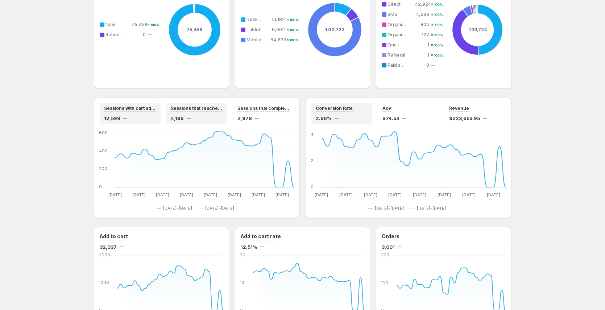
click at [194, 112] on div "Sessions that reached checkout 4,189" at bounding box center [197, 113] width 52 height 16
click at [279, 123] on div "Sessions that completed checkout 2,978" at bounding box center [263, 113] width 61 height 21
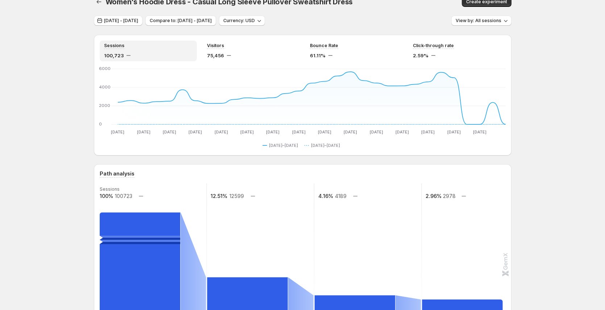
scroll to position [0, 0]
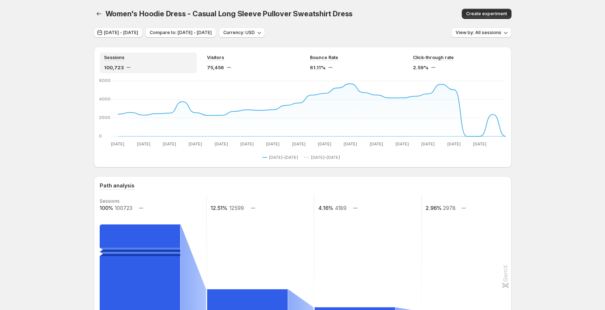
click at [96, 8] on div "Women's Hoodie Dress - Casual Long Sleeve Pullover Sweatshirt Dress. This page …" at bounding box center [303, 14] width 418 height 28
click at [102, 18] on button "button" at bounding box center [99, 14] width 10 height 10
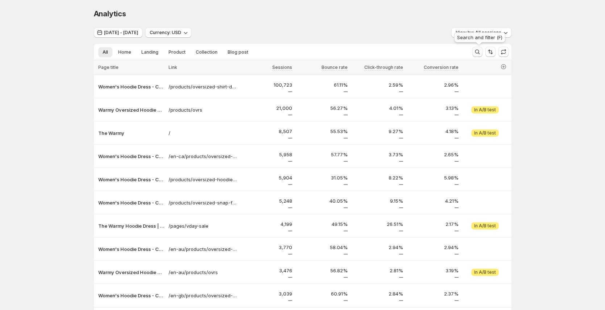
click at [481, 50] on icon "Search and filter results" at bounding box center [477, 51] width 7 height 7
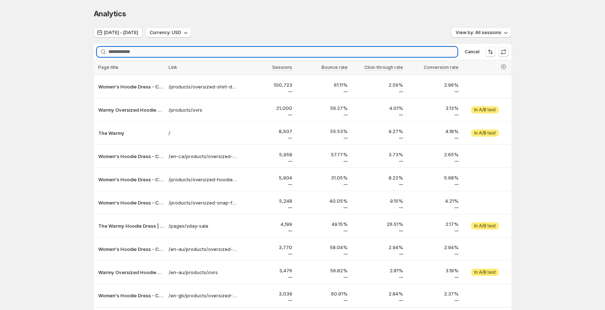
click at [243, 51] on input "Searching..." at bounding box center [282, 52] width 349 height 10
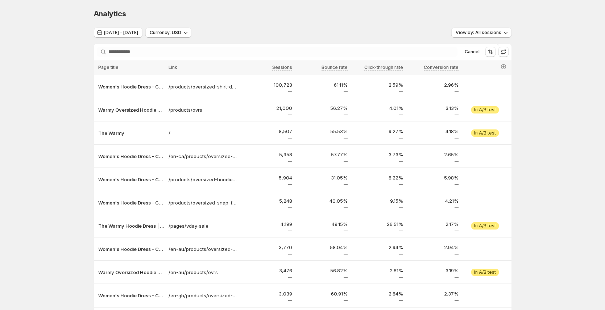
click at [261, 21] on div "Analytics. This page is ready Analytics" at bounding box center [303, 14] width 418 height 28
click at [476, 54] on span "Cancel" at bounding box center [472, 52] width 15 height 6
click at [138, 33] on span "[DATE] - [DATE]" at bounding box center [121, 33] width 34 height 6
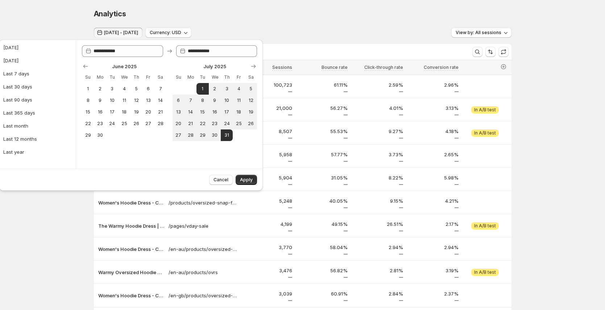
click at [234, 10] on div "Analytics" at bounding box center [303, 14] width 418 height 10
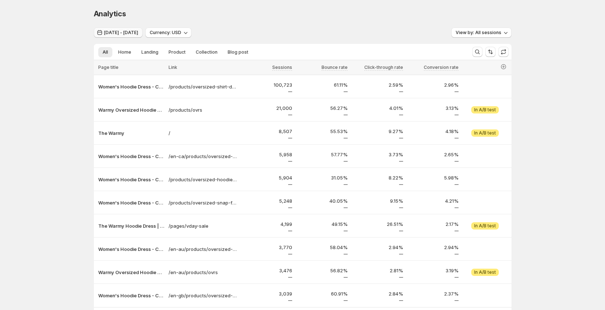
click at [138, 32] on span "[DATE] - [DATE]" at bounding box center [121, 33] width 34 height 6
click at [132, 37] on button "[DATE] - [DATE]" at bounding box center [118, 33] width 49 height 10
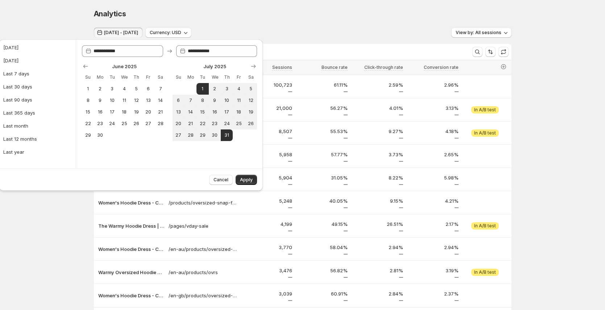
click at [377, 32] on div "[DATE] - [DATE] Currency: USD View by: All sessions" at bounding box center [303, 33] width 418 height 11
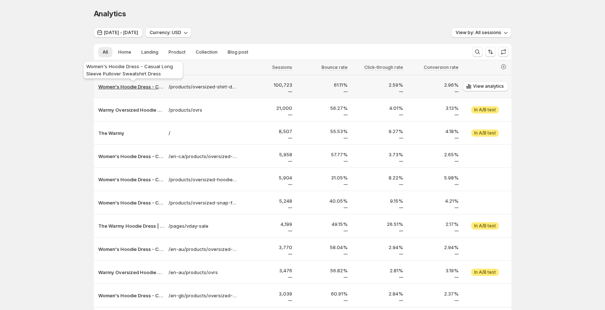
click at [154, 87] on p "Women's Hoodie Dress - Casual Long Sleeve Pullover Sweatshirt Dress" at bounding box center [131, 86] width 66 height 7
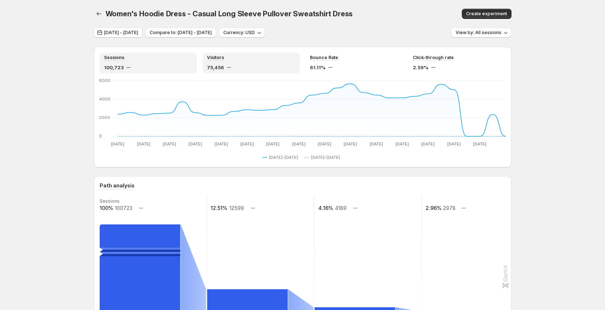
click at [238, 64] on div "75,456" at bounding box center [251, 67] width 88 height 7
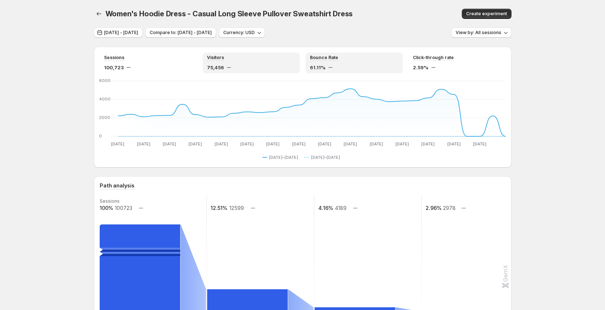
click at [367, 64] on div "61.11%" at bounding box center [354, 67] width 88 height 7
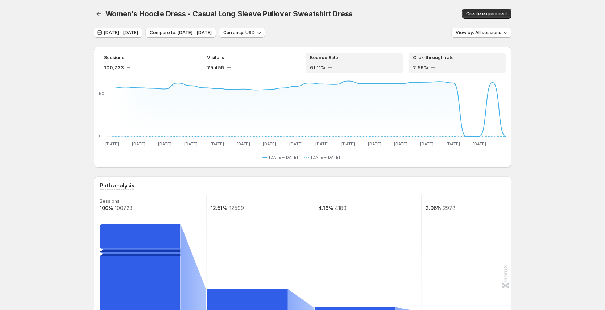
click at [460, 62] on div "Click-through rate 2.59%" at bounding box center [457, 63] width 88 height 16
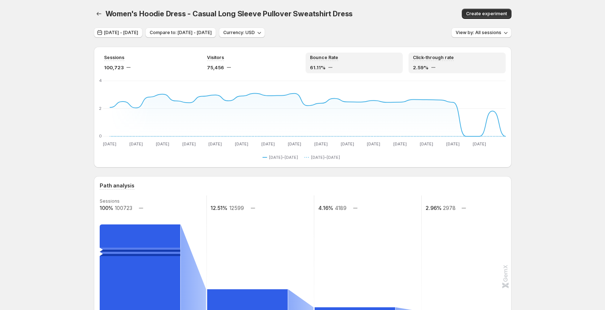
click at [382, 64] on div "61.11%" at bounding box center [354, 67] width 88 height 7
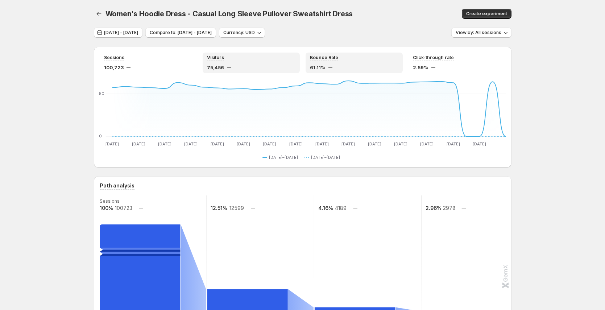
click at [284, 64] on div "75,456" at bounding box center [251, 67] width 88 height 7
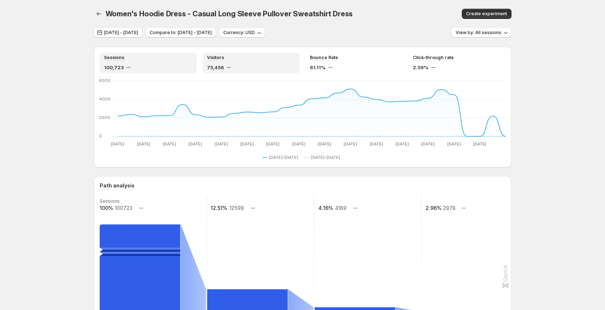
click at [179, 59] on div "Sessions" at bounding box center [148, 58] width 88 height 6
click at [231, 61] on div "Visitors 75,456" at bounding box center [251, 63] width 88 height 16
click at [333, 63] on div "Bounce Rate 61.11%" at bounding box center [354, 63] width 88 height 16
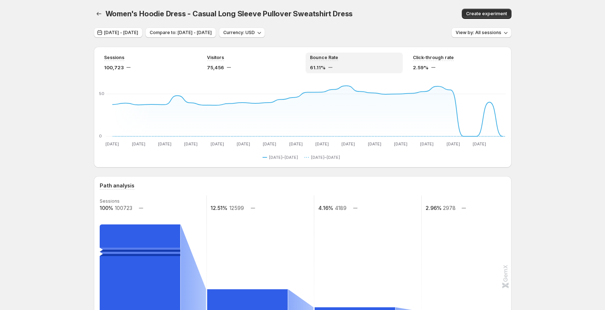
click at [461, 61] on div "Click-through rate" at bounding box center [457, 58] width 88 height 6
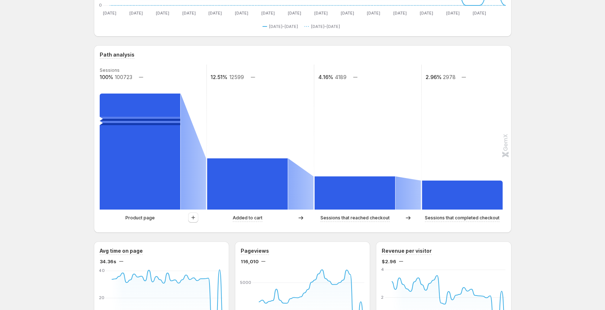
scroll to position [133, 0]
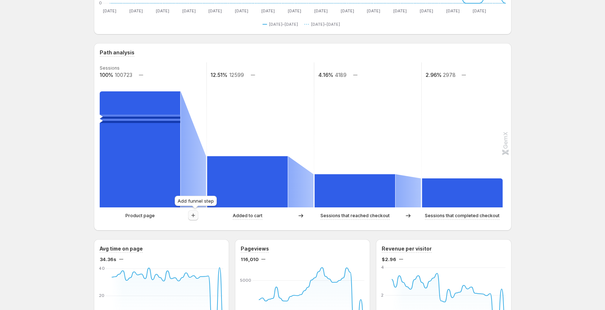
click at [195, 215] on icon "button" at bounding box center [193, 215] width 4 height 4
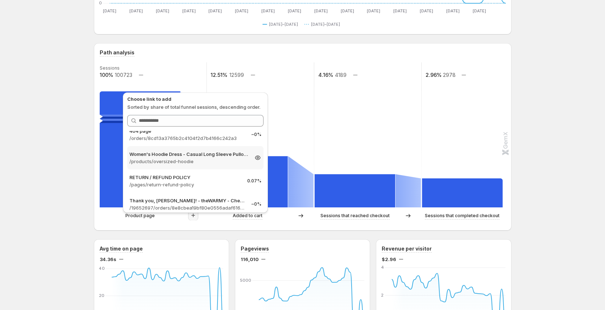
scroll to position [3197, 0]
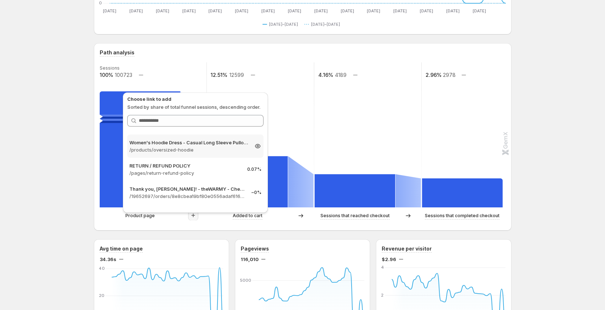
click at [196, 148] on p "/products/oversized-hoodie" at bounding box center [188, 149] width 119 height 7
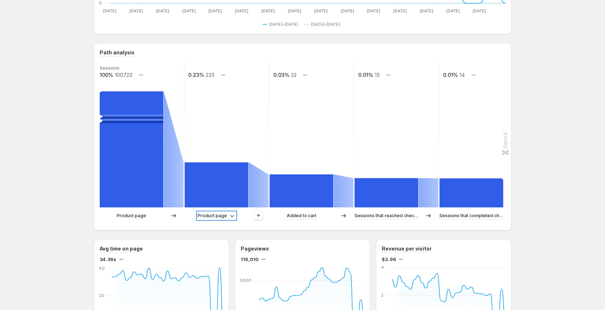
click at [229, 216] on div "Product page" at bounding box center [217, 215] width 38 height 7
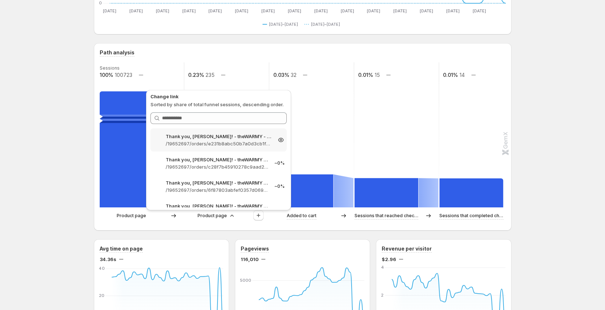
click at [226, 142] on p "/19652697/orders/e231b8abc50b7a0d3cb1f0146280b916" at bounding box center [219, 143] width 106 height 7
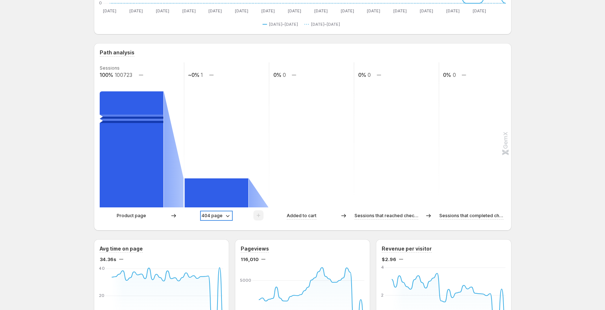
click at [225, 216] on div "404 page" at bounding box center [217, 215] width 30 height 7
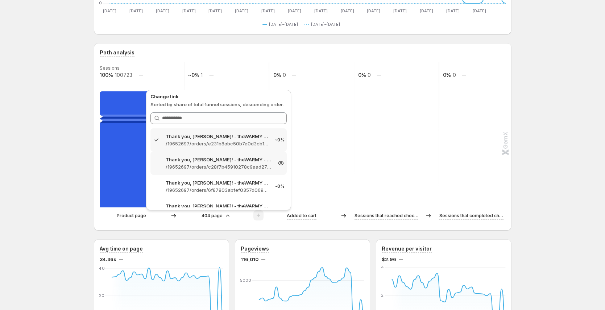
click at [240, 164] on p "/19652697/orders/c28f7b45910278c9aad276ef137db900" at bounding box center [219, 166] width 106 height 7
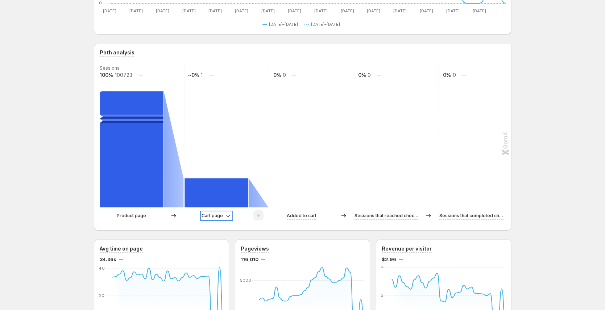
click at [223, 218] on p "Cart page" at bounding box center [212, 215] width 21 height 7
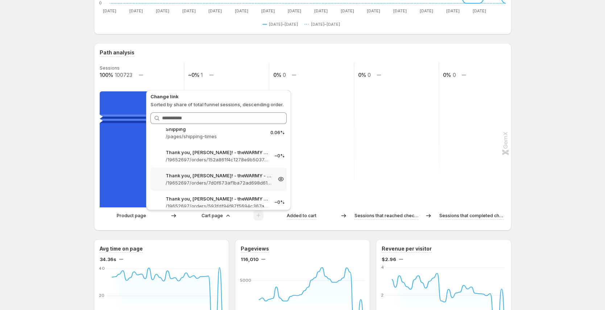
scroll to position [518, 0]
click at [212, 137] on p "/pages/shipping-times" at bounding box center [219, 135] width 106 height 7
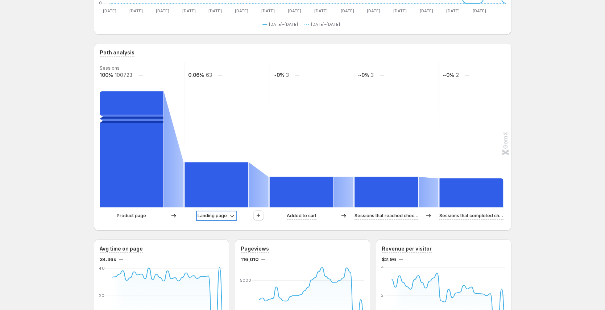
click at [231, 217] on icon at bounding box center [231, 215] width 7 height 7
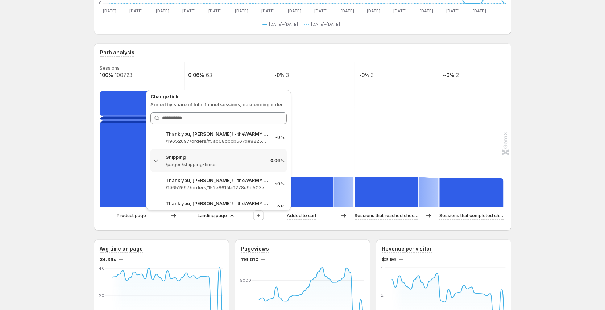
scroll to position [494, 0]
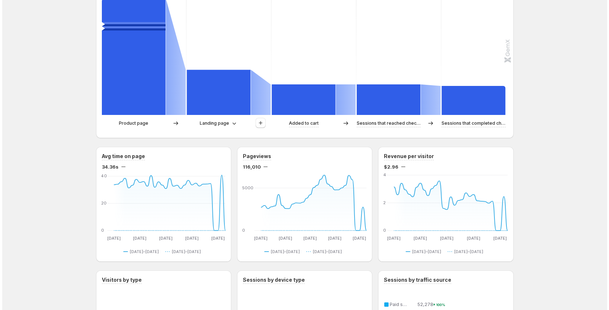
scroll to position [222, 0]
